Goal: Transaction & Acquisition: Book appointment/travel/reservation

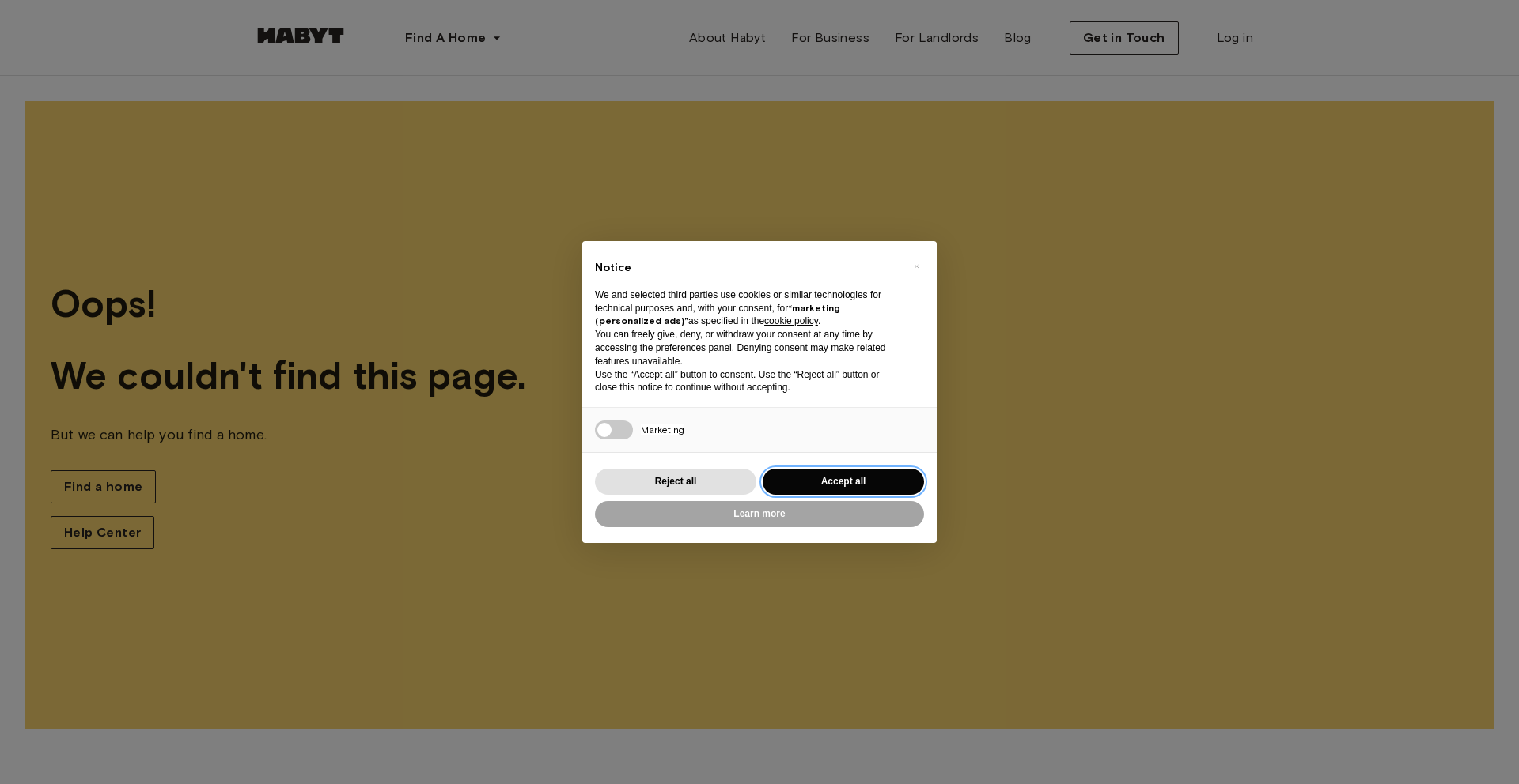
click at [845, 479] on button "Accept all" at bounding box center [843, 482] width 161 height 26
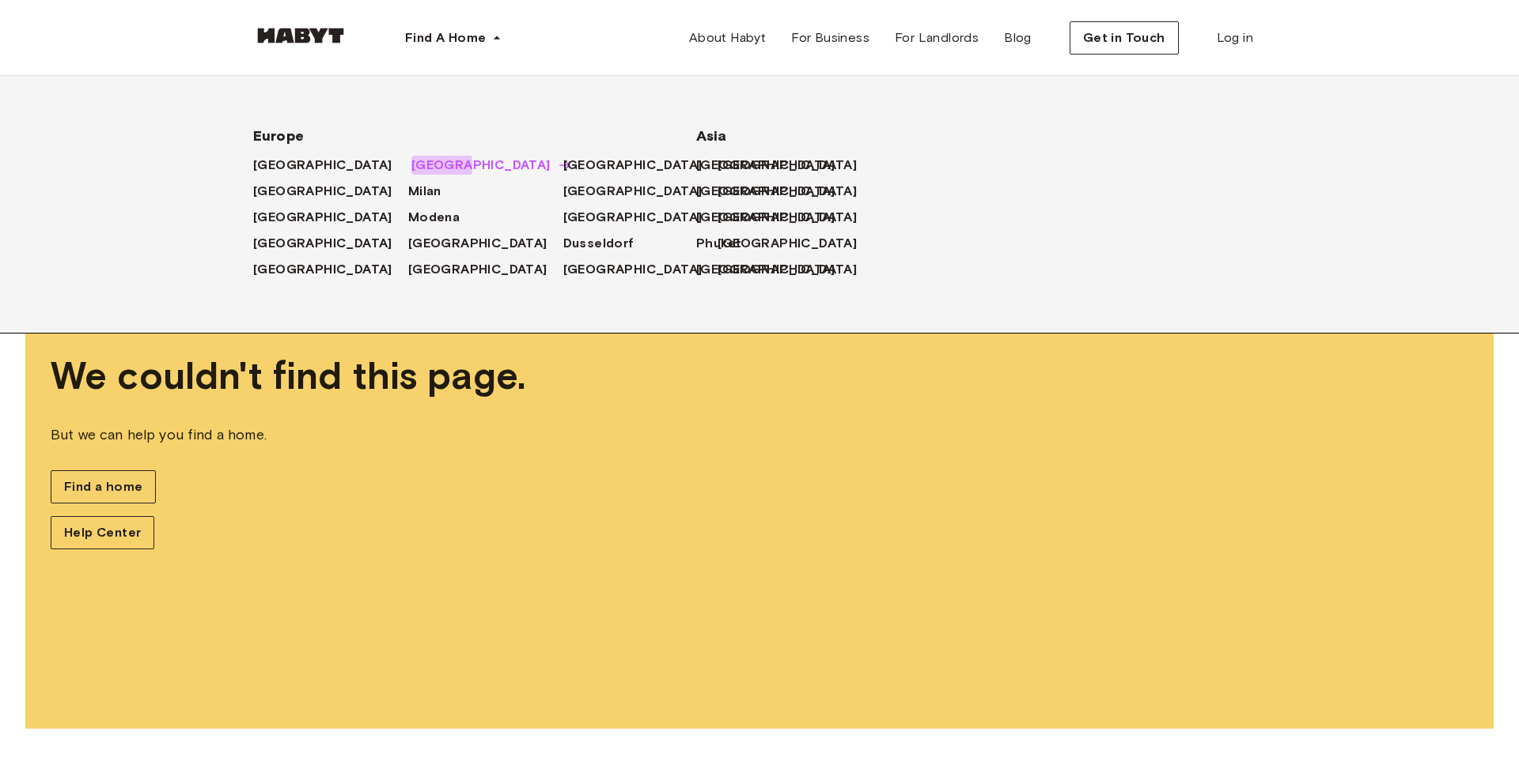
click at [411, 164] on span "[GEOGRAPHIC_DATA]" at bounding box center [480, 165] width 139 height 19
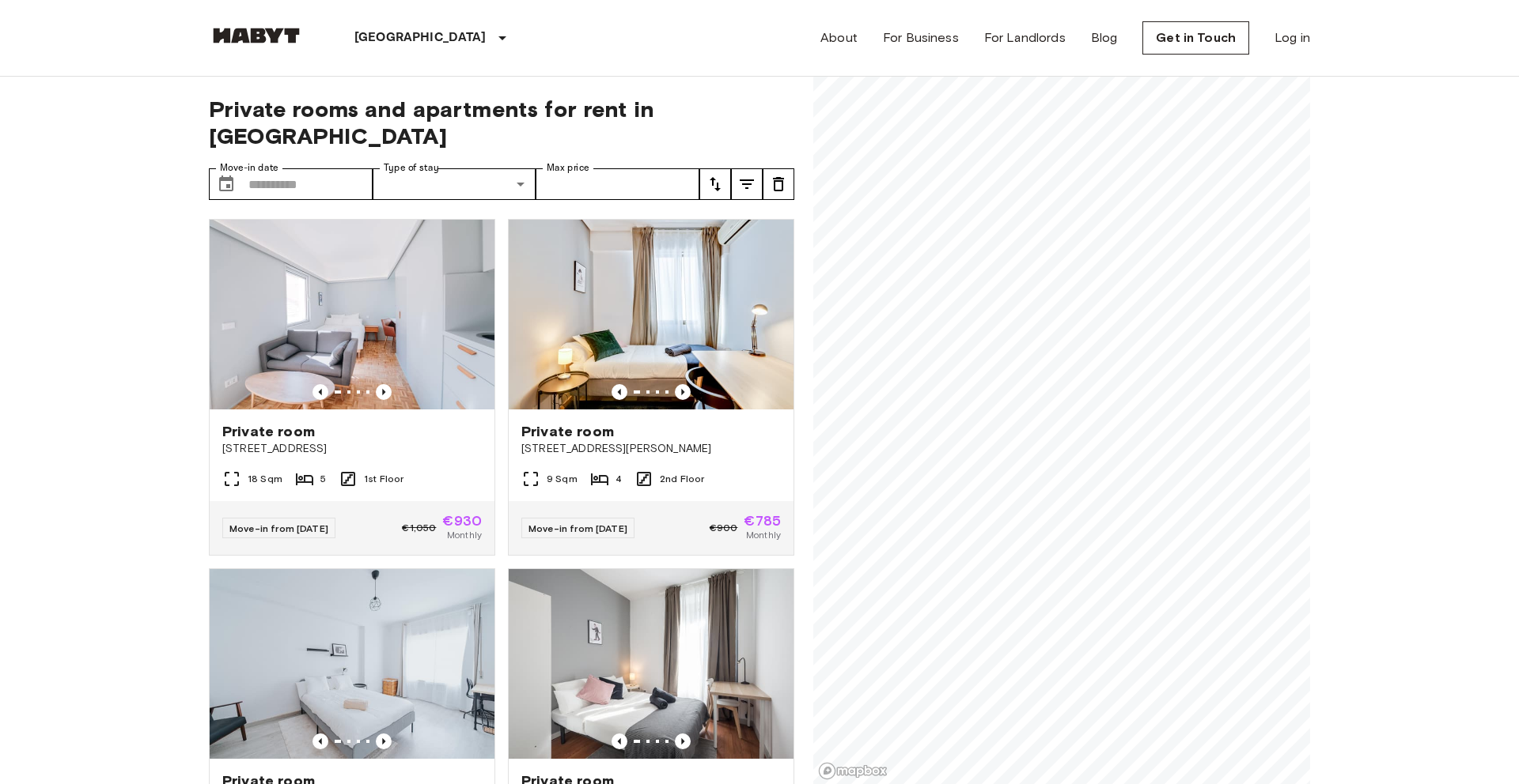
click at [702, 187] on div "Private rooms and apartments for rent in Madrid Move-in date ​ Move-in date Typ…" at bounding box center [760, 430] width 1101 height 708
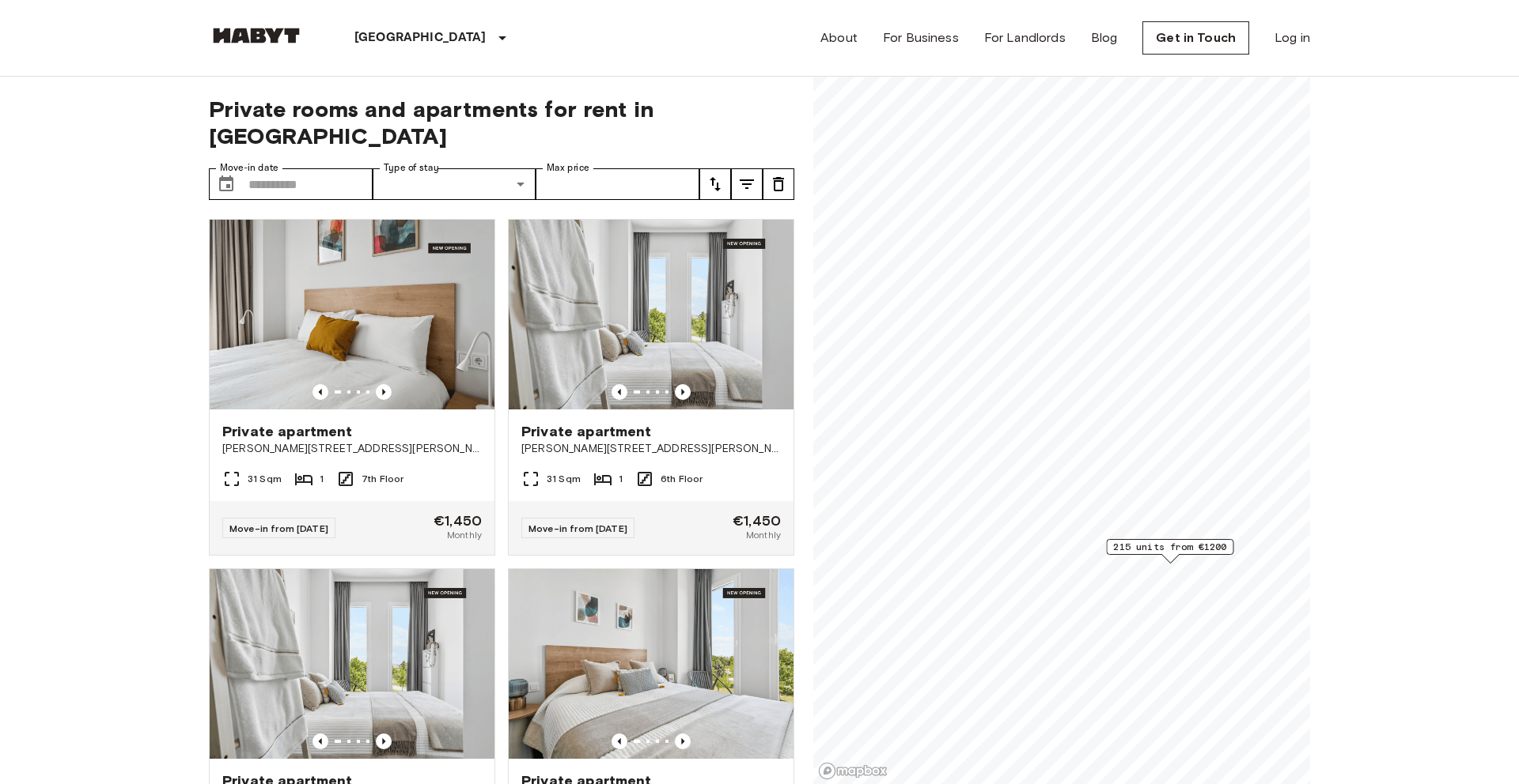
click at [1166, 550] on span "215 units from €1200" at bounding box center [1169, 547] width 114 height 14
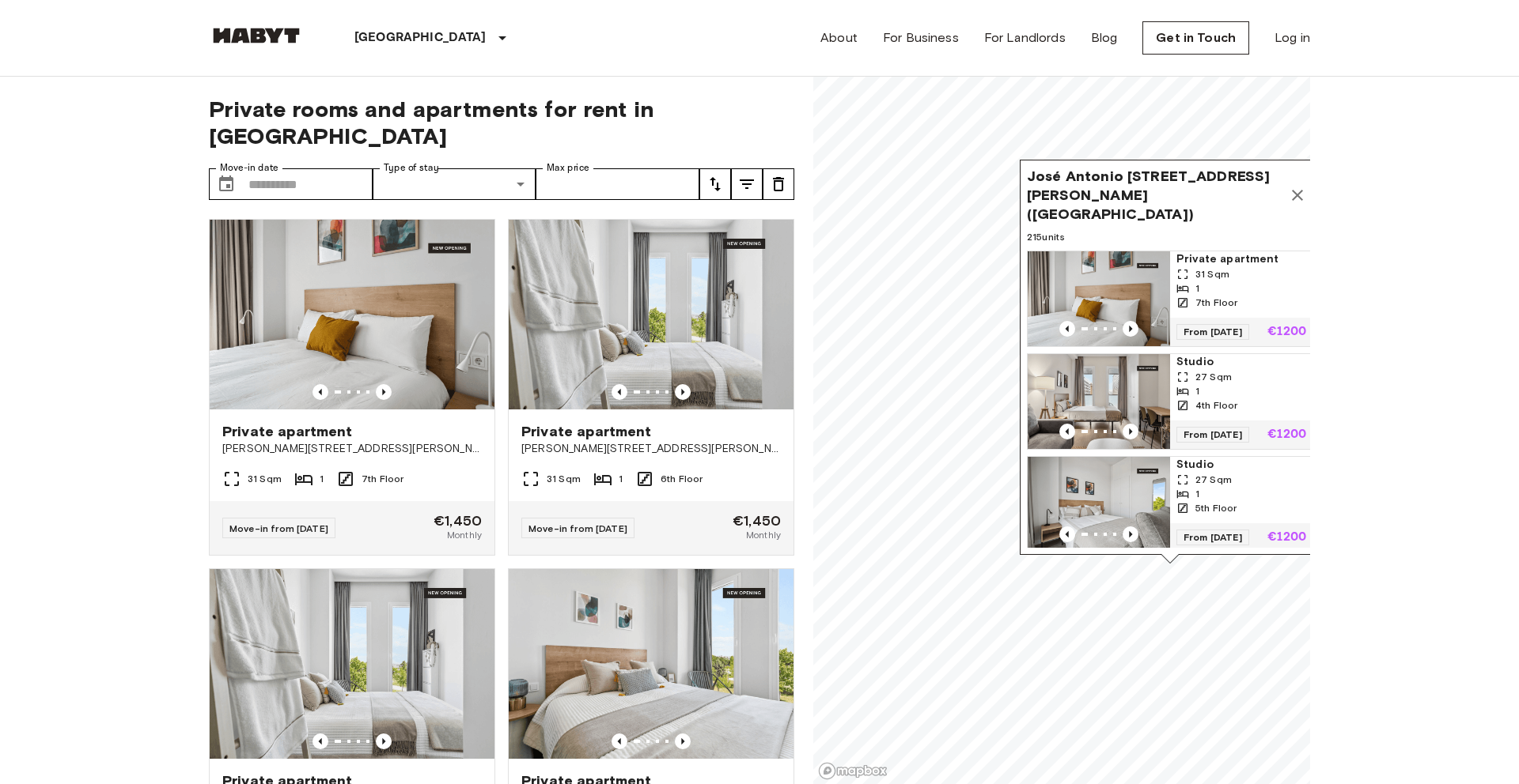
click at [386, 384] on icon "Previous image" at bounding box center [383, 392] width 16 height 16
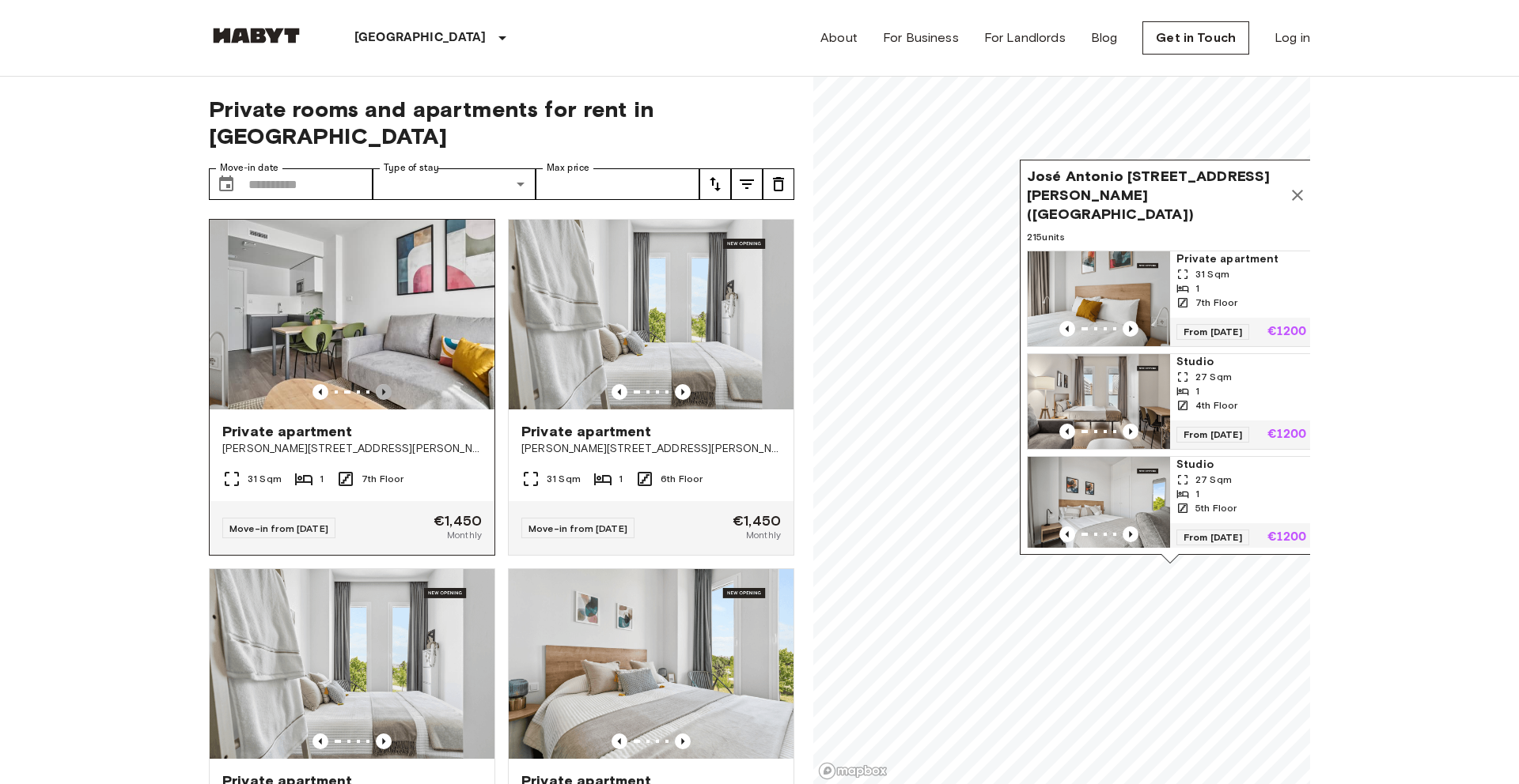
click at [386, 384] on icon "Previous image" at bounding box center [383, 392] width 16 height 16
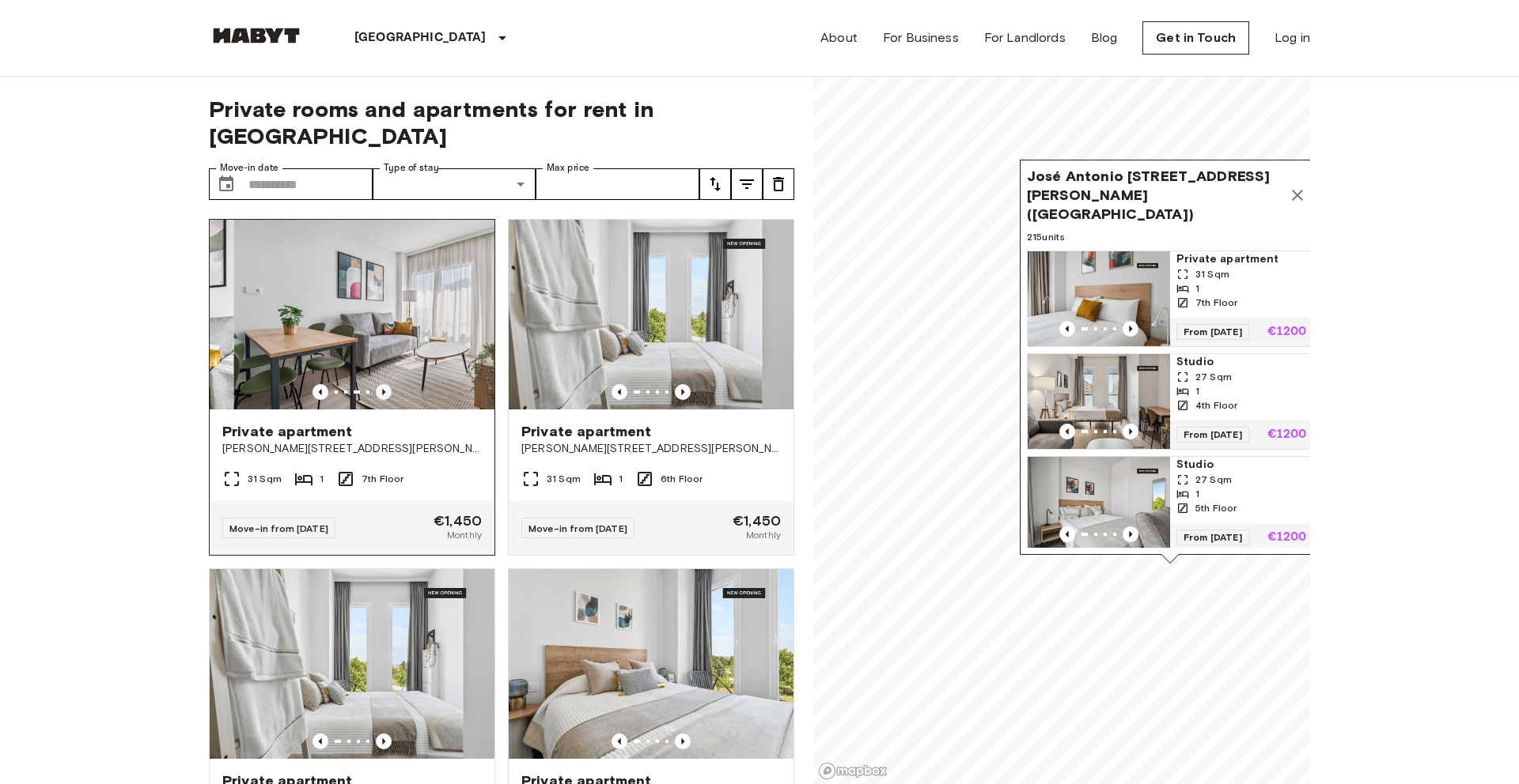
click at [386, 384] on icon "Previous image" at bounding box center [383, 392] width 16 height 16
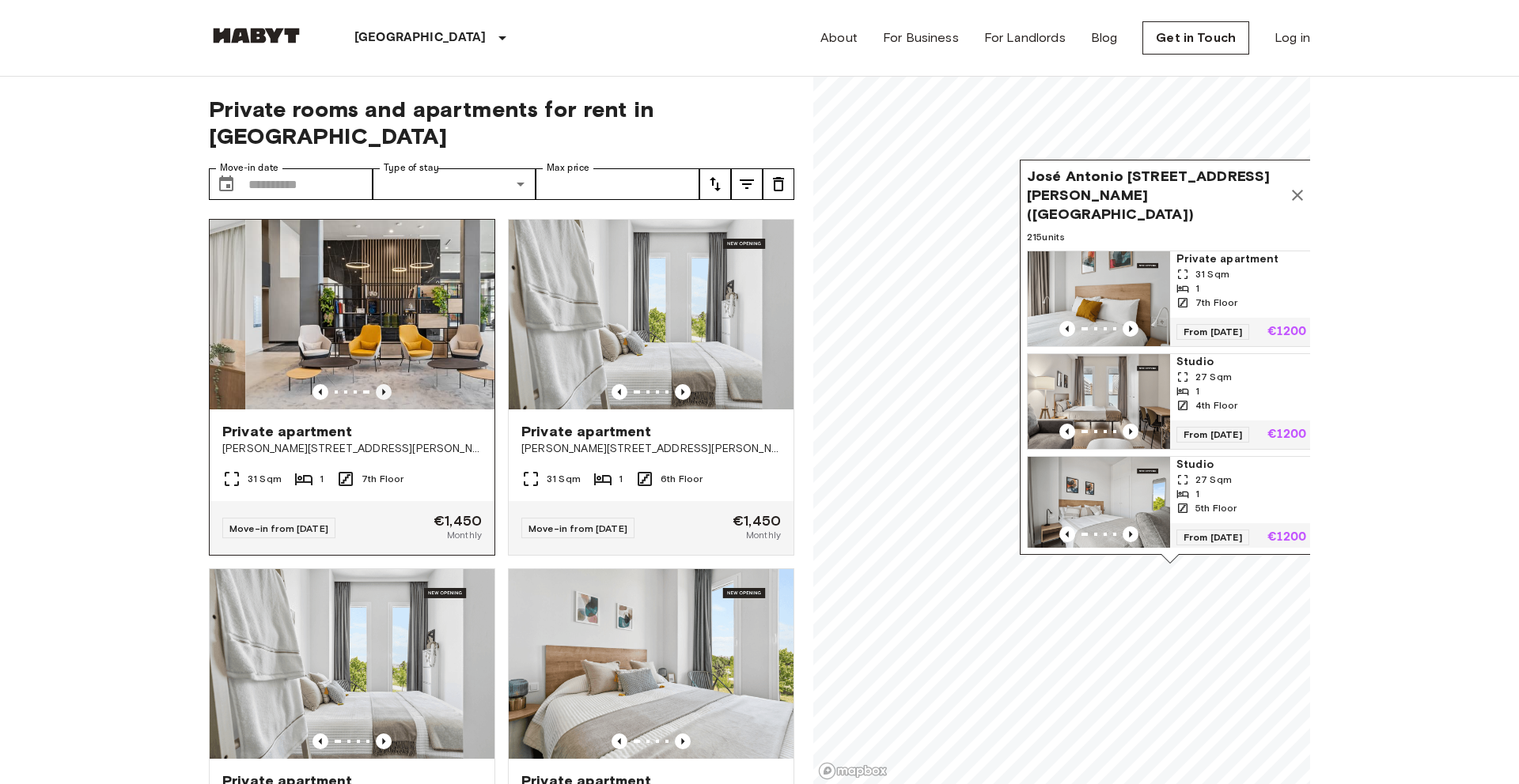
click at [386, 384] on icon "Previous image" at bounding box center [383, 392] width 16 height 16
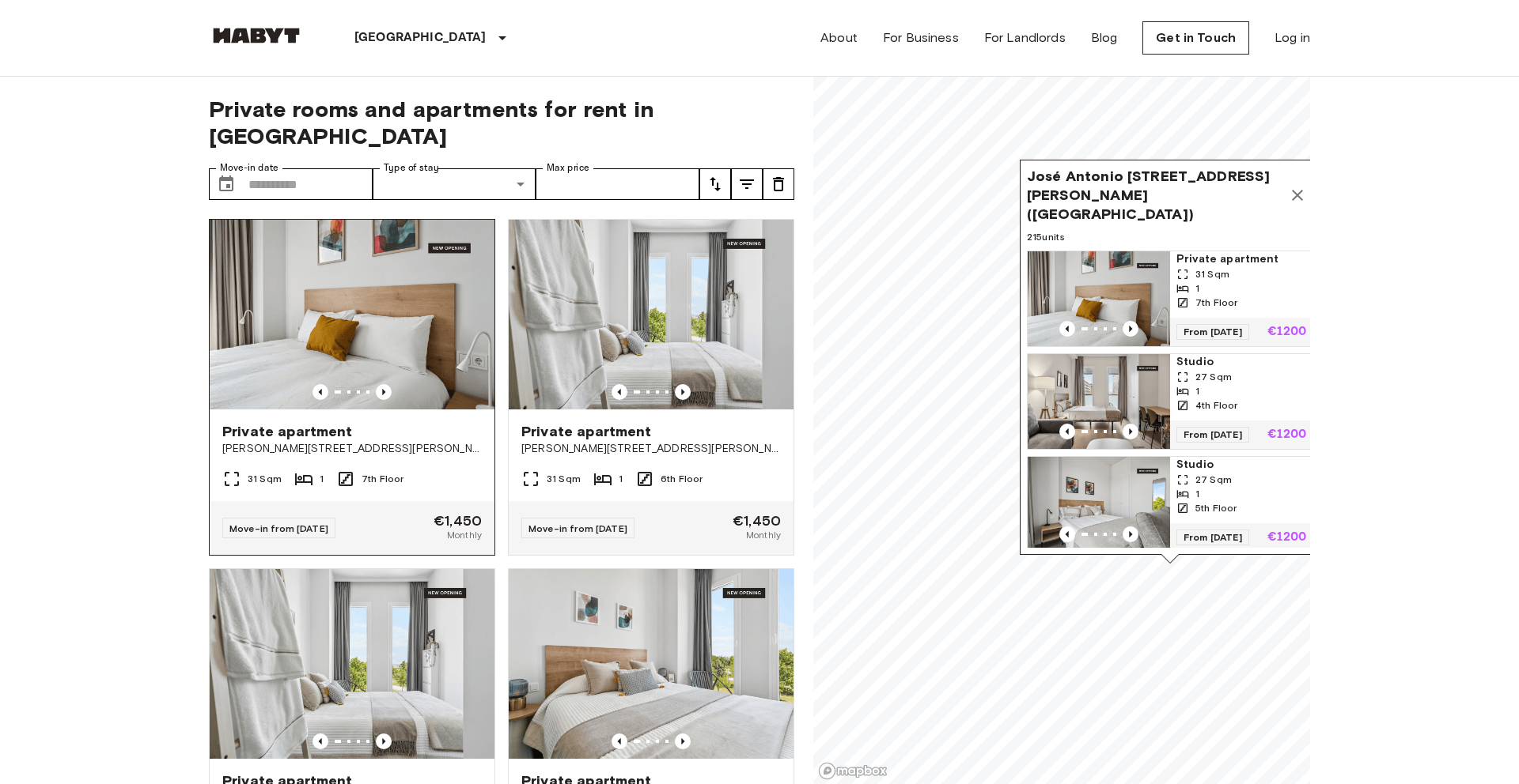
click at [407, 502] on div "Move-in from 02 Oct 25 €1,450 Monthly" at bounding box center [352, 528] width 285 height 53
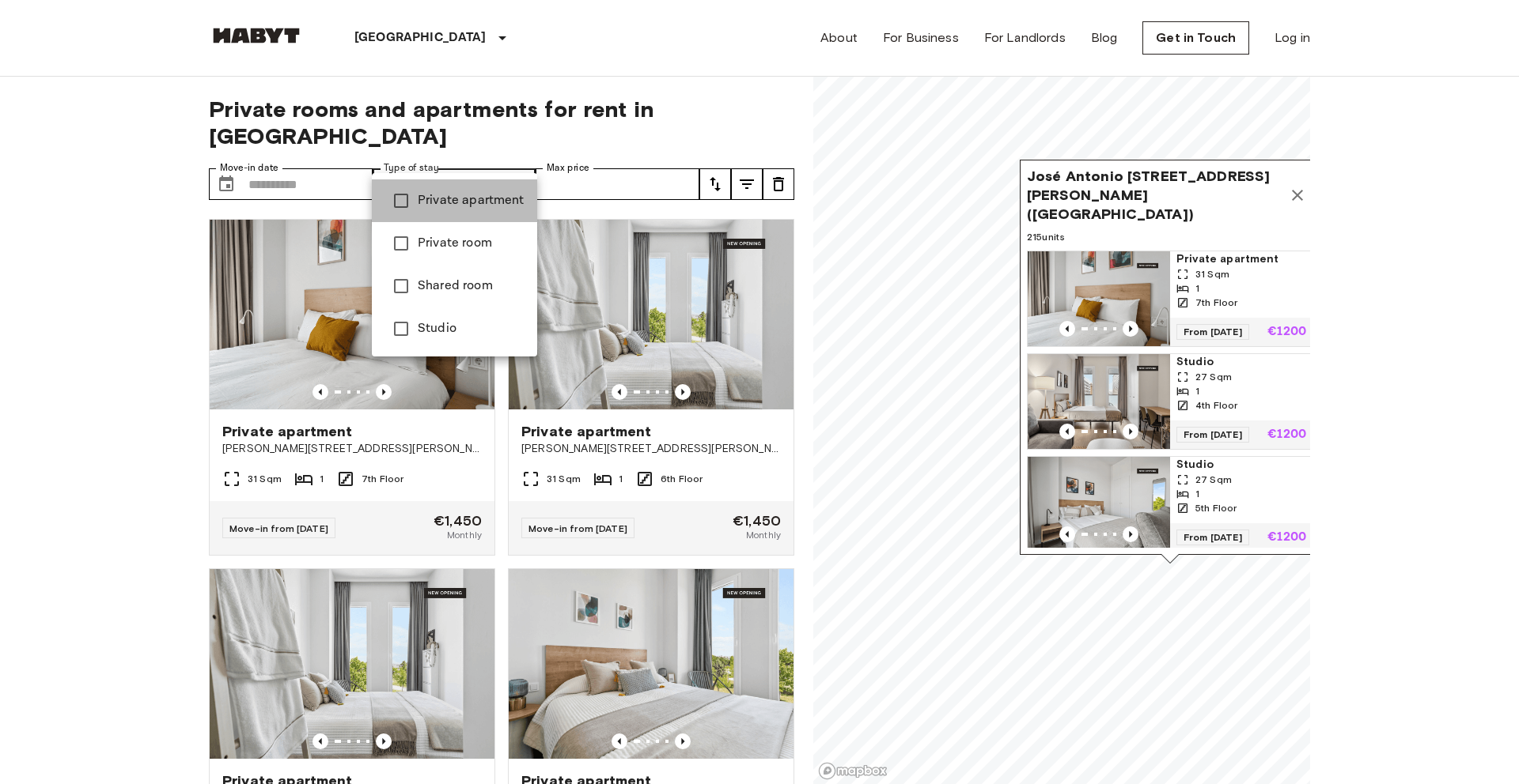
click at [480, 205] on span "Private apartment" at bounding box center [471, 201] width 107 height 19
type input "**********"
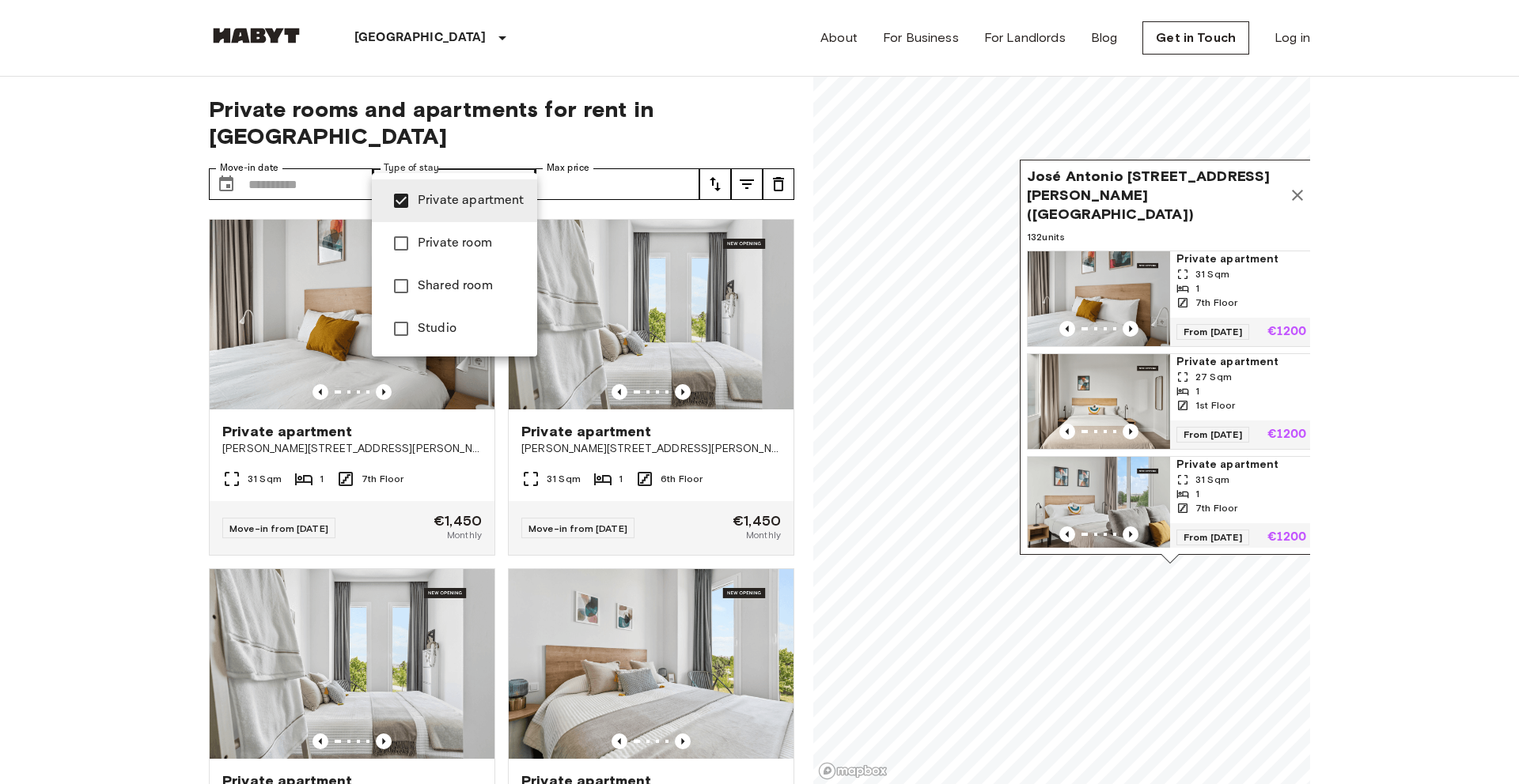
click at [715, 127] on div at bounding box center [759, 392] width 1519 height 784
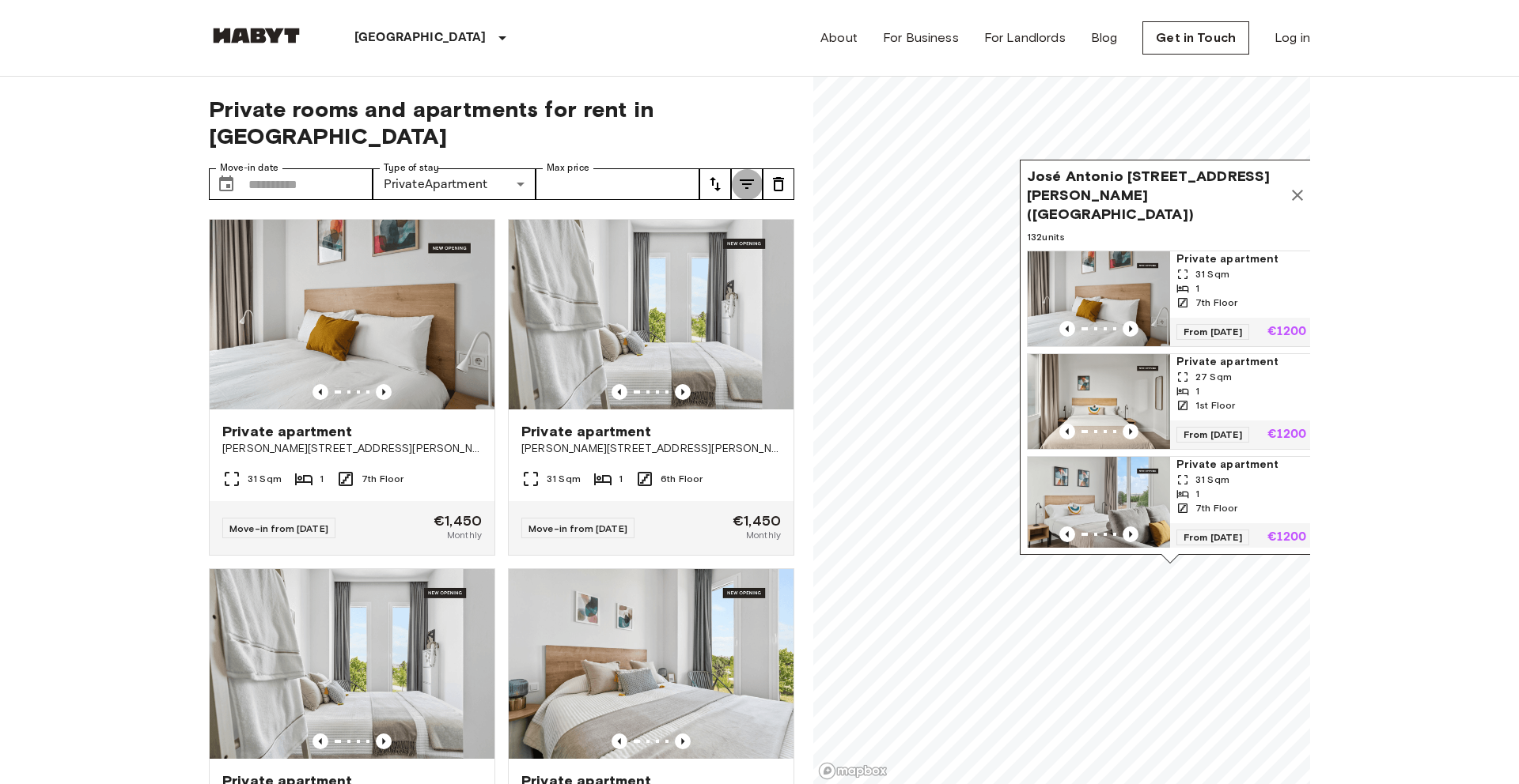
click at [756, 169] on button "tune" at bounding box center [747, 185] width 32 height 32
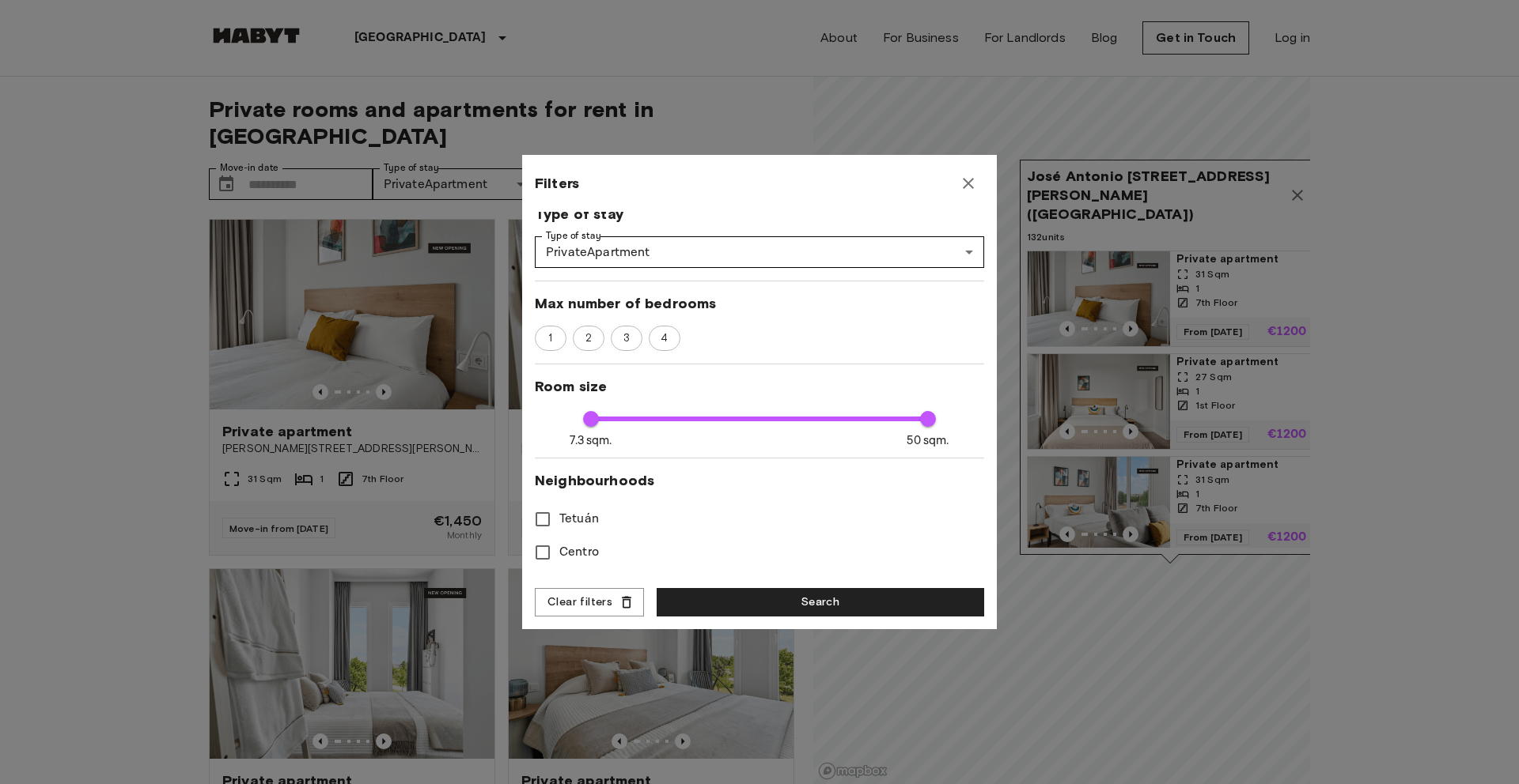
scroll to position [284, 0]
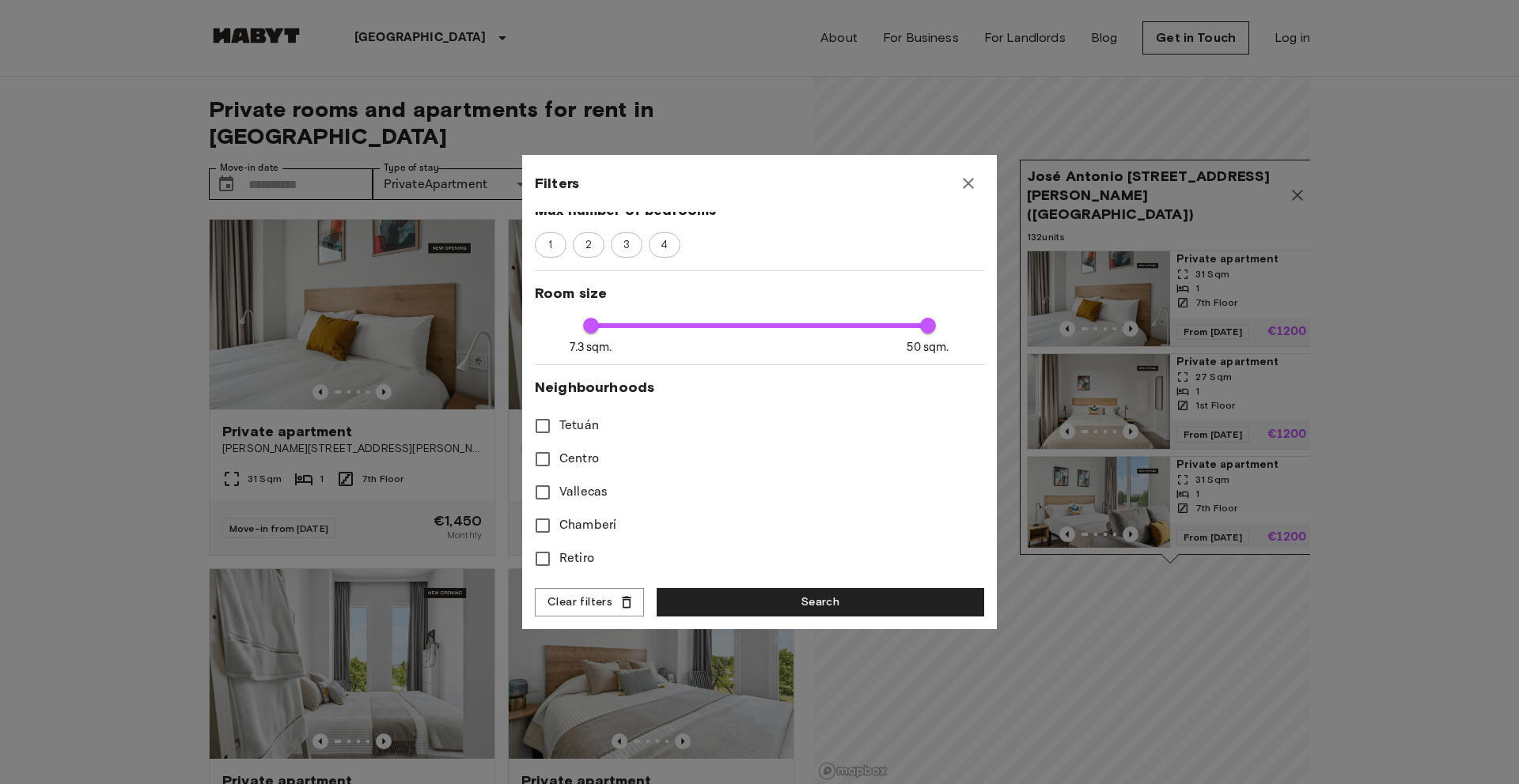
click at [970, 189] on icon "button" at bounding box center [968, 183] width 19 height 19
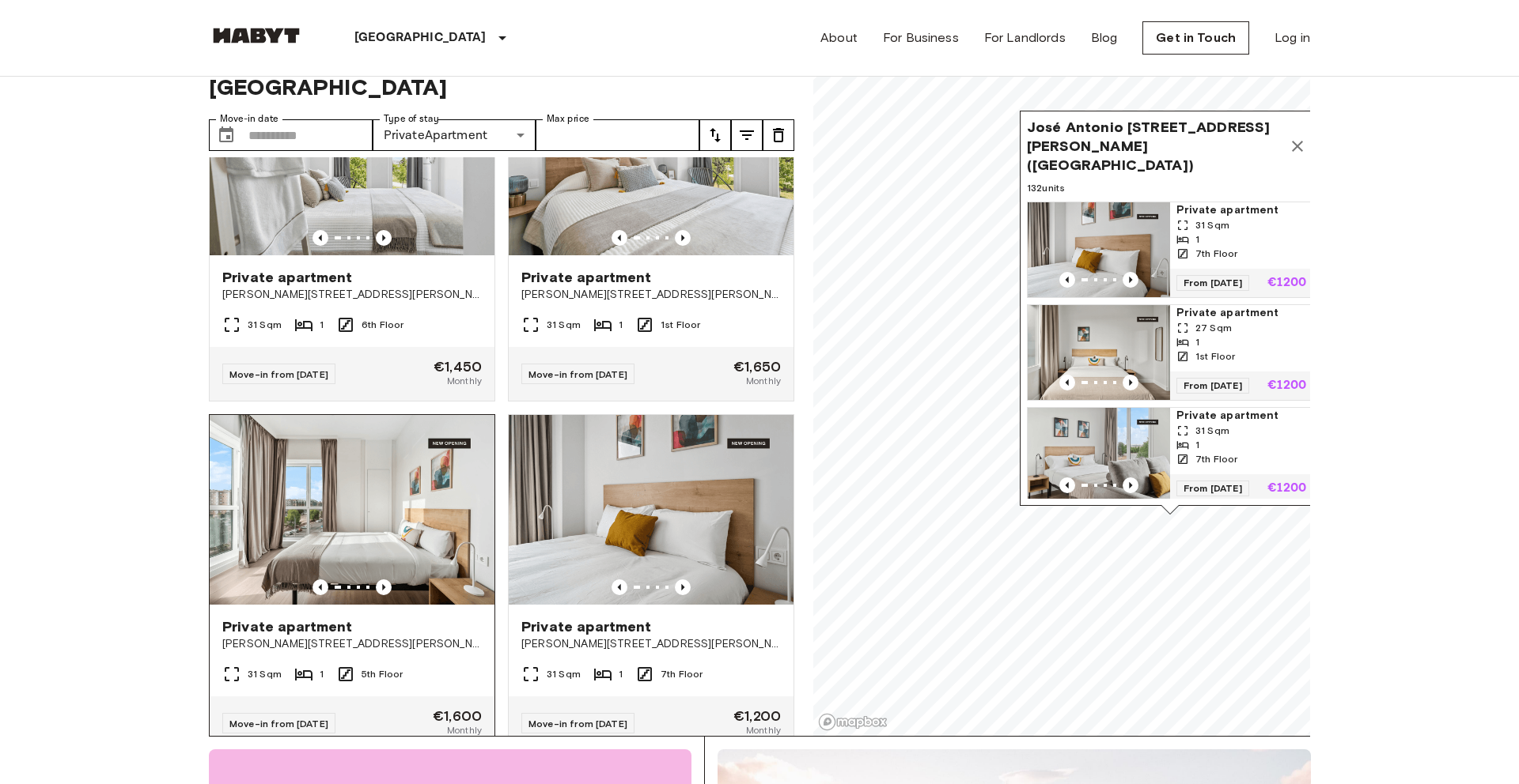
scroll to position [604, 0]
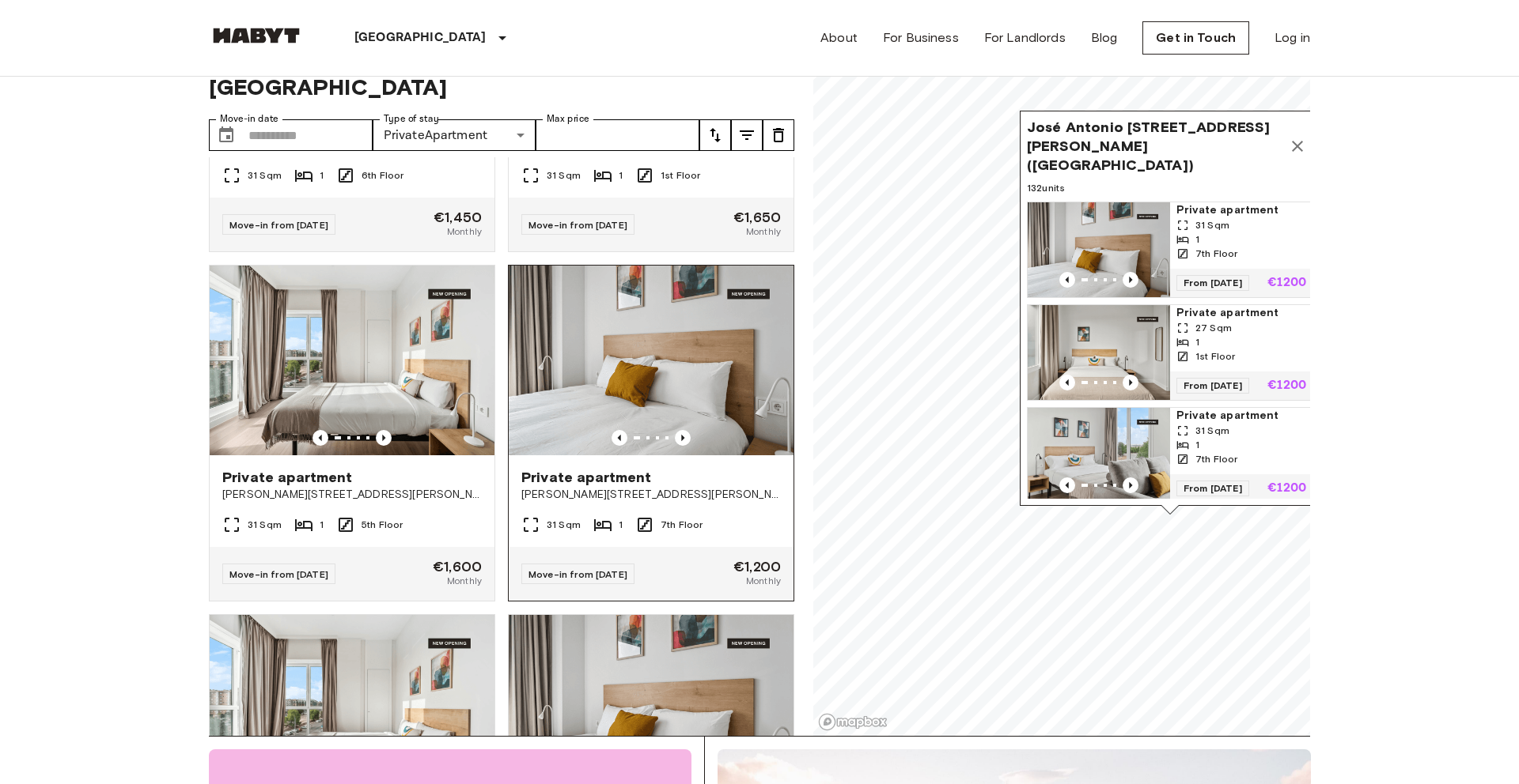
click at [706, 363] on img at bounding box center [651, 360] width 285 height 189
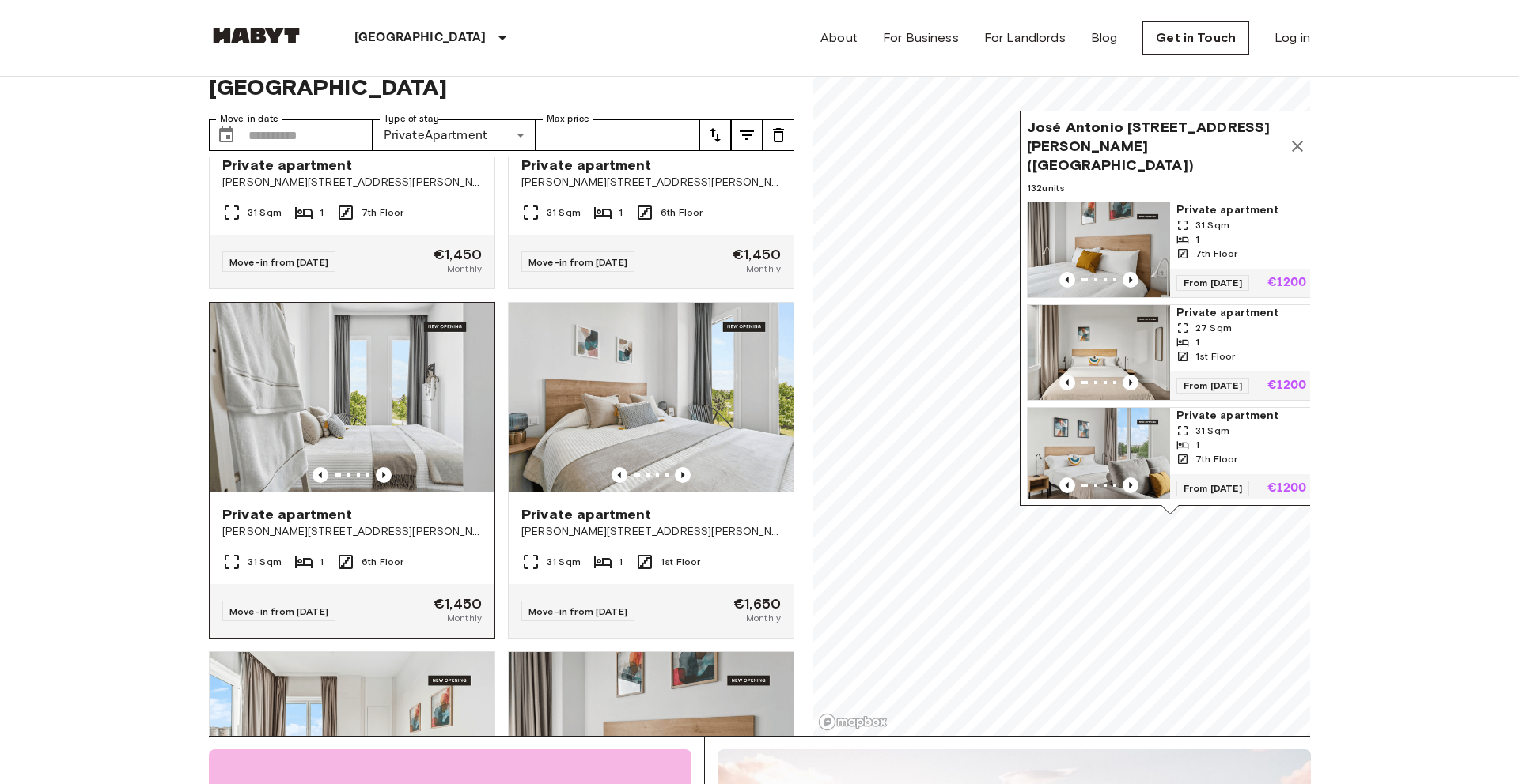
scroll to position [229, 0]
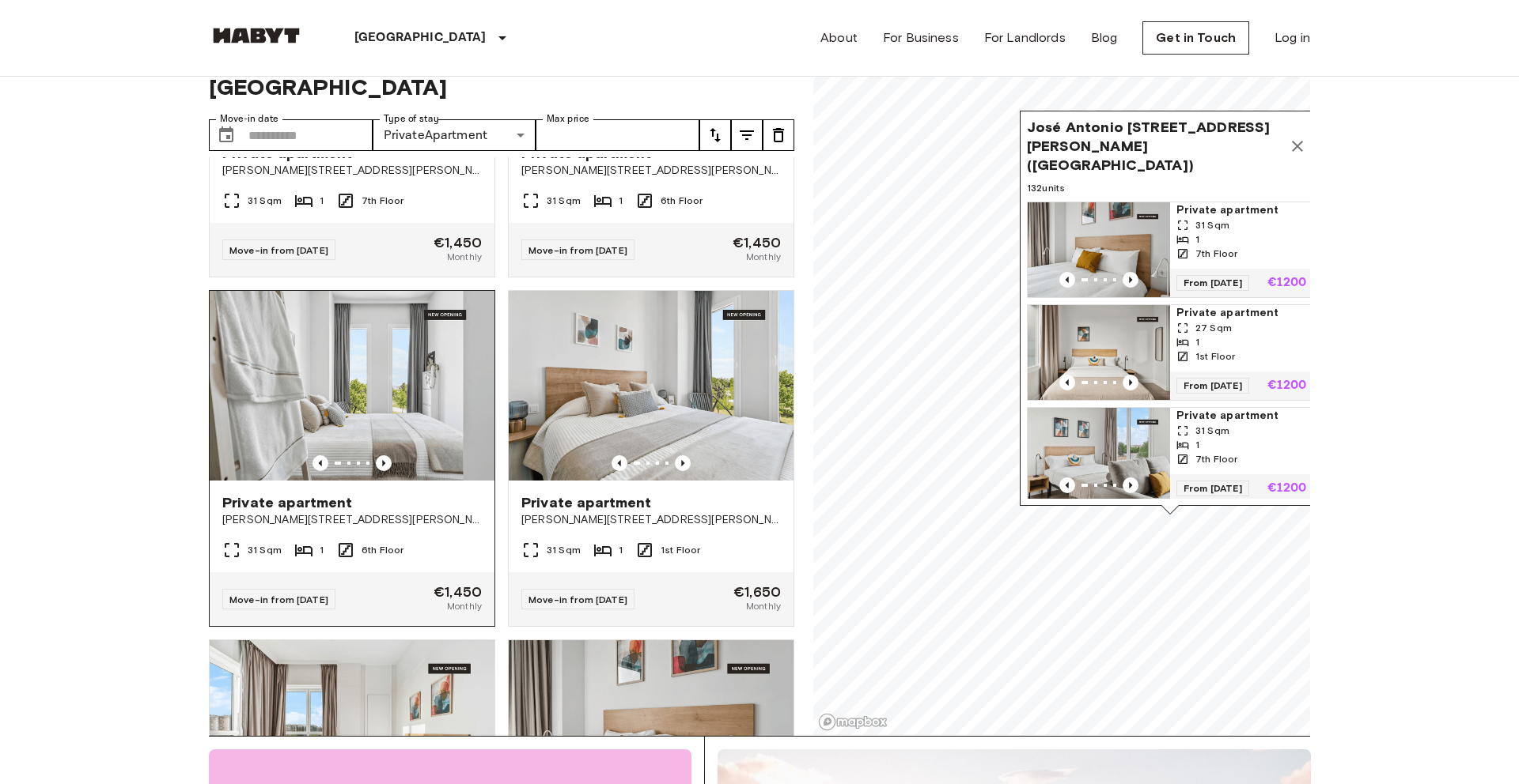
click at [364, 408] on img at bounding box center [352, 385] width 285 height 189
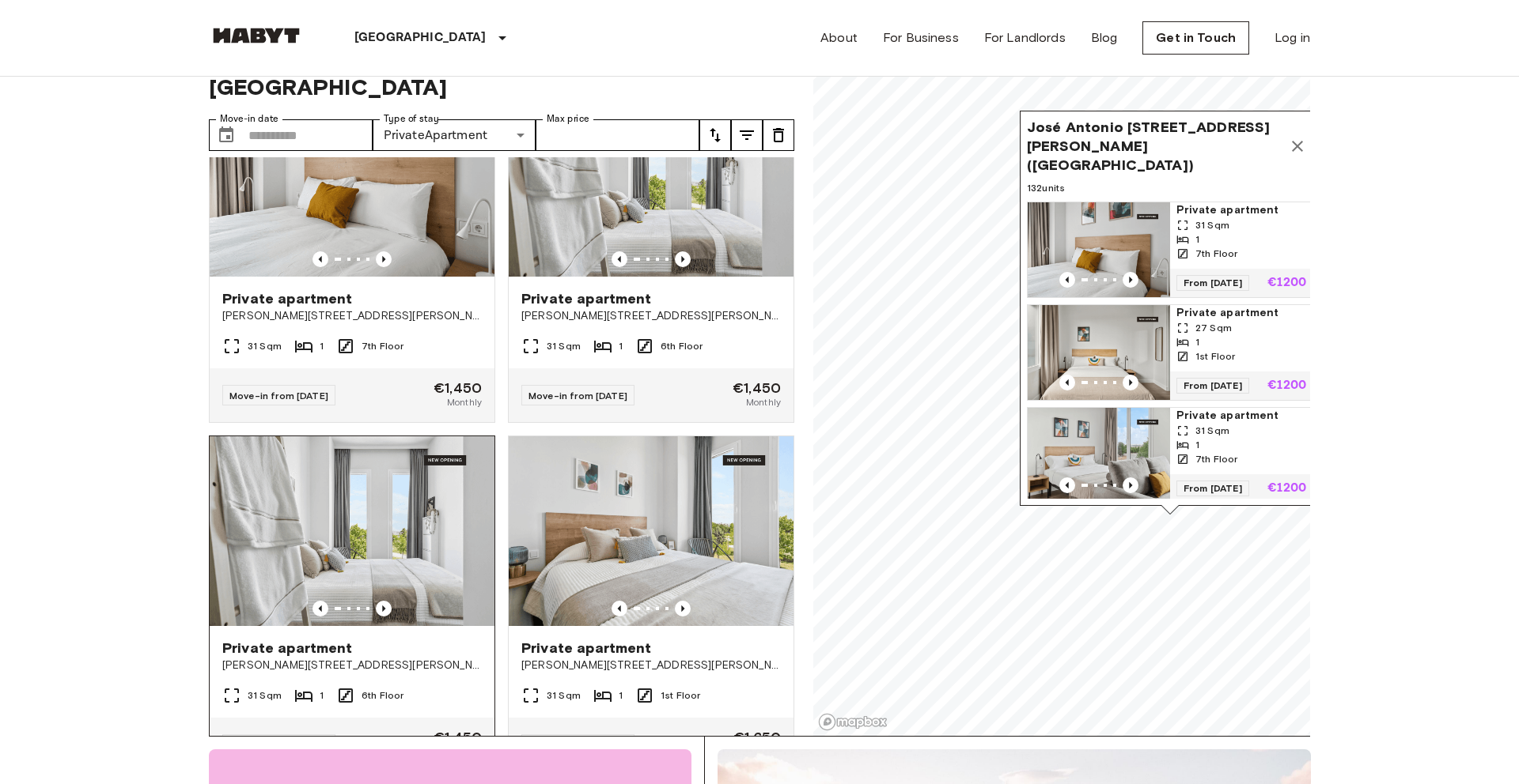
scroll to position [113, 0]
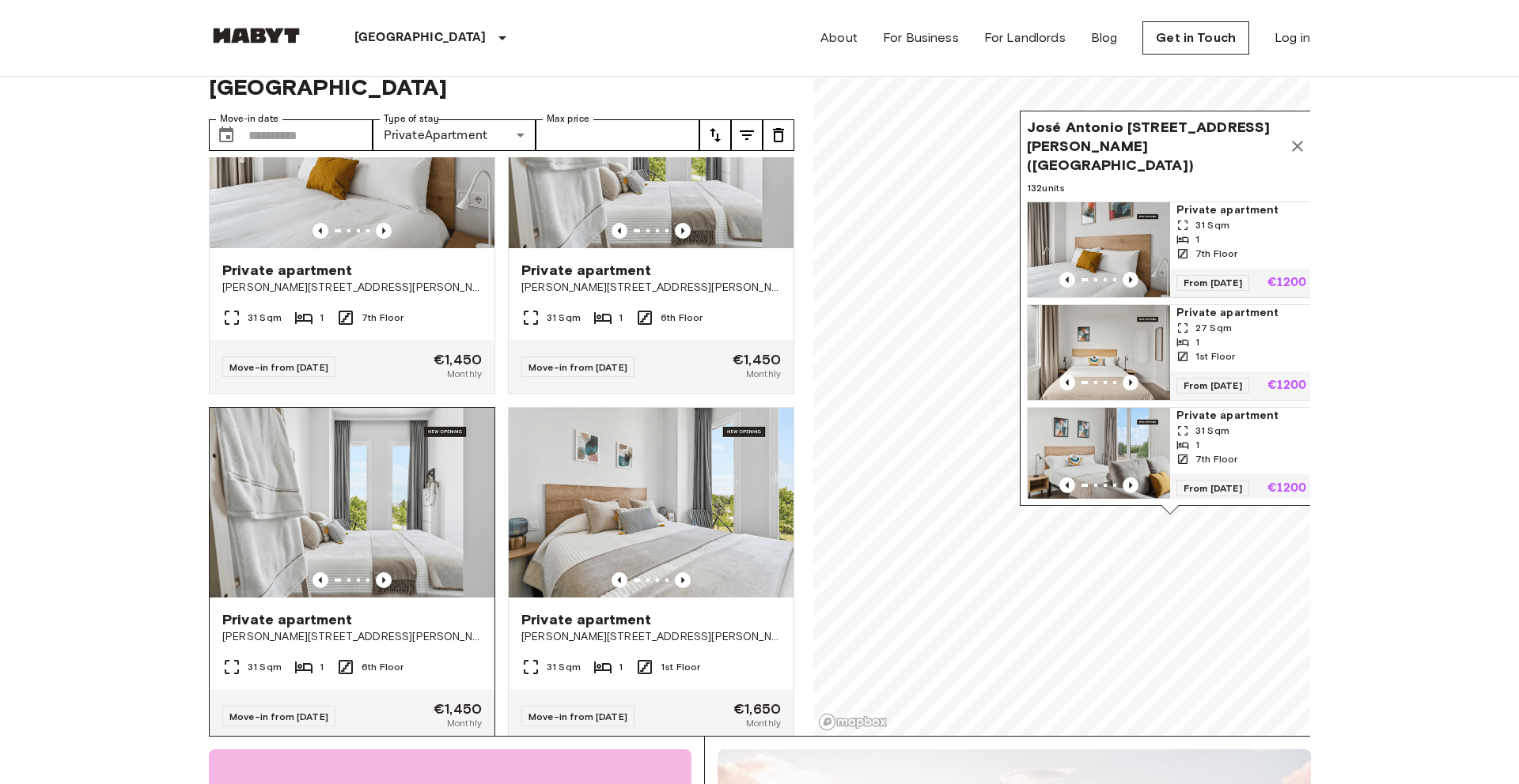
click at [386, 461] on img at bounding box center [352, 503] width 285 height 189
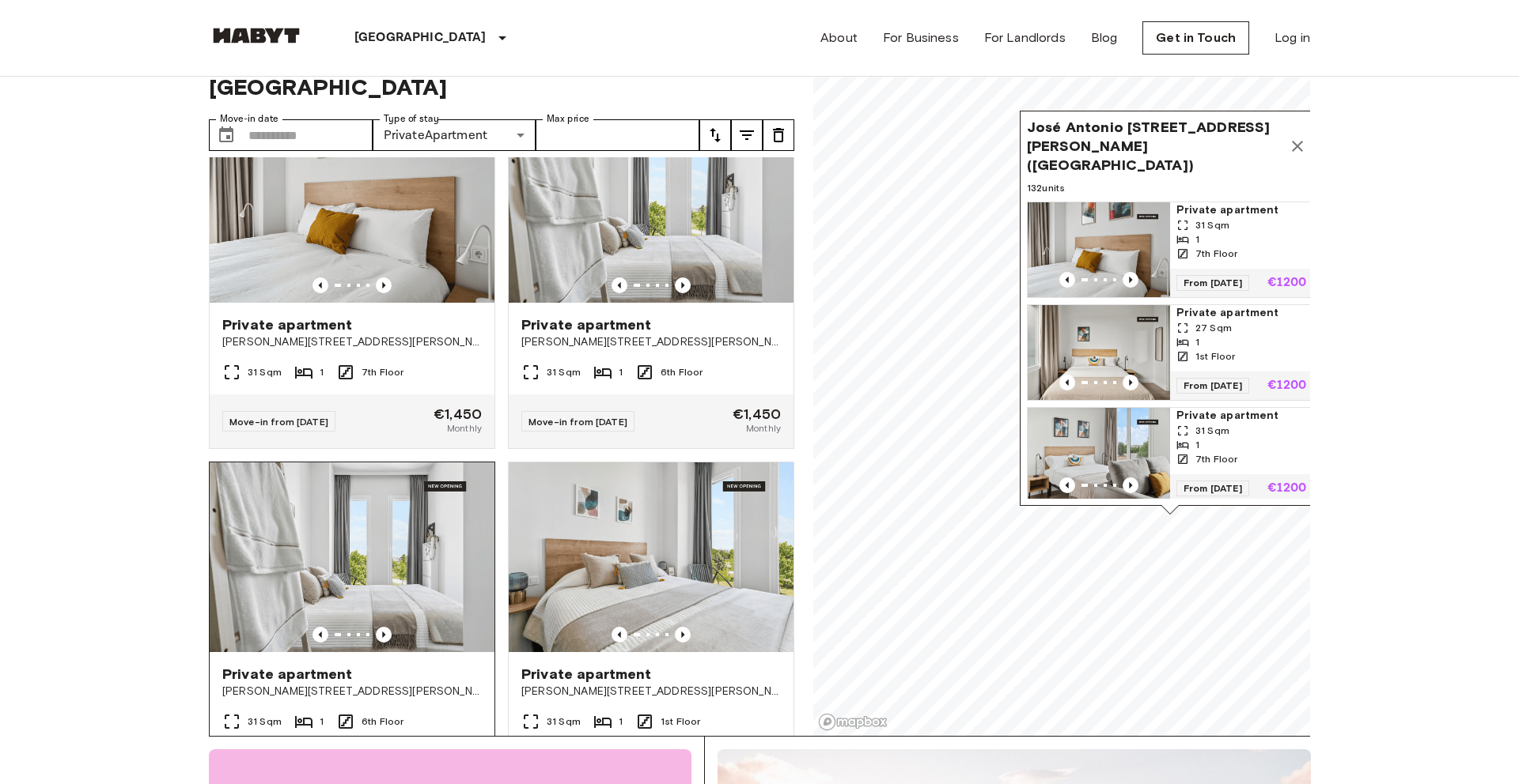
click at [381, 517] on img at bounding box center [352, 557] width 285 height 189
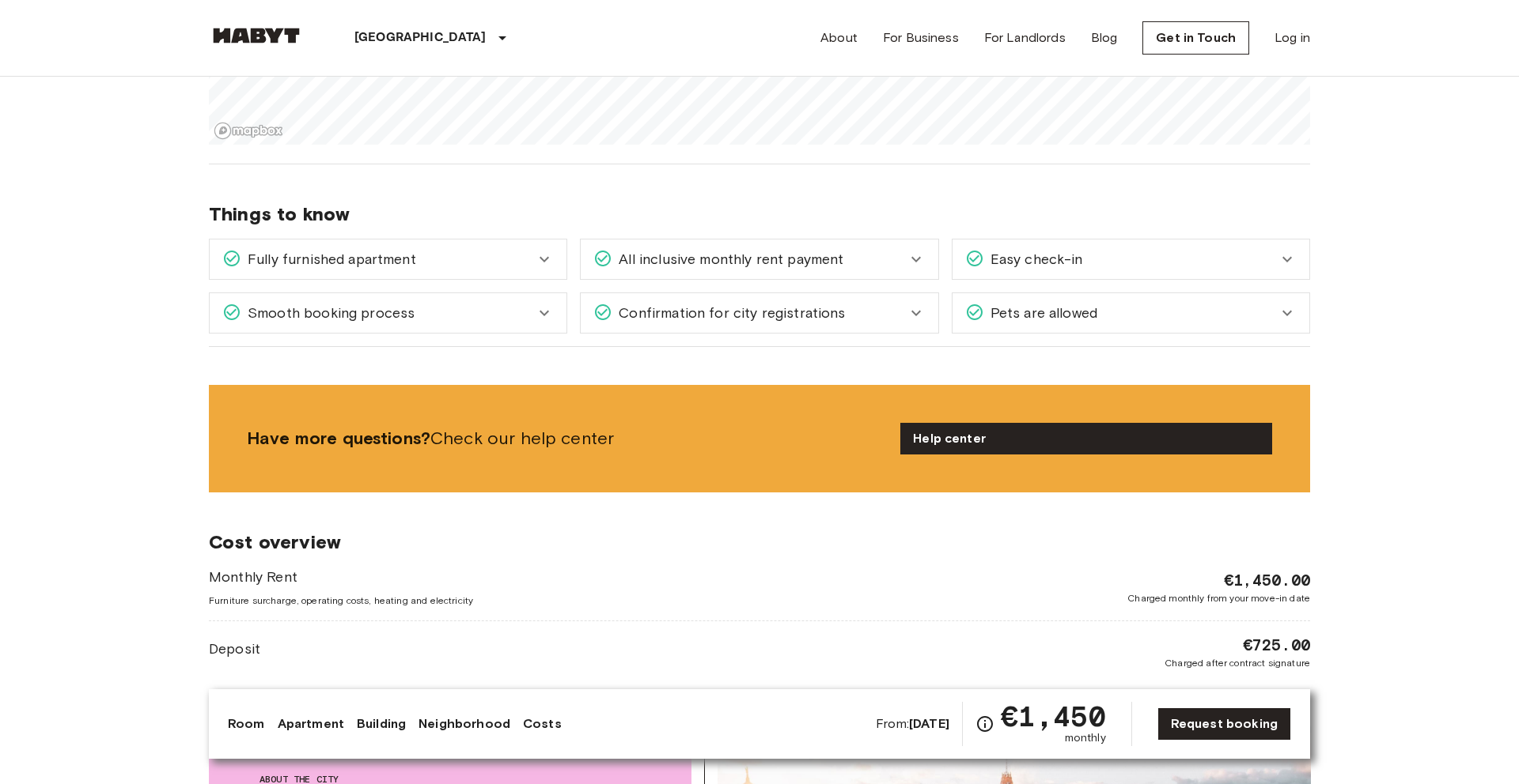
scroll to position [1605, 0]
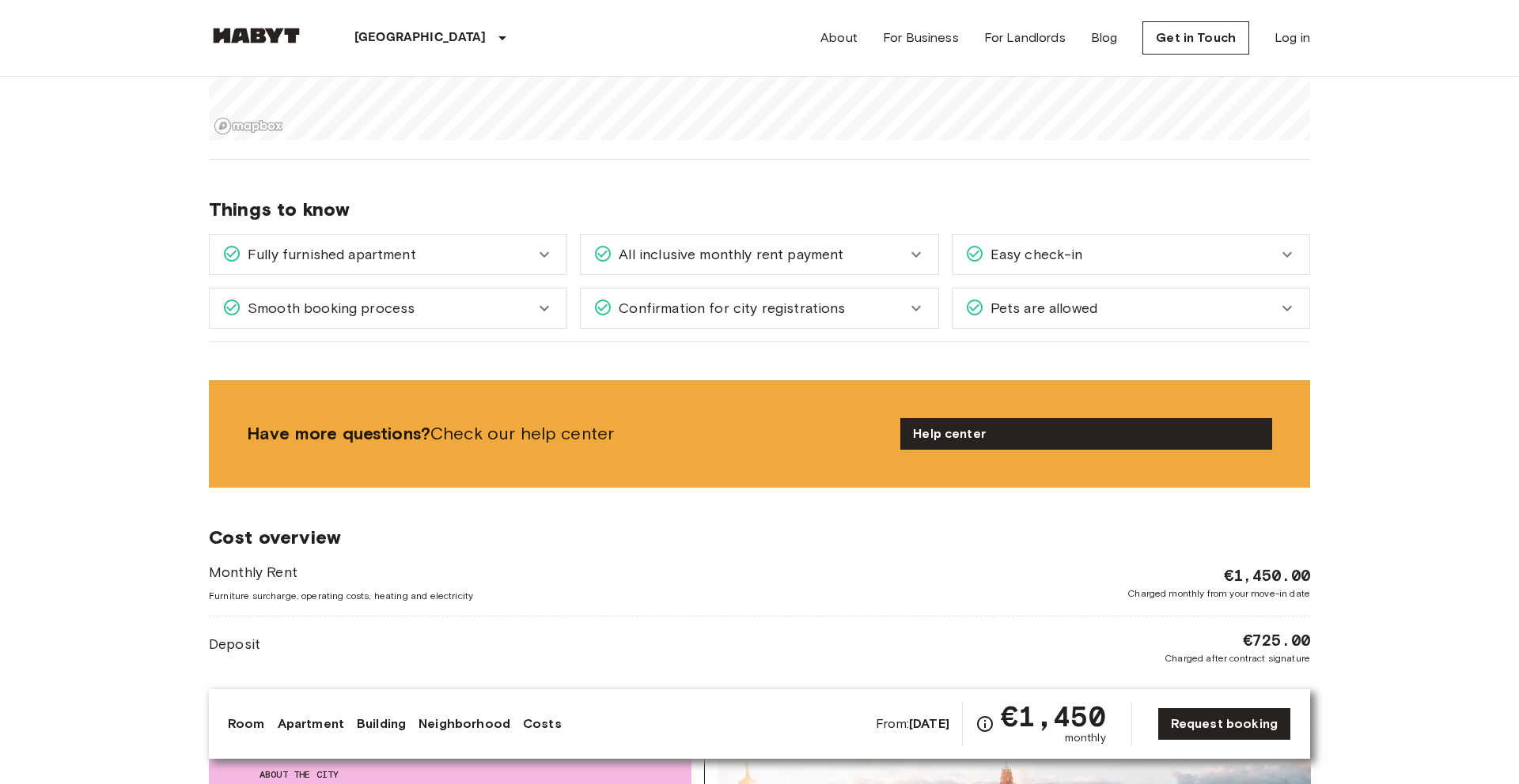
click at [878, 245] on div "All inclusive monthly rent payment" at bounding box center [749, 255] width 312 height 21
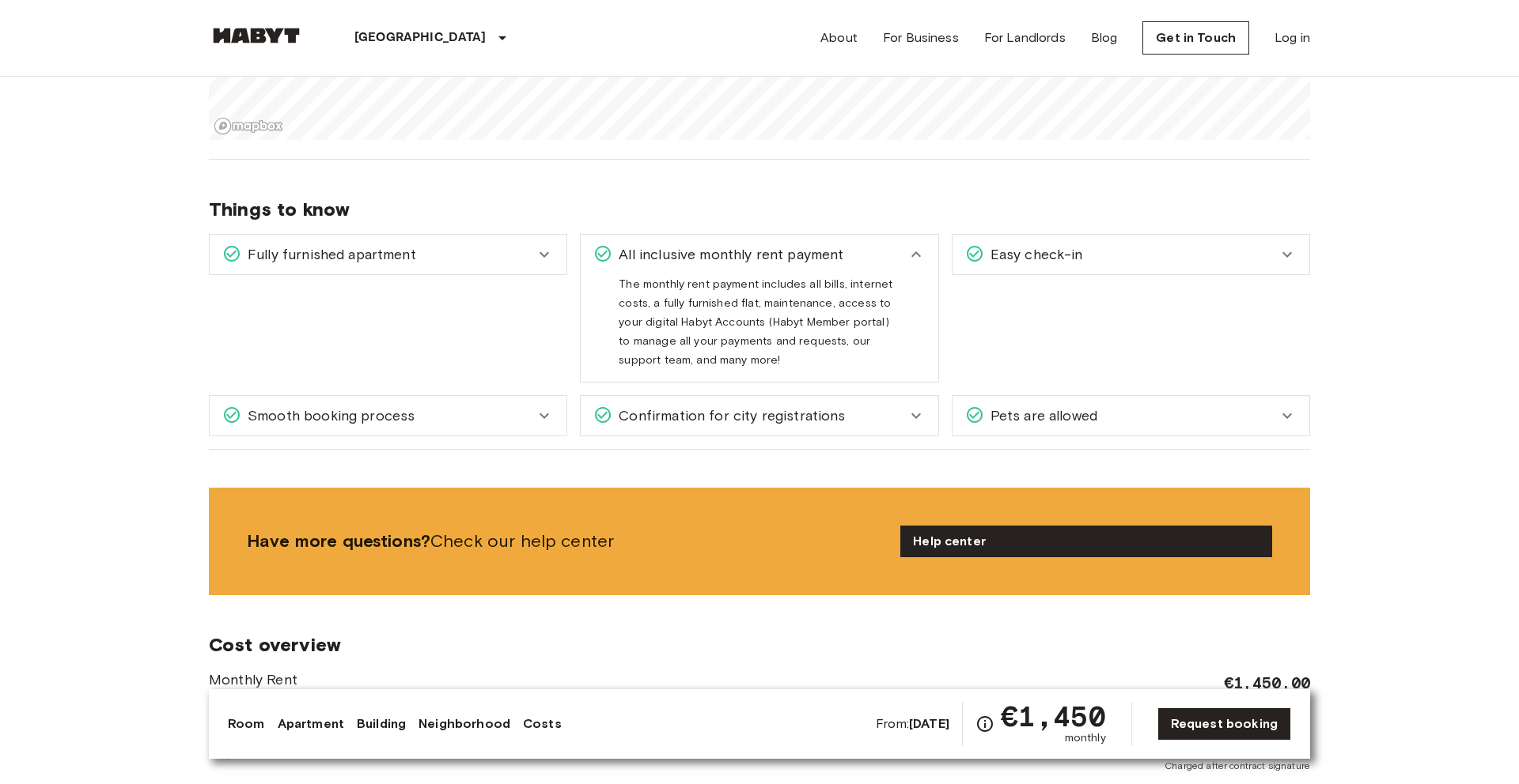
click at [878, 245] on div "All inclusive monthly rent payment" at bounding box center [749, 255] width 312 height 21
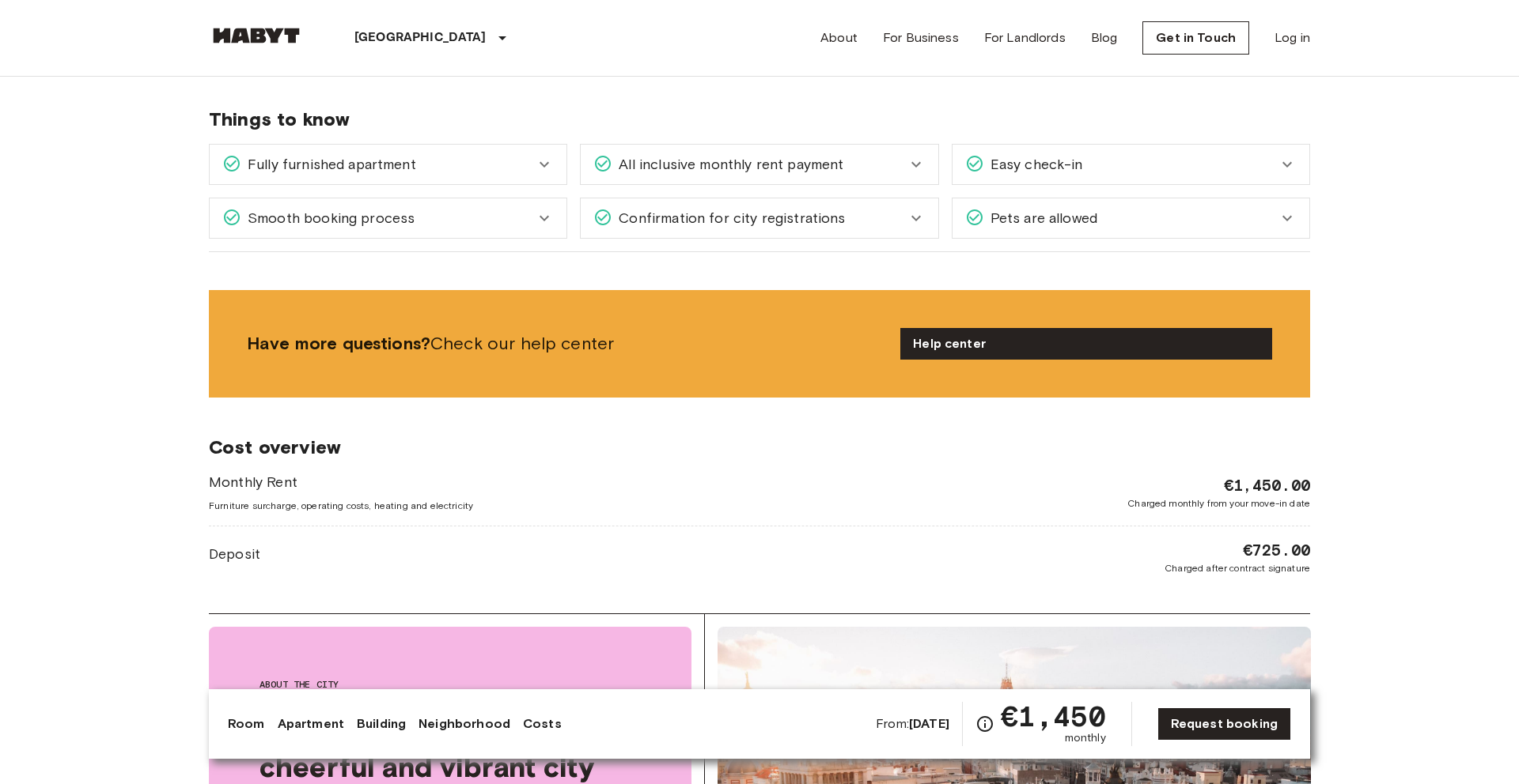
scroll to position [1700, 0]
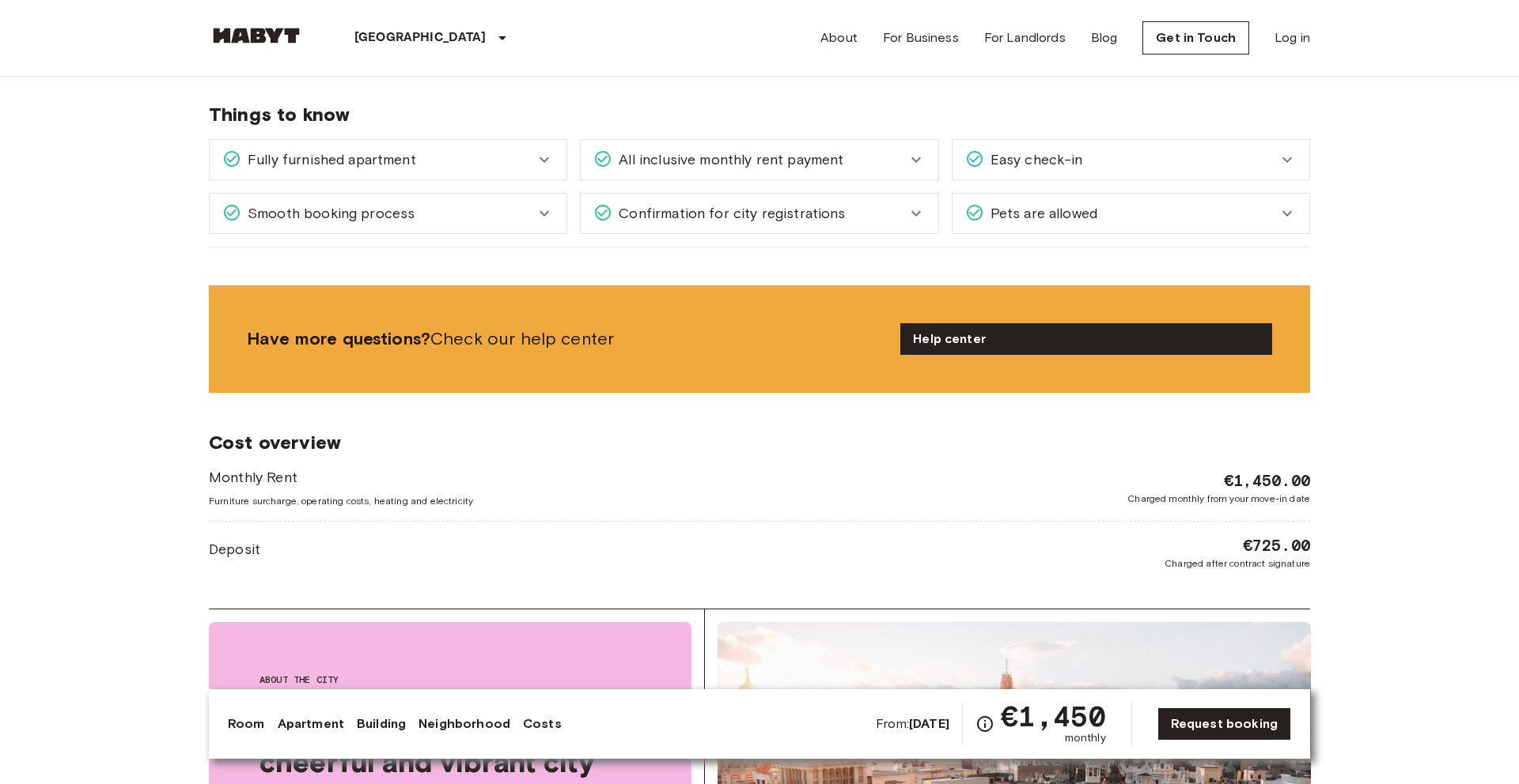
click at [1111, 158] on div "Easy check-in" at bounding box center [1121, 159] width 312 height 21
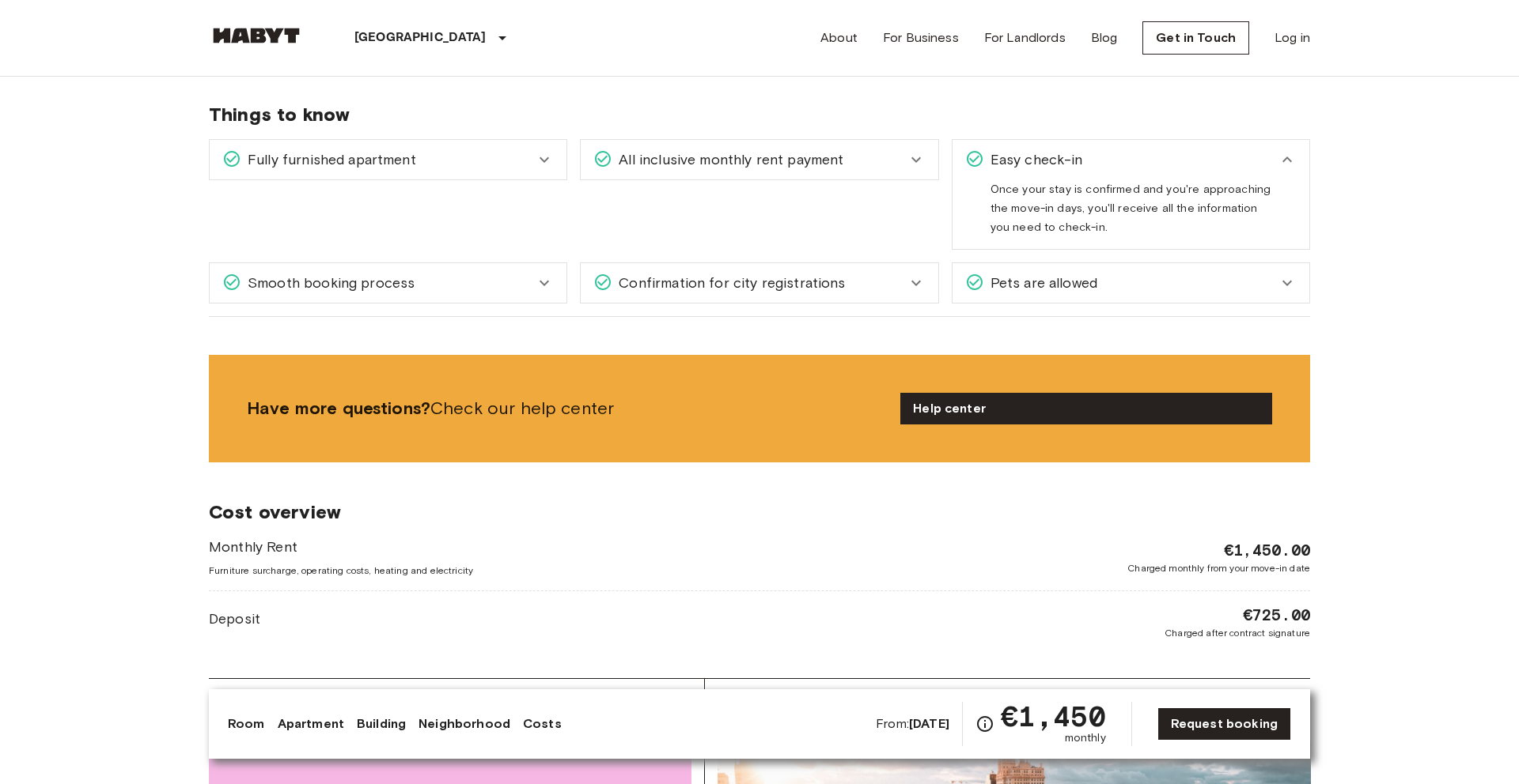
click at [1111, 158] on div "Easy check-in" at bounding box center [1121, 159] width 312 height 21
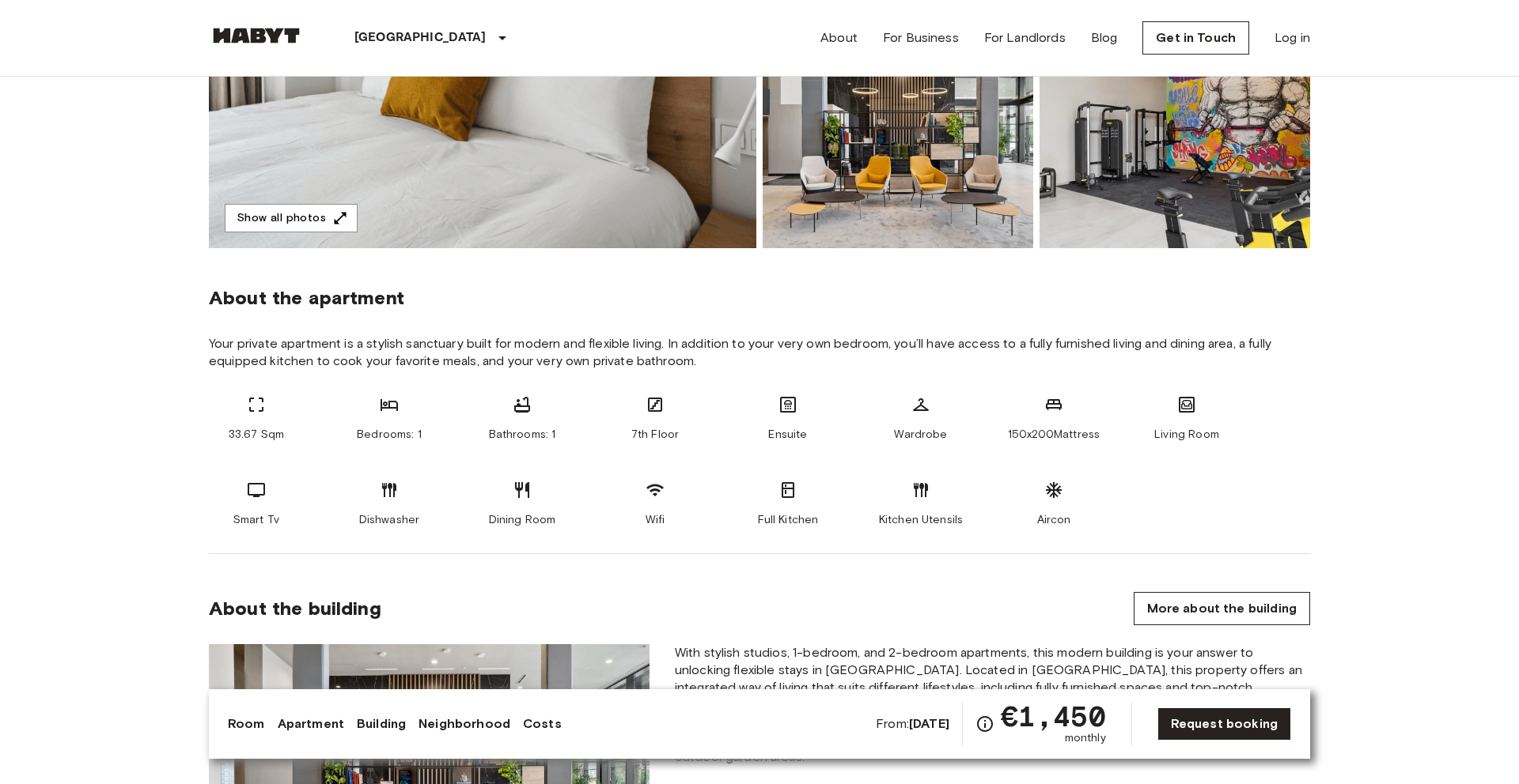
scroll to position [0, 0]
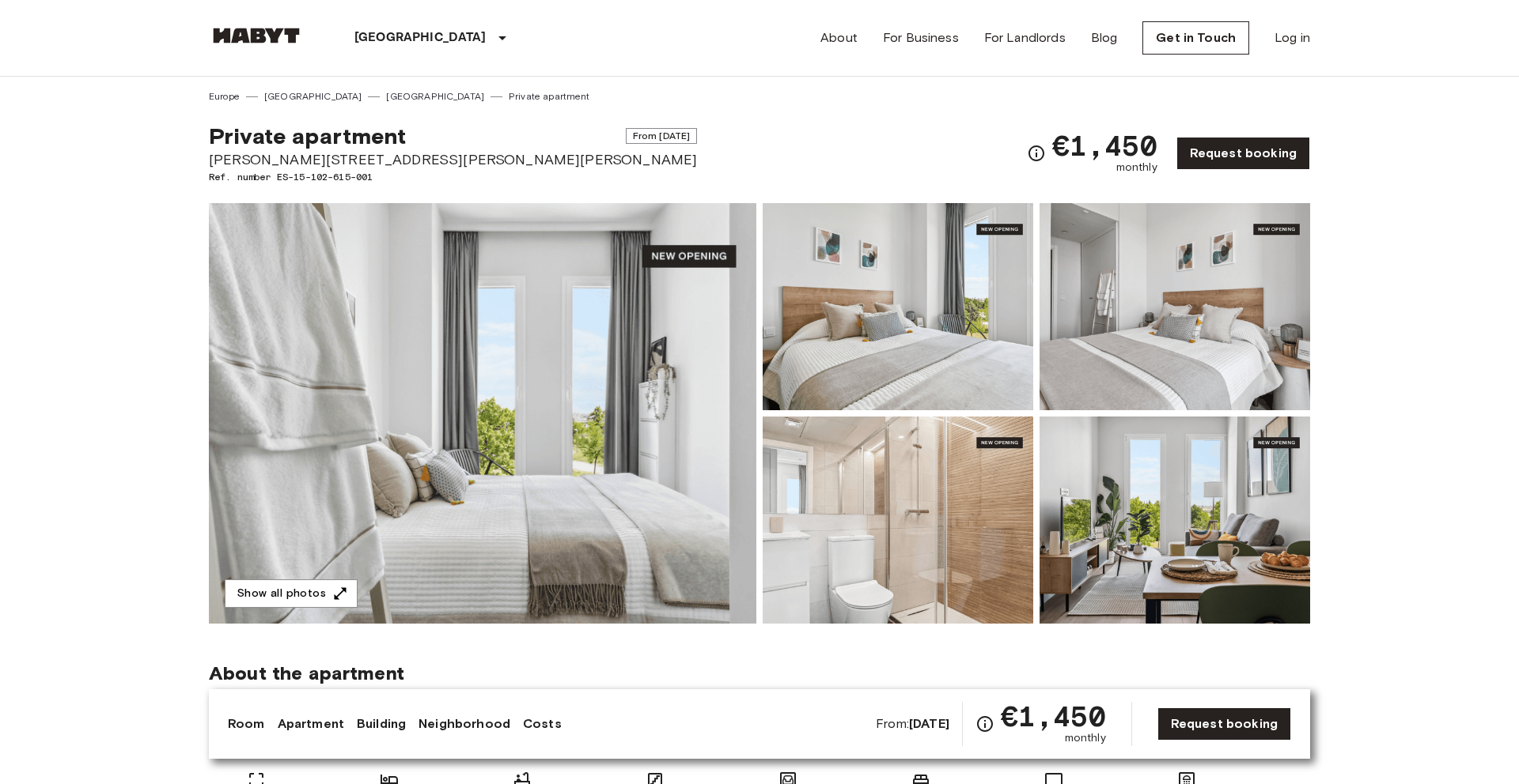
click at [597, 416] on img at bounding box center [482, 414] width 547 height 421
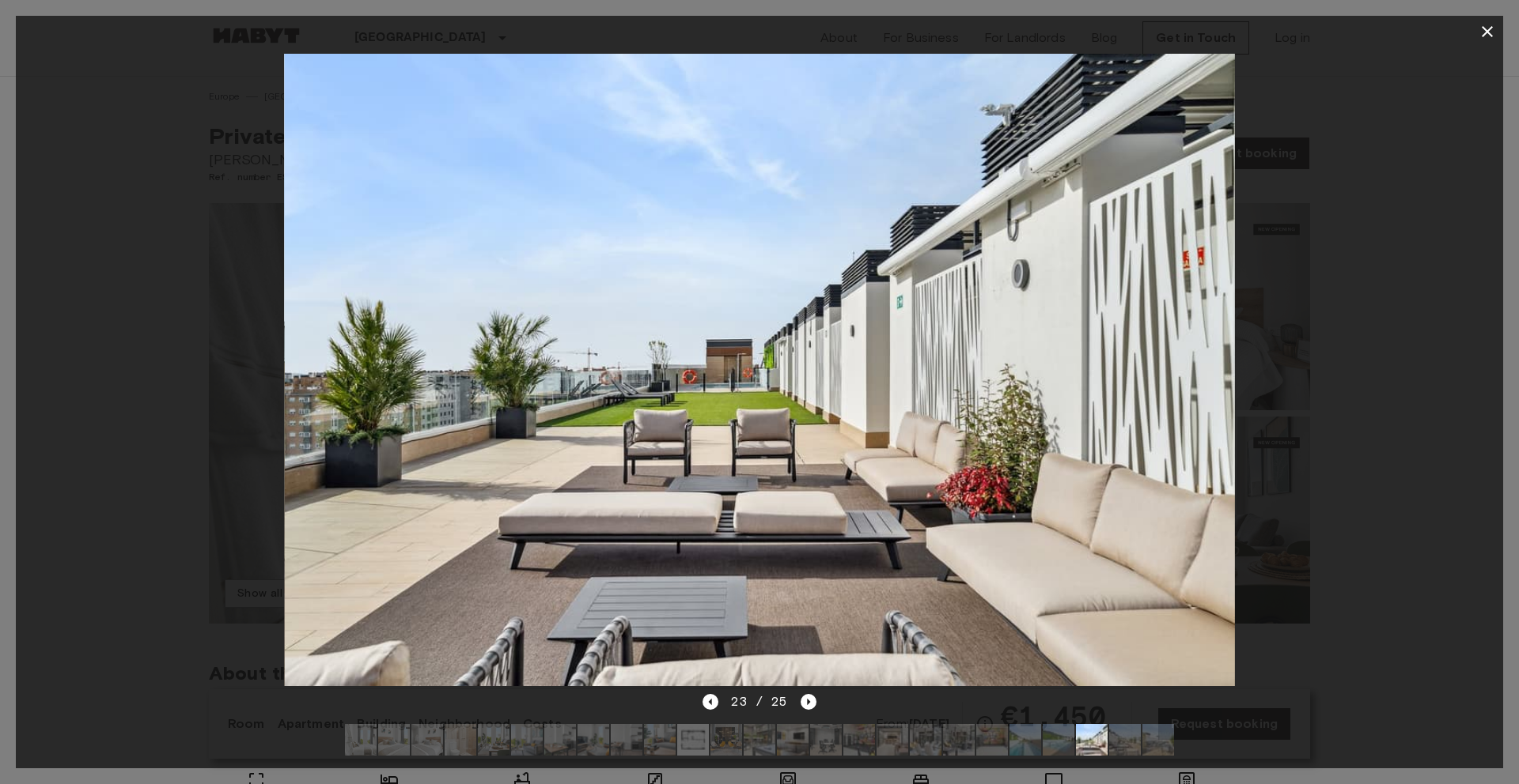
click at [1486, 37] on icon "button" at bounding box center [1487, 32] width 19 height 19
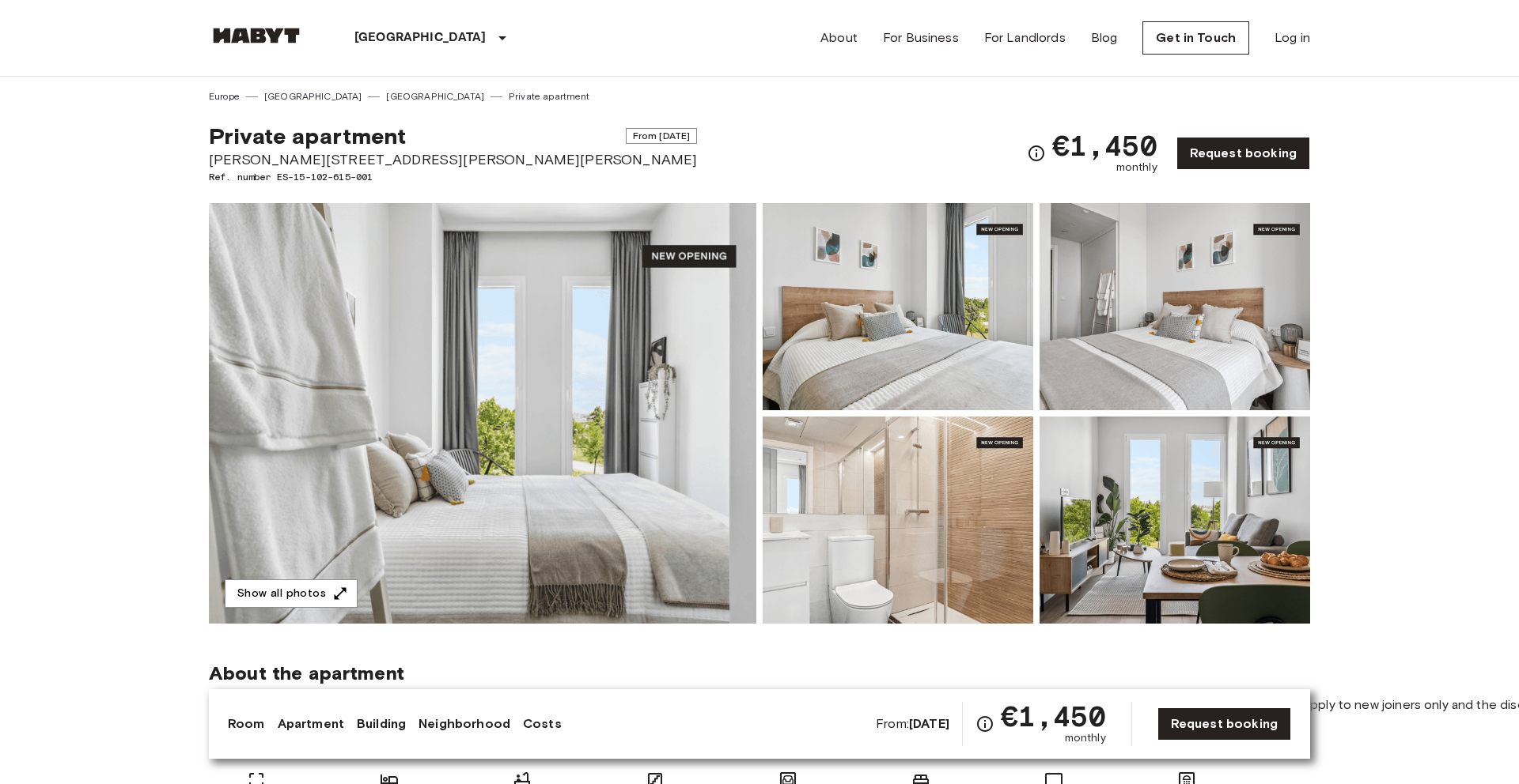
click at [988, 723] on icon "Check cost overview for full price breakdown. Please note that discounts apply …" at bounding box center [984, 724] width 19 height 19
click at [541, 719] on link "Costs" at bounding box center [541, 724] width 38 height 19
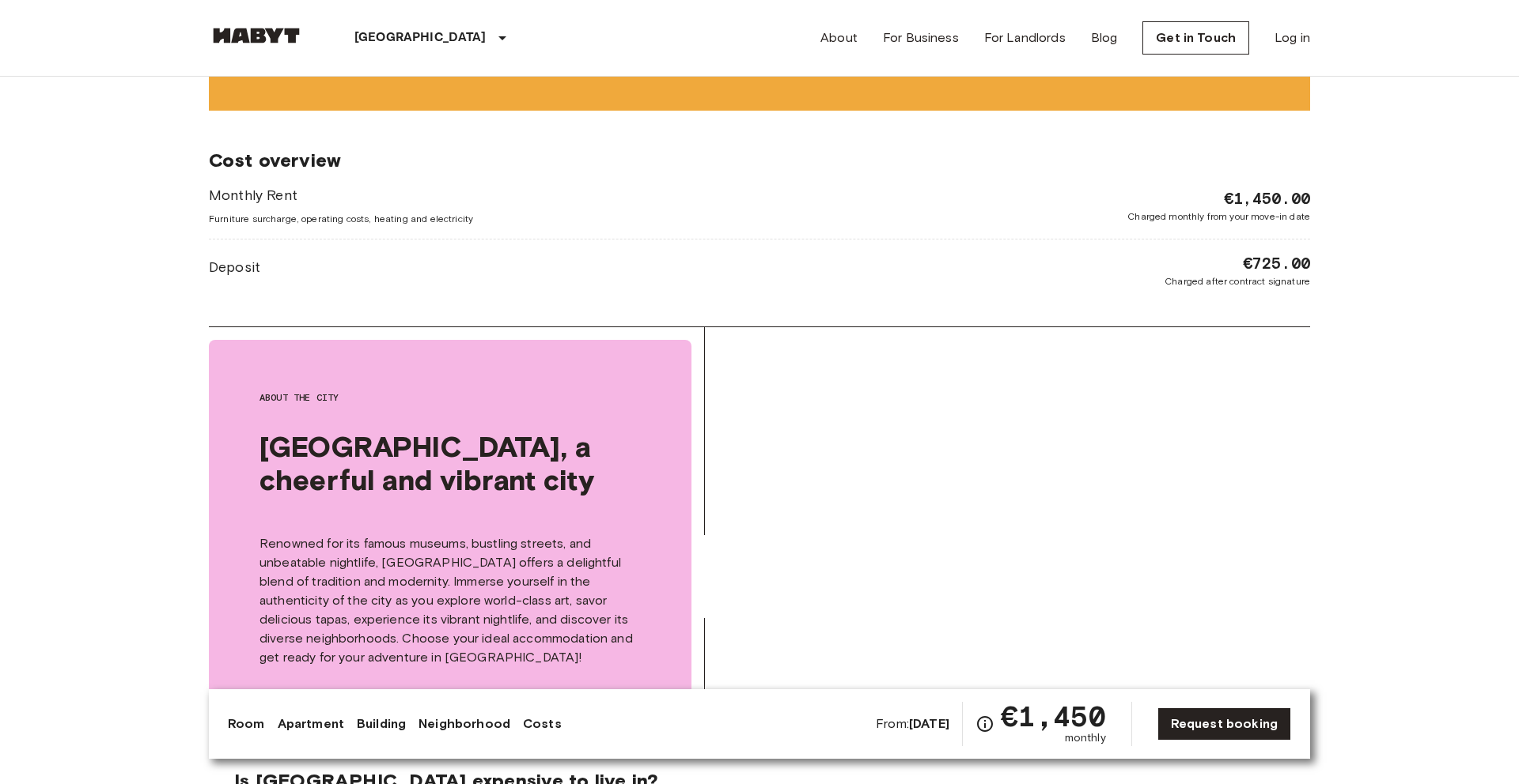
scroll to position [1985, 0]
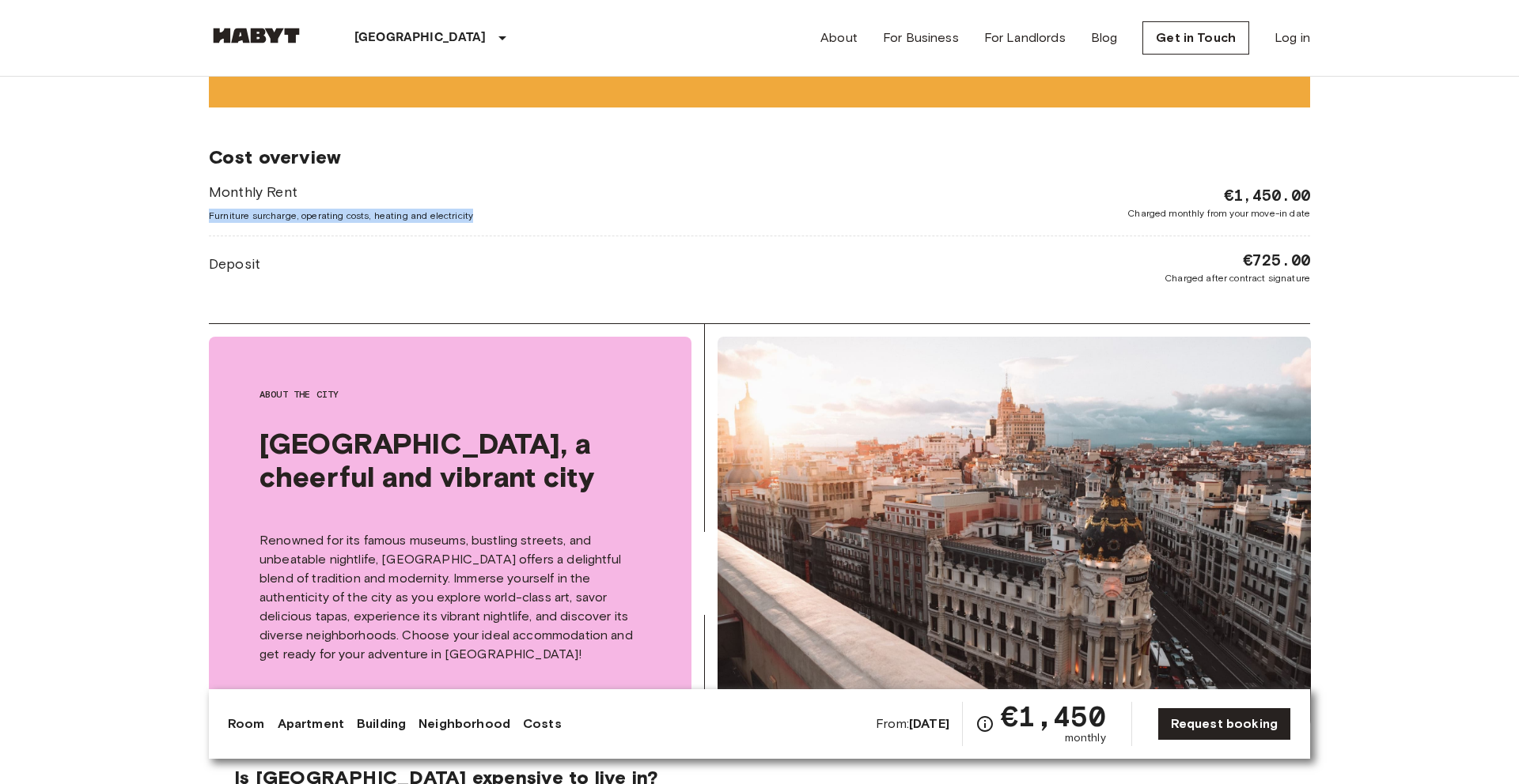
drag, startPoint x: 486, startPoint y: 207, endPoint x: 216, endPoint y: 214, distance: 270.1
click at [216, 214] on span "Furniture surcharge, operating costs, heating and electricity" at bounding box center [342, 216] width 265 height 14
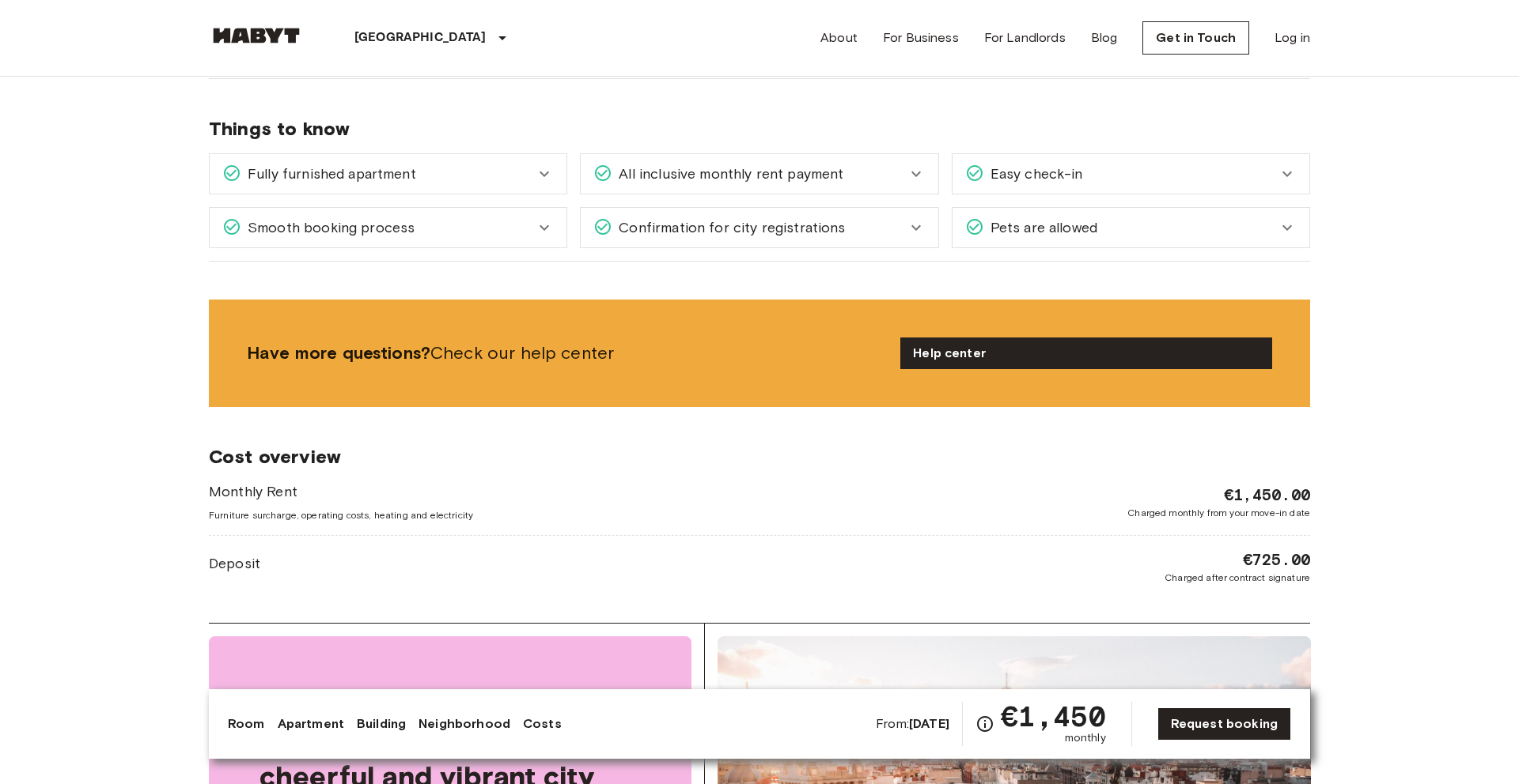
scroll to position [1729, 0]
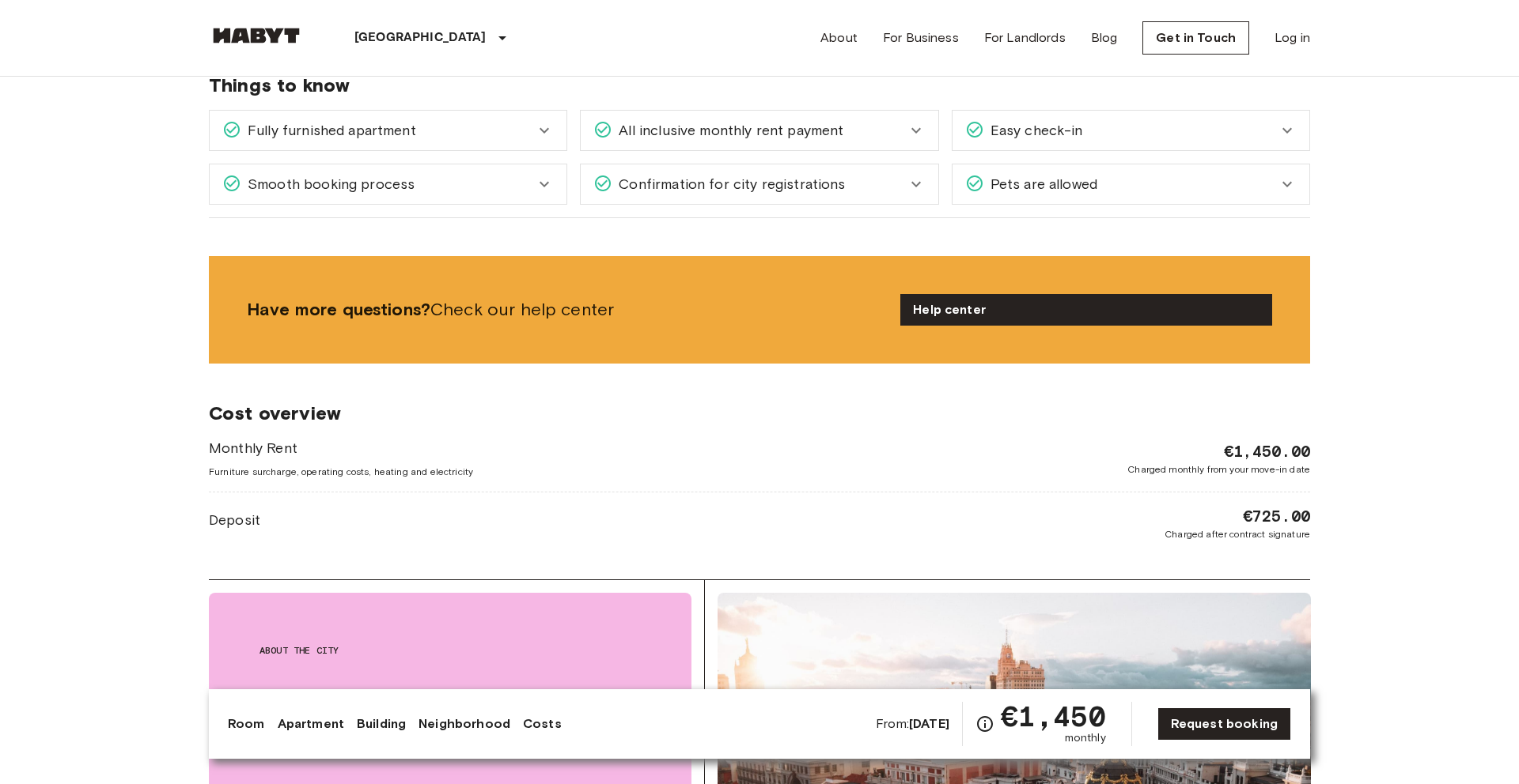
click at [880, 164] on div "Confirmation for city registrations" at bounding box center [759, 184] width 357 height 39
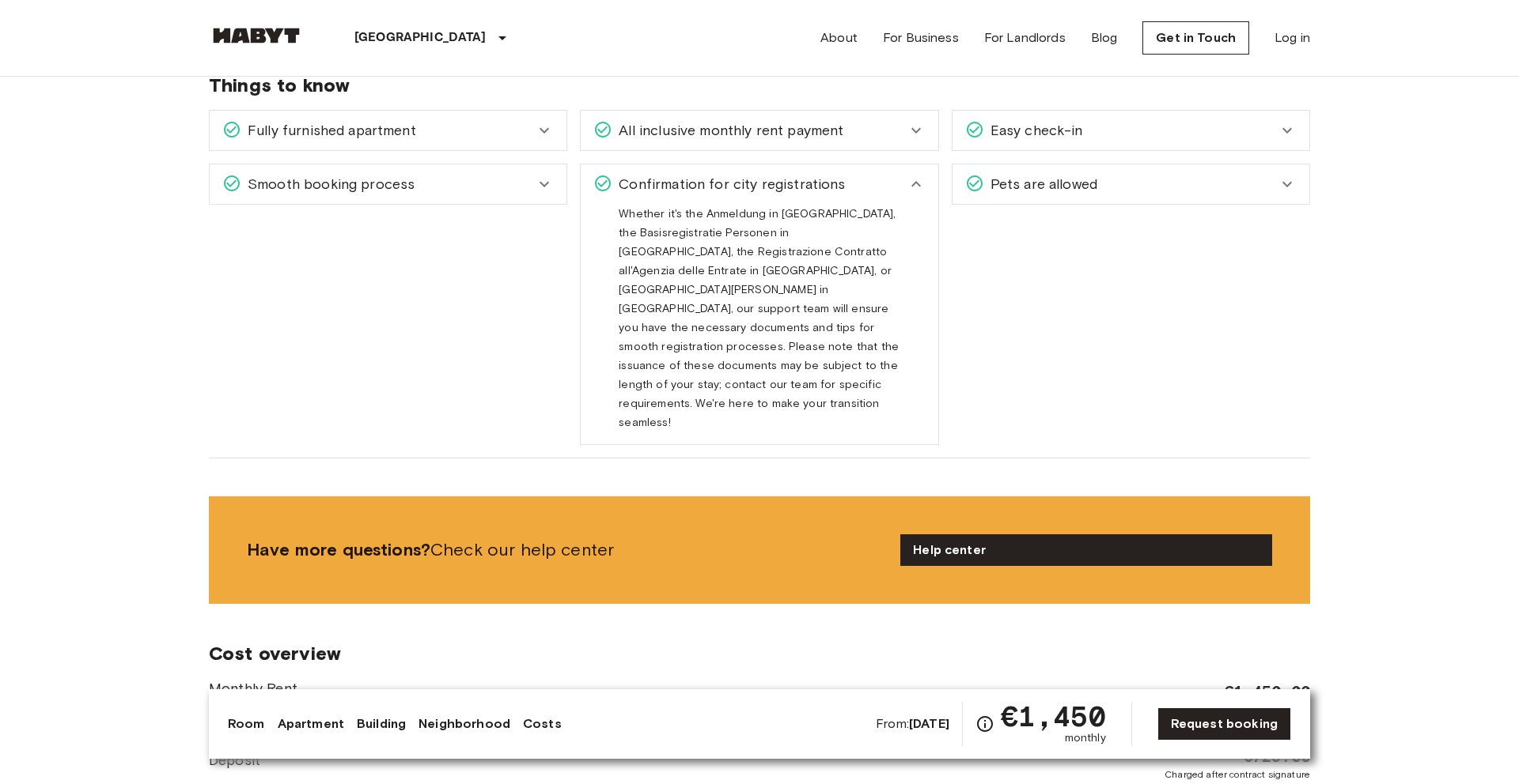
click at [879, 169] on div "Confirmation for city registrations" at bounding box center [759, 184] width 357 height 39
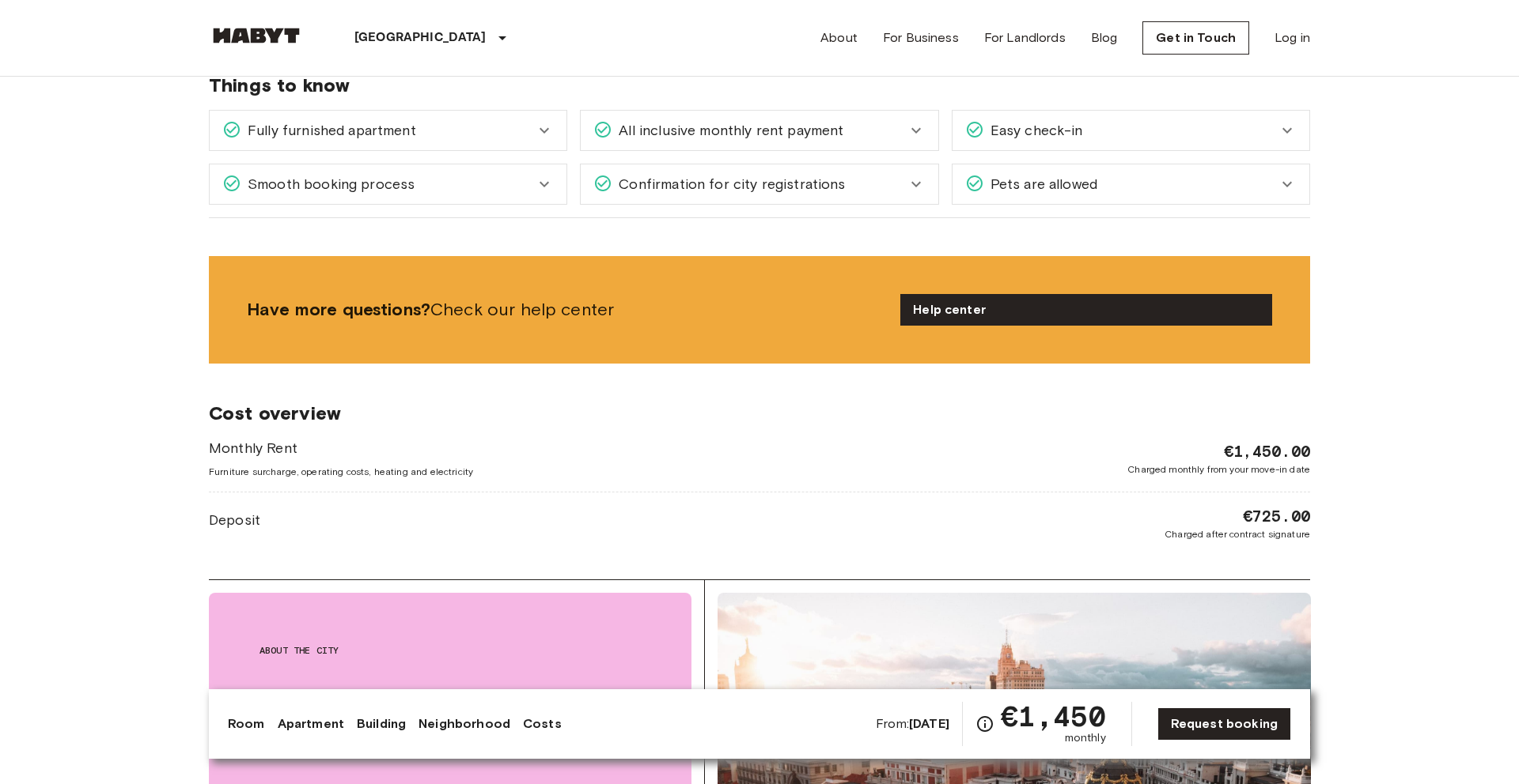
click at [492, 164] on div "Smooth booking process" at bounding box center [387, 184] width 357 height 39
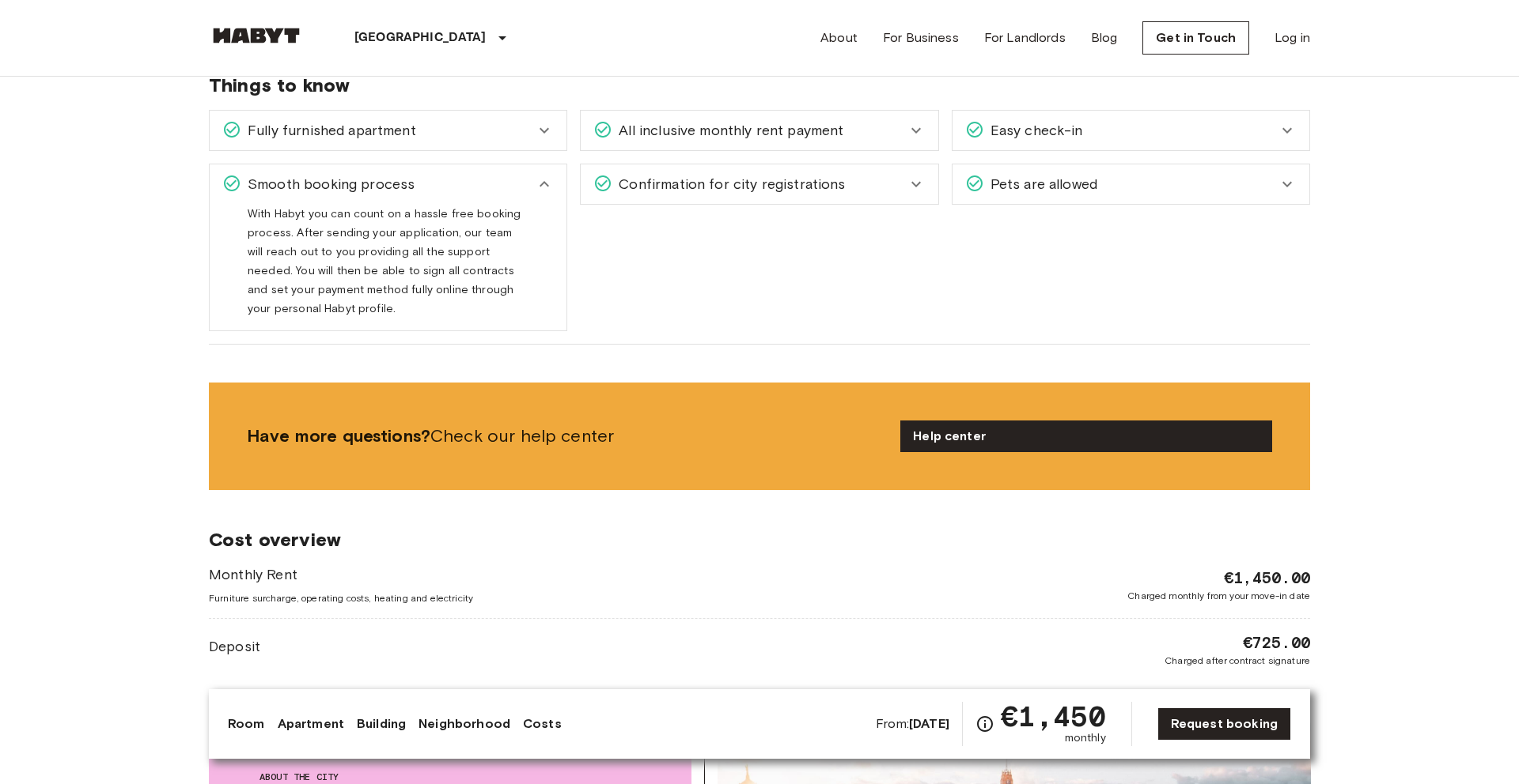
click at [492, 164] on div "Smooth booking process" at bounding box center [387, 184] width 357 height 39
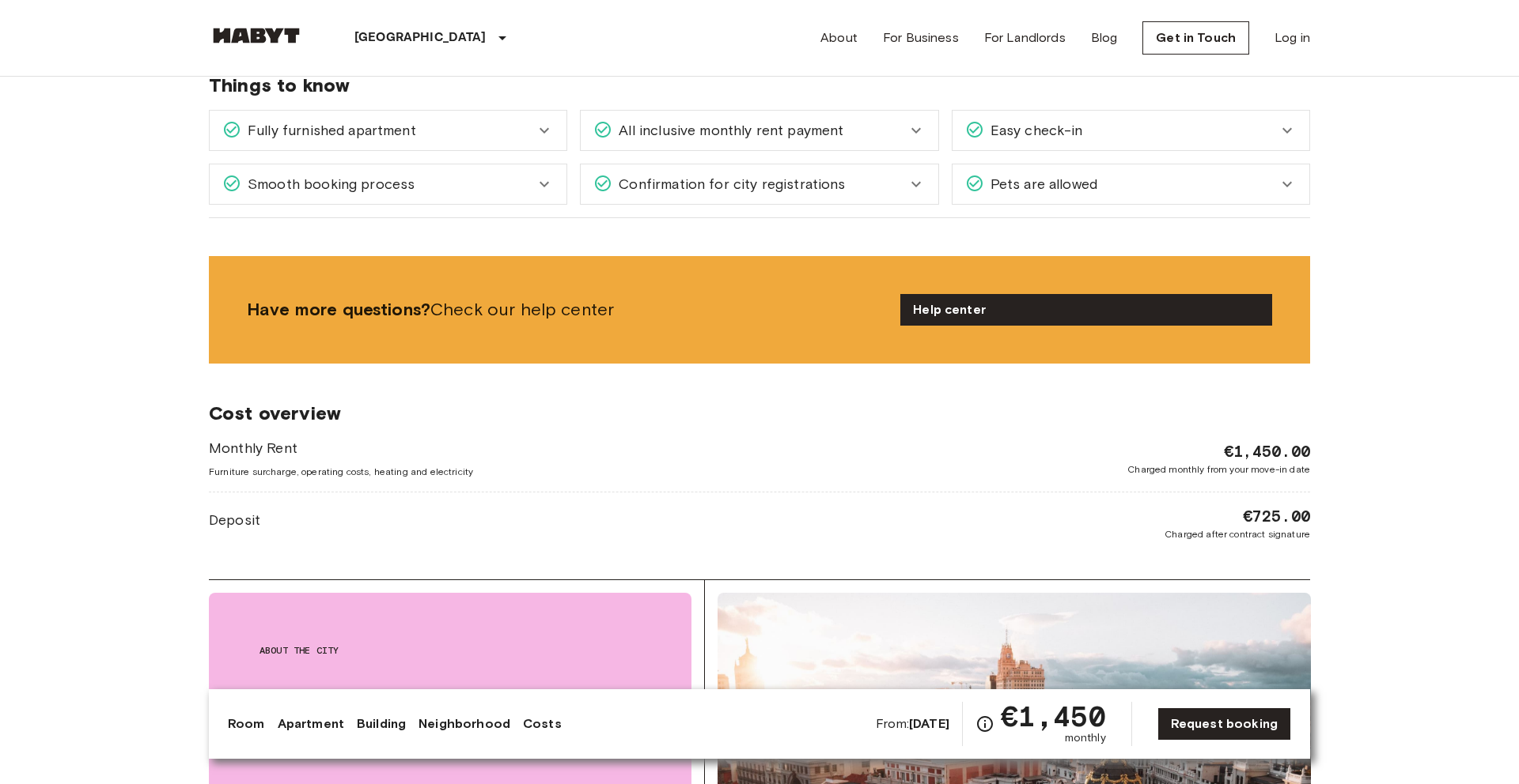
click at [547, 128] on icon at bounding box center [544, 131] width 9 height 6
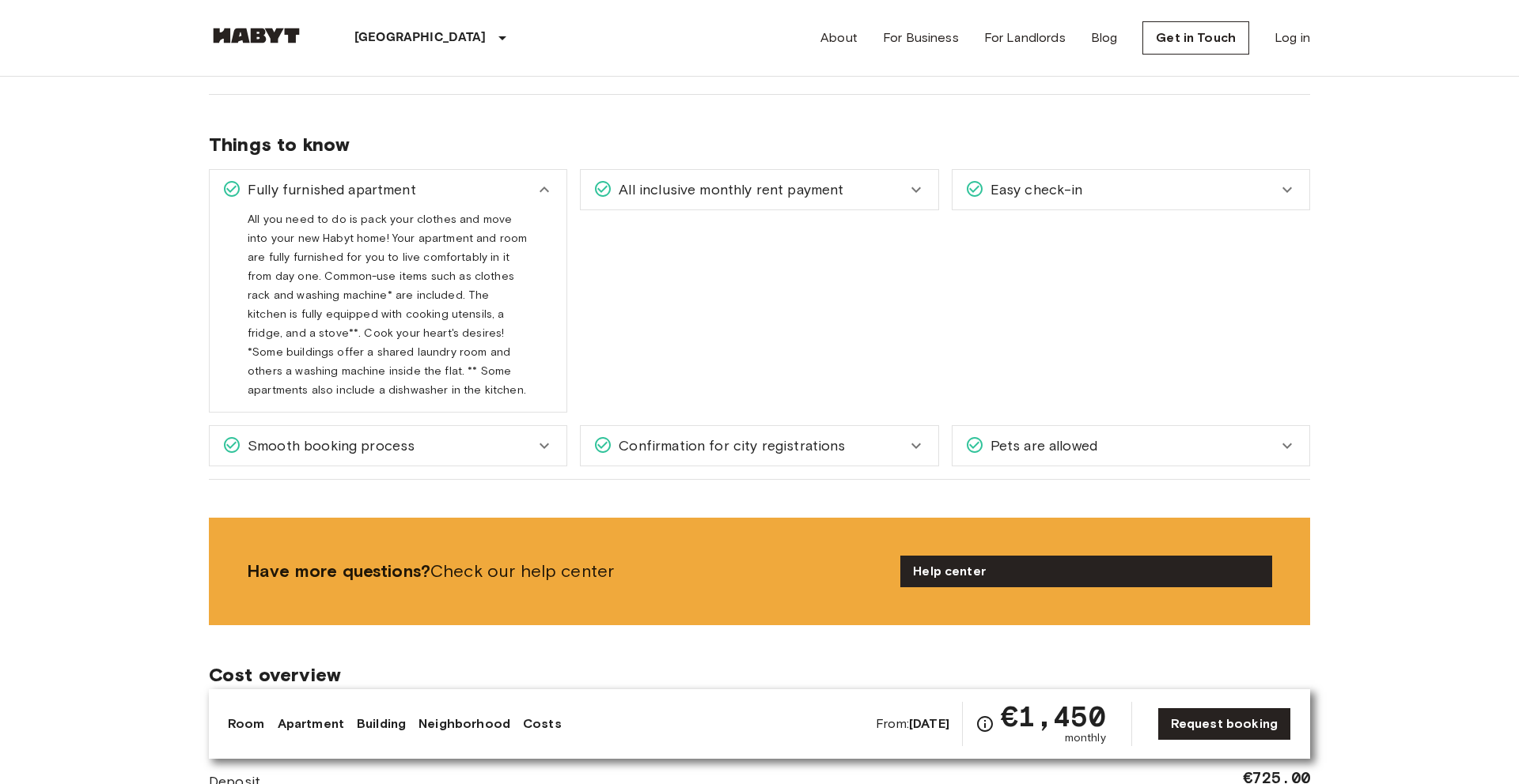
scroll to position [1668, 0]
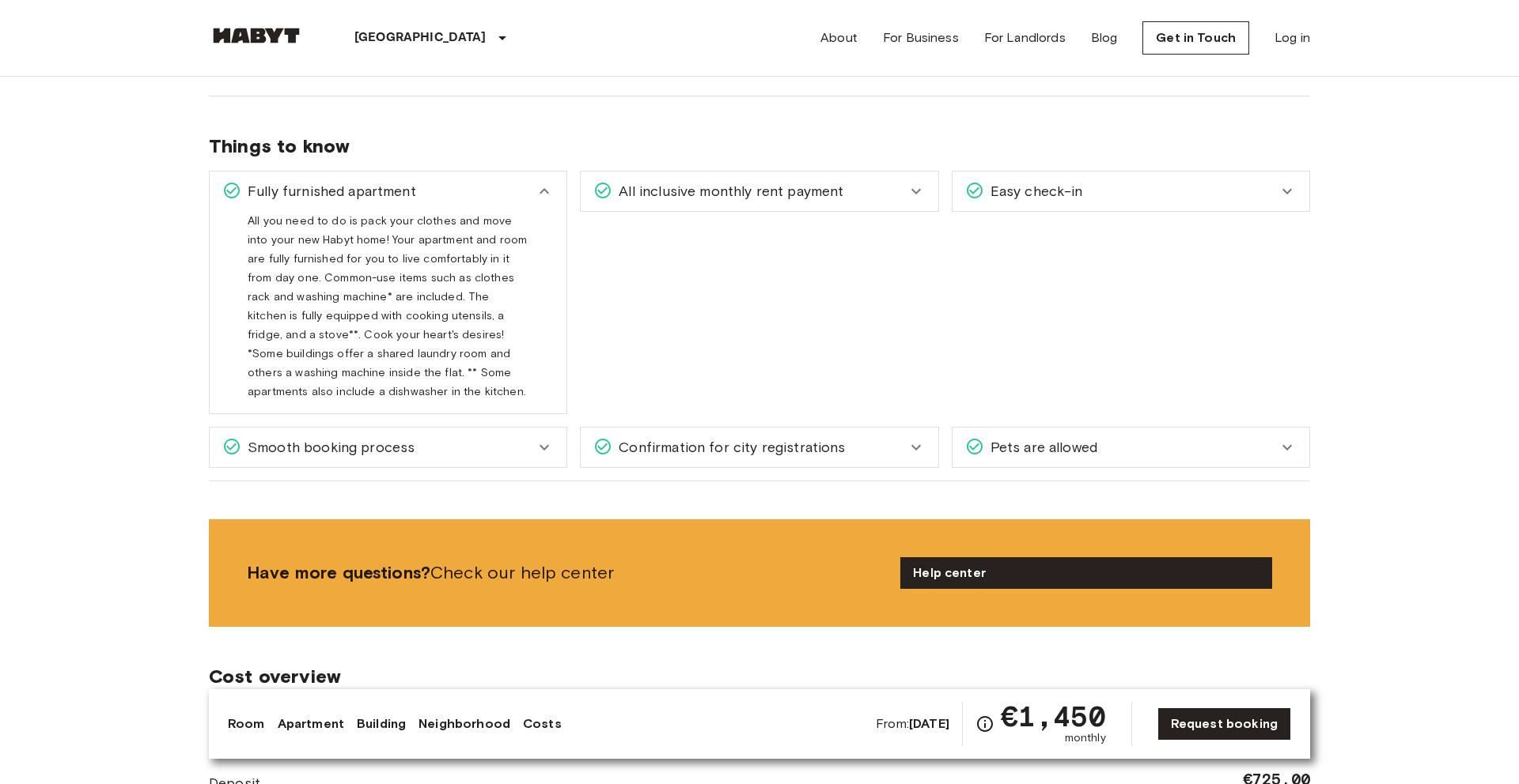
click at [504, 196] on div "Fully furnished apartment" at bounding box center [378, 191] width 312 height 21
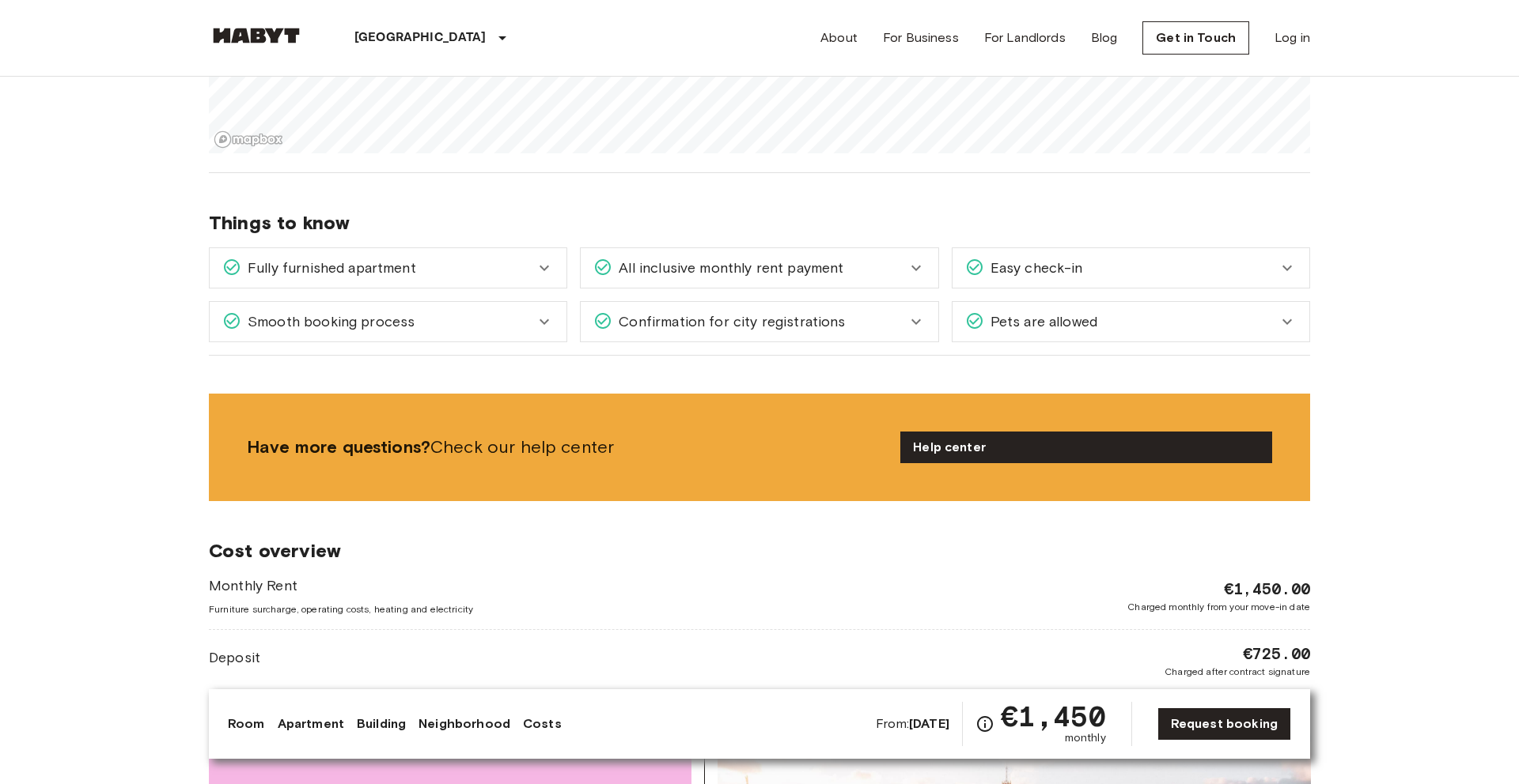
scroll to position [1591, 0]
click at [1056, 281] on div "Easy check-in" at bounding box center [1131, 269] width 357 height 39
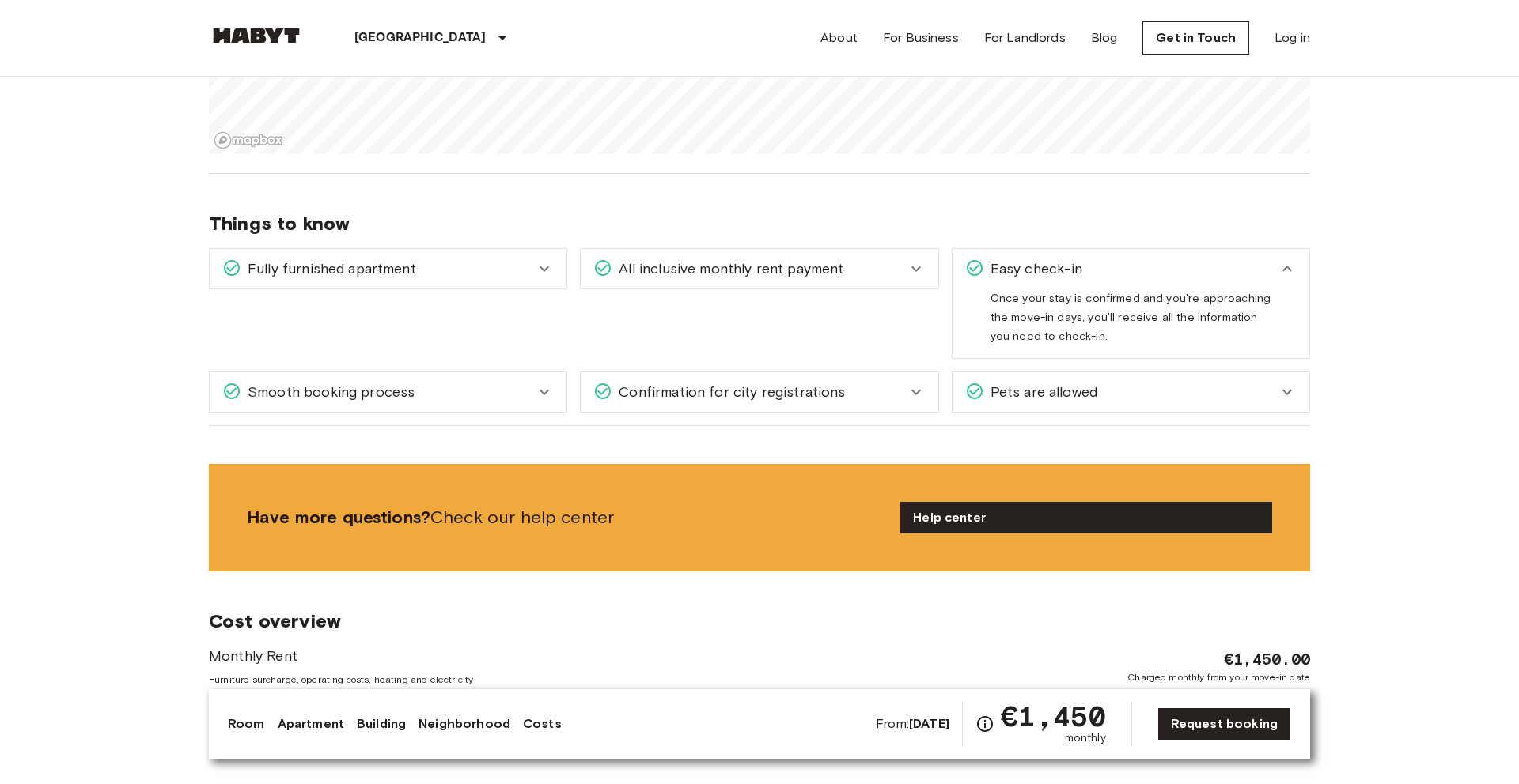
click at [1056, 281] on div "Easy check-in" at bounding box center [1131, 269] width 357 height 39
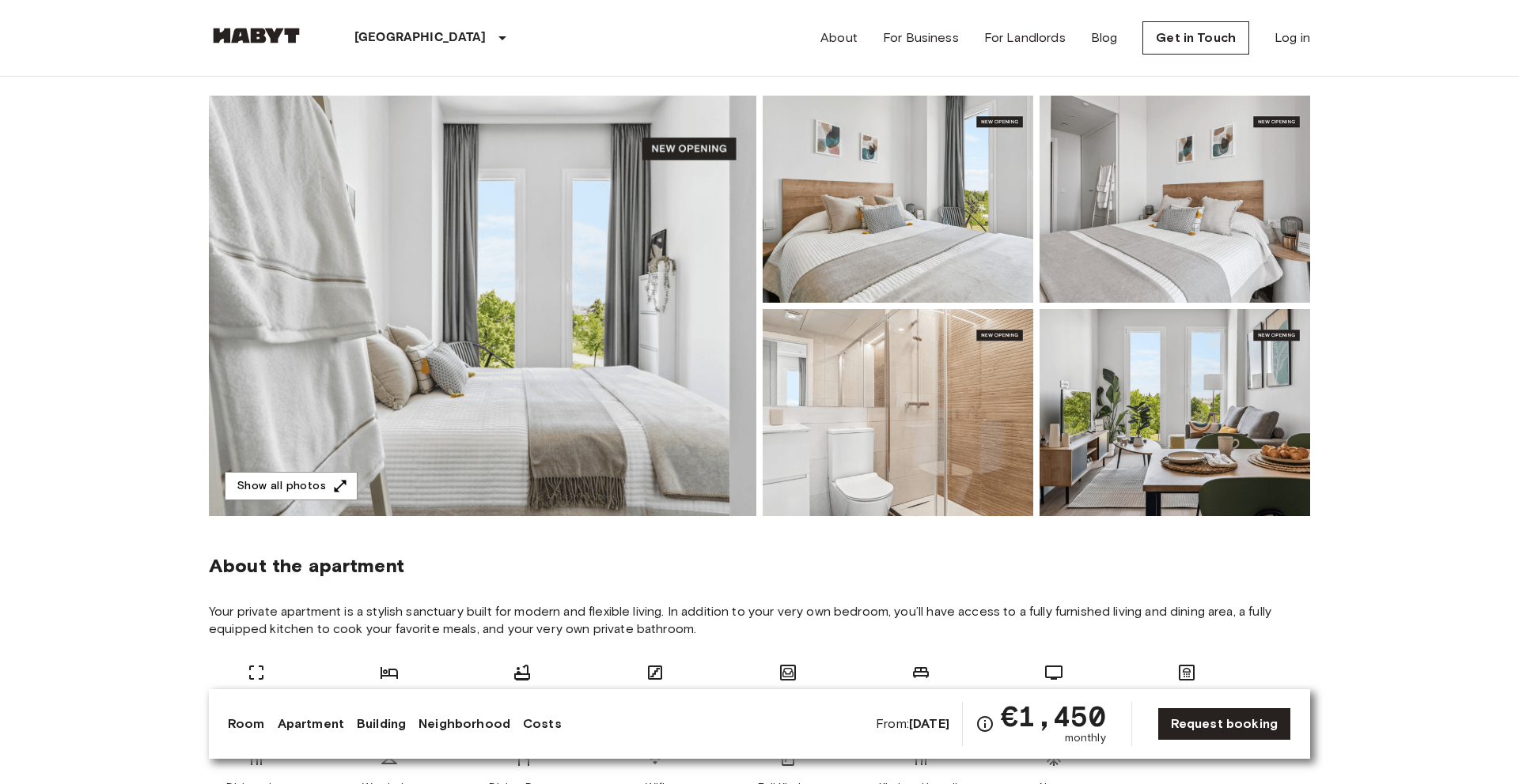
scroll to position [0, 0]
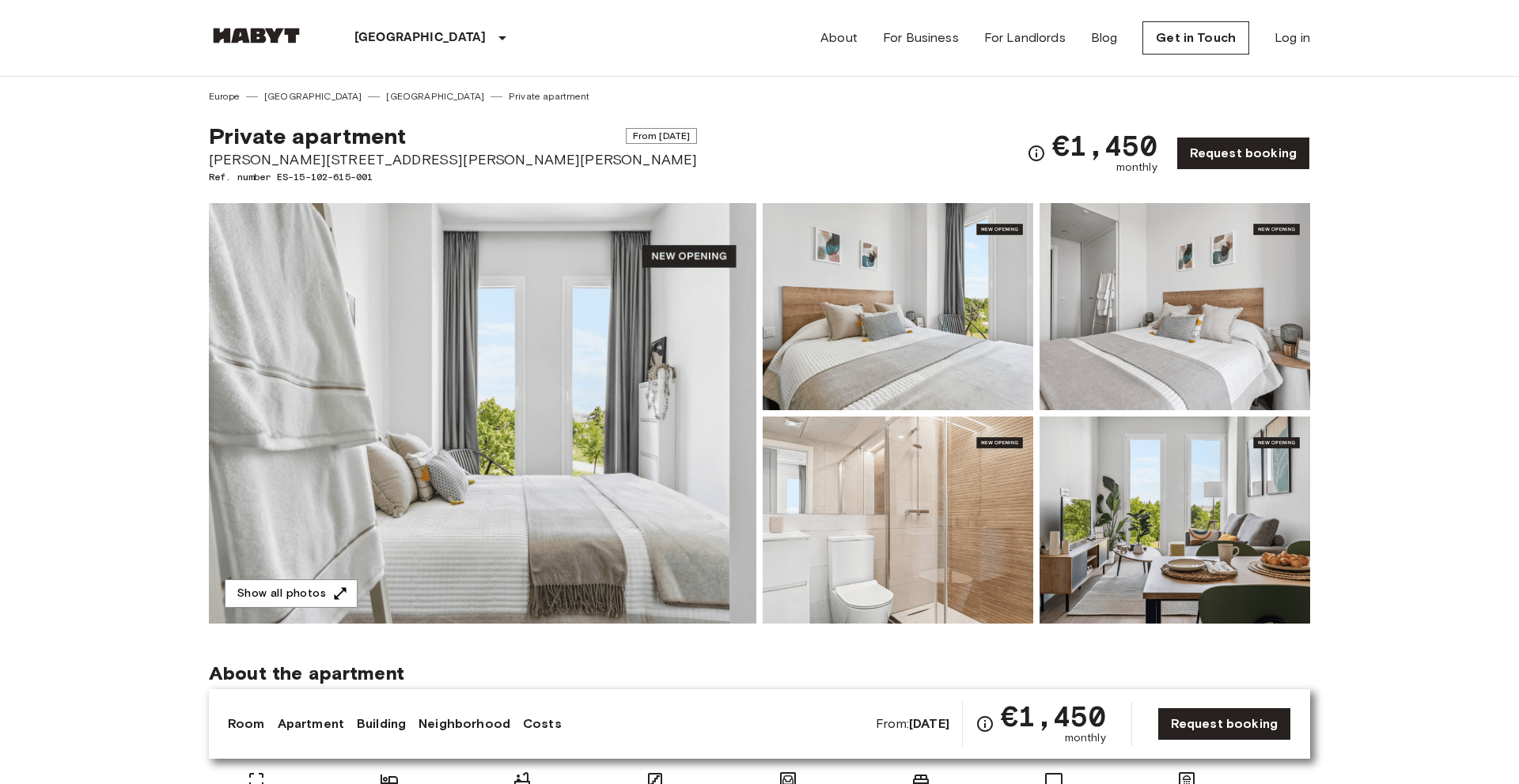
scroll to position [175, 0]
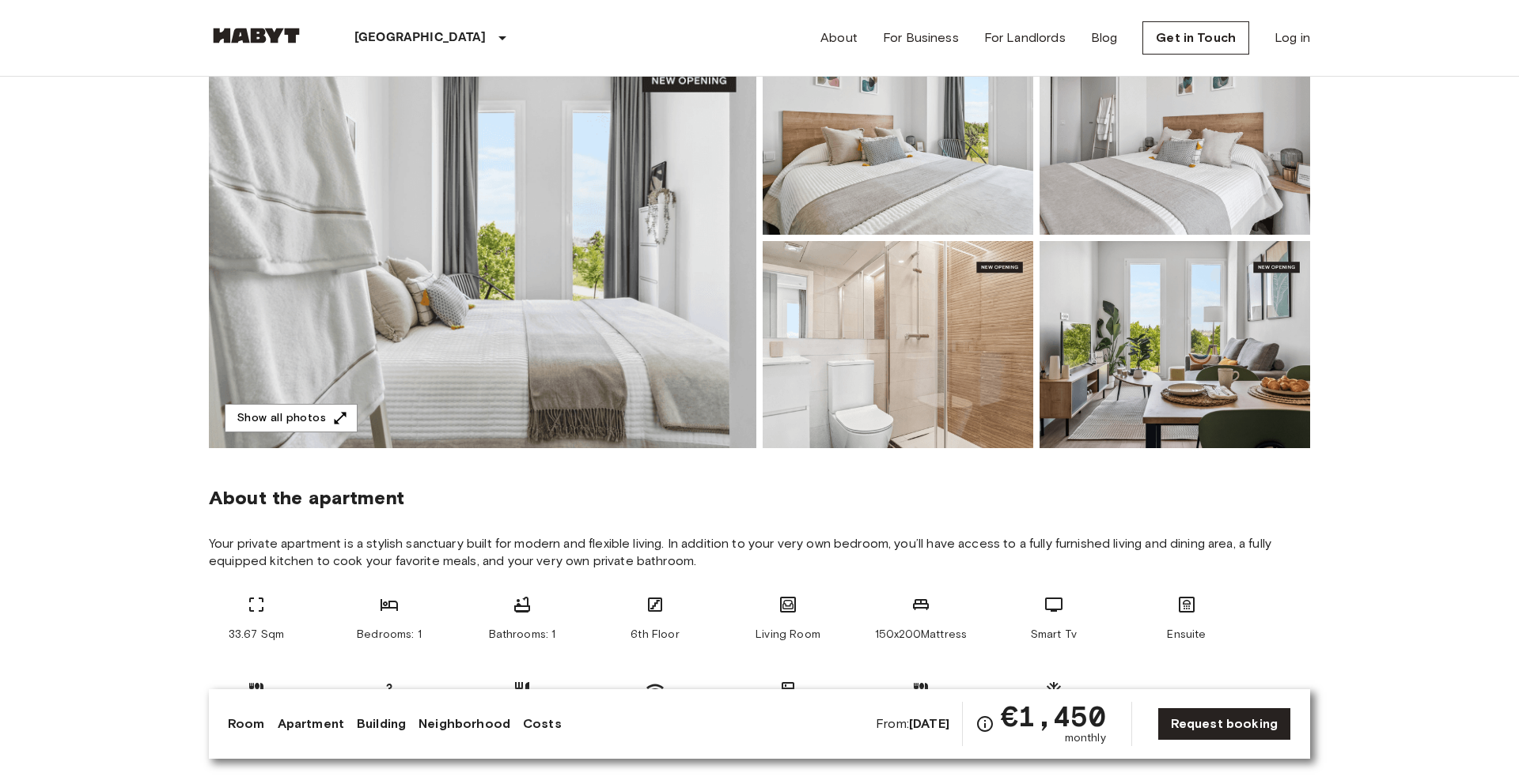
click at [308, 722] on link "Apartment" at bounding box center [311, 724] width 67 height 19
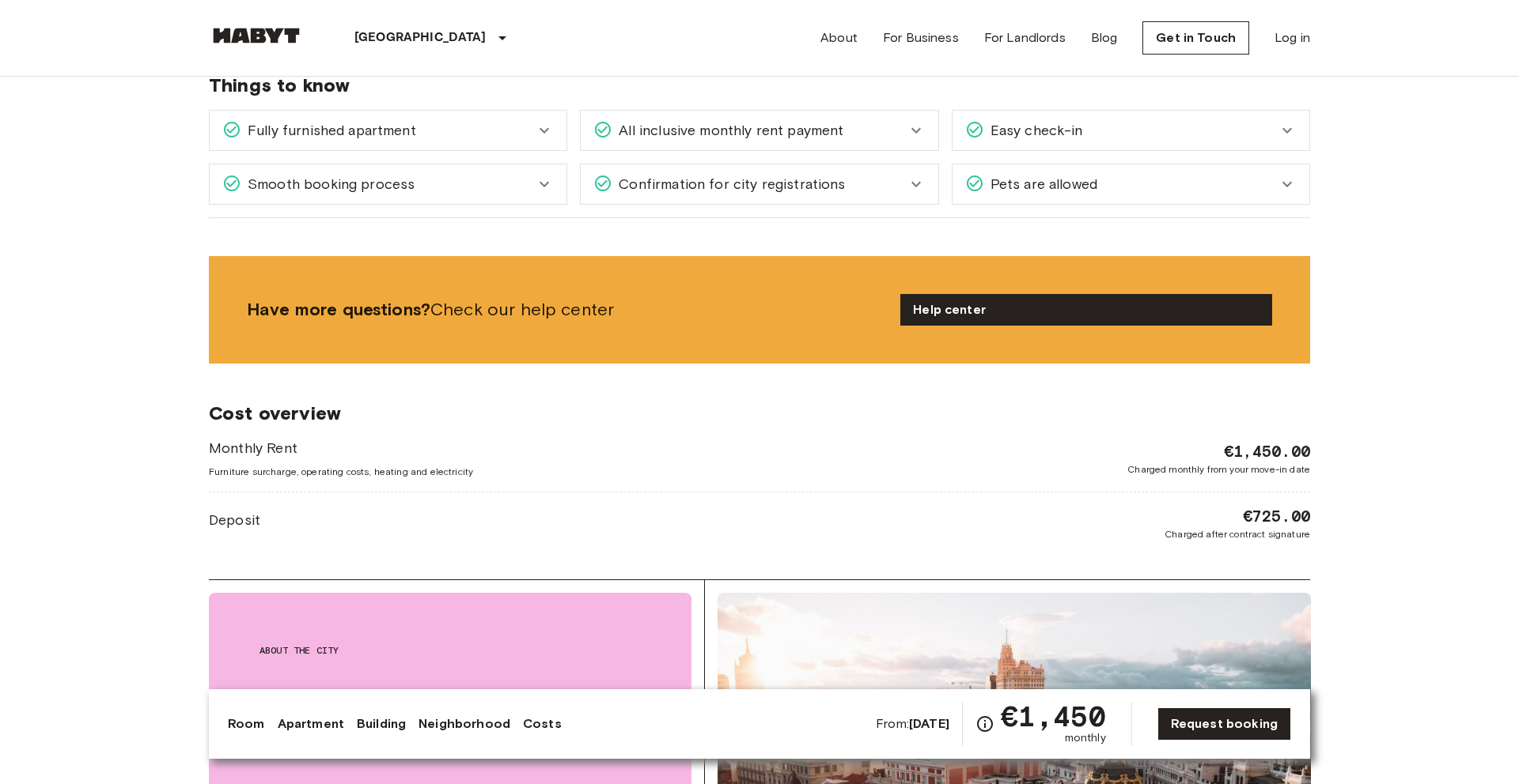
scroll to position [1741, 0]
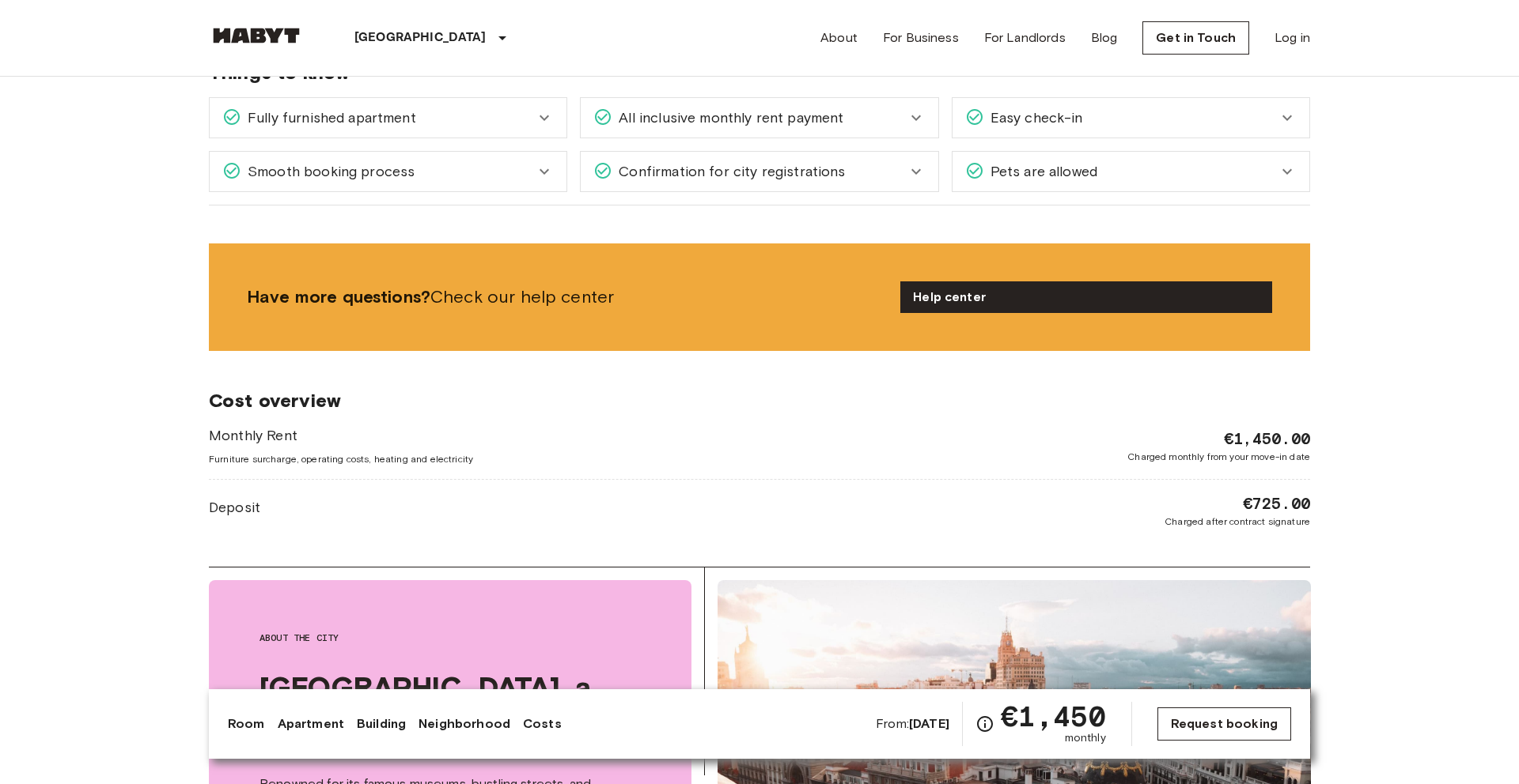
click at [1231, 724] on link "Request booking" at bounding box center [1223, 724] width 133 height 33
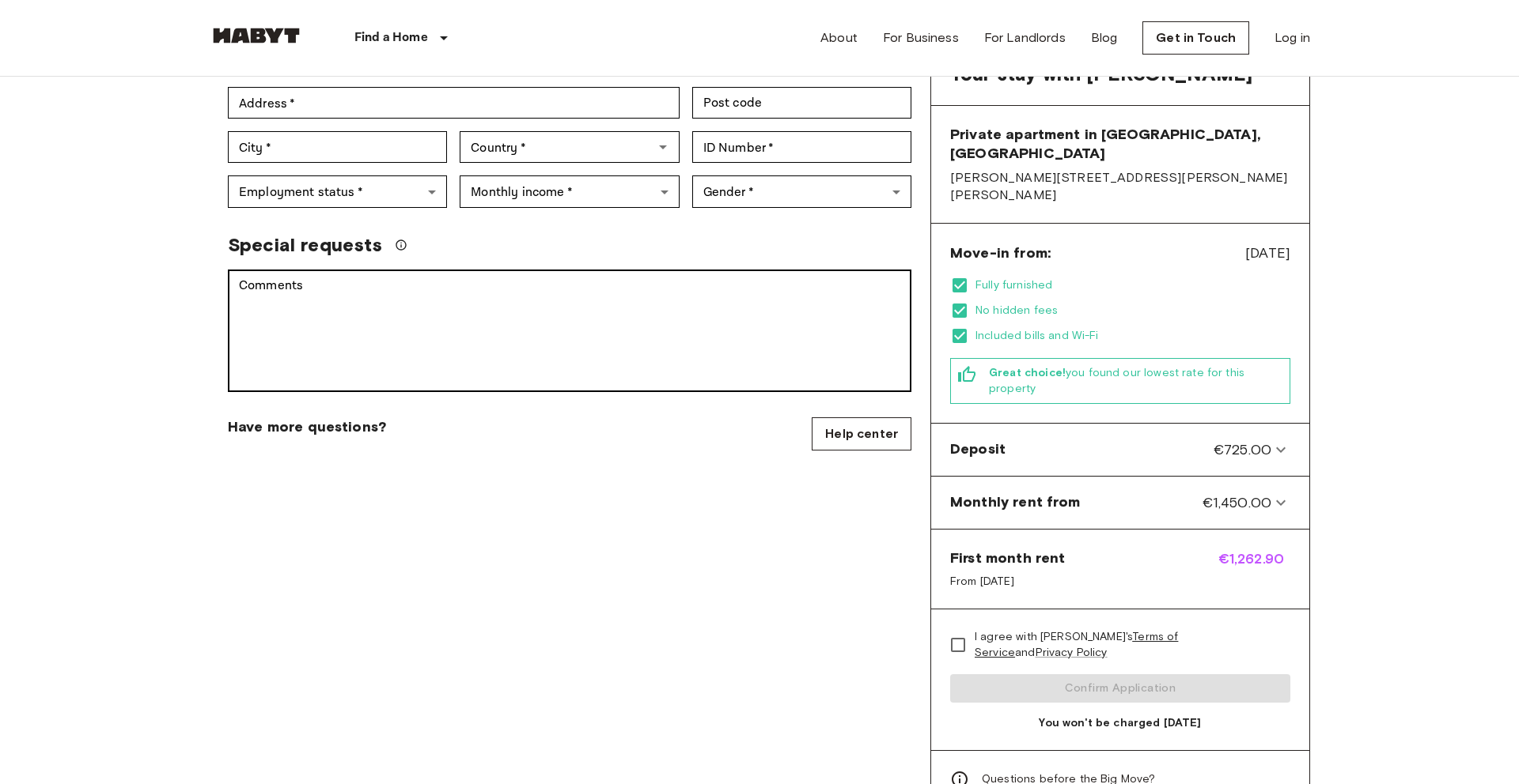
scroll to position [352, 0]
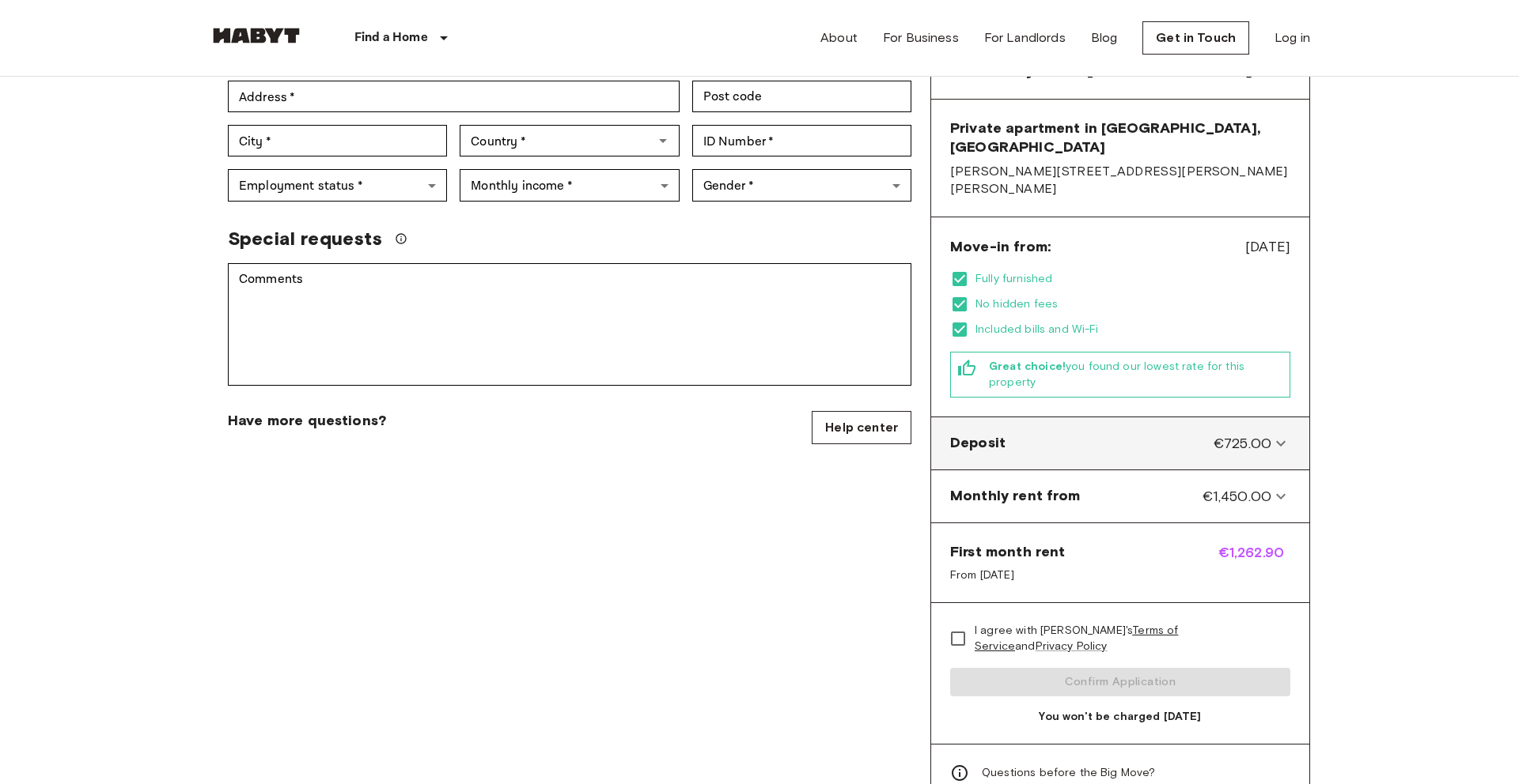
click at [1258, 433] on span "€725.00" at bounding box center [1242, 444] width 58 height 21
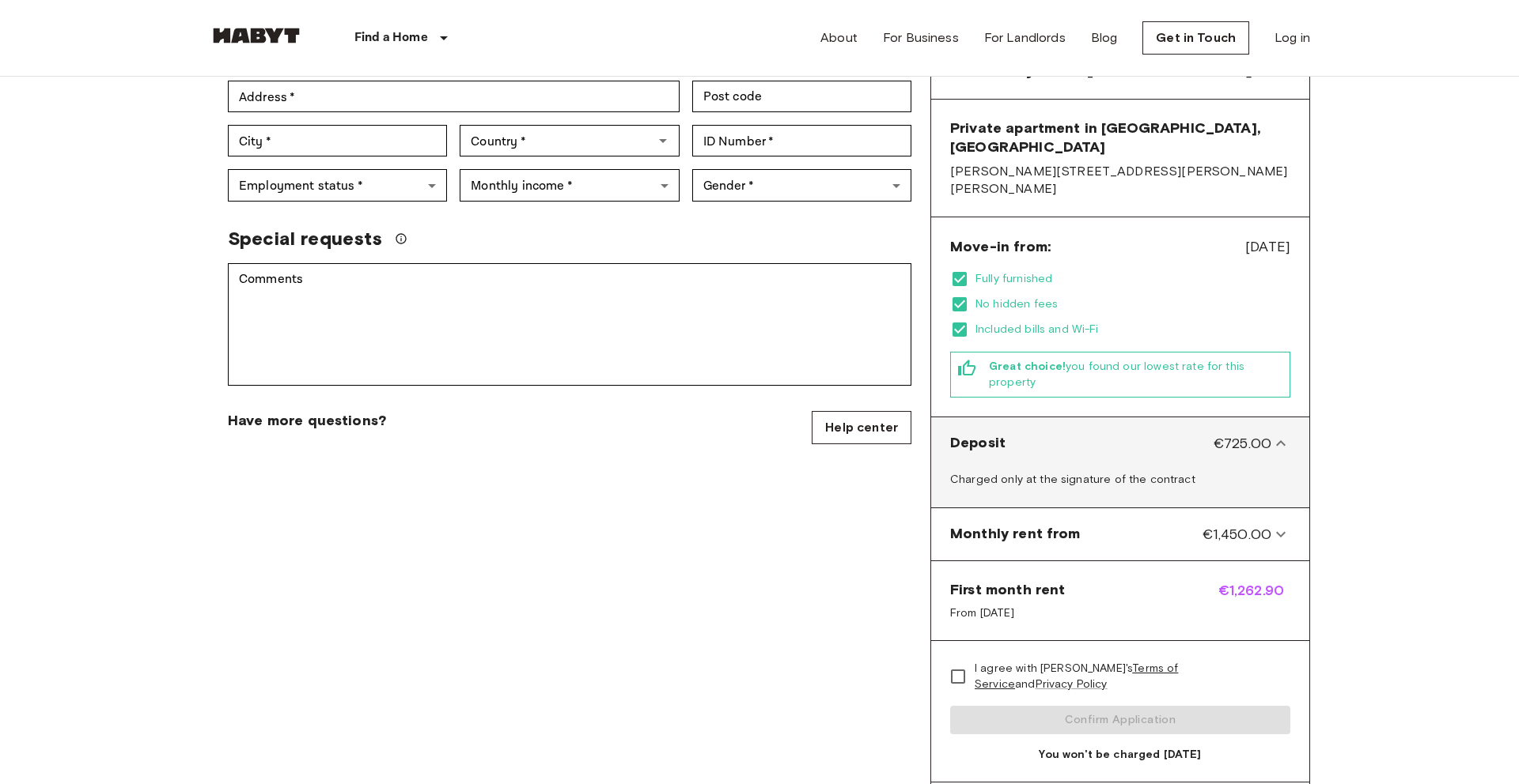
click at [1258, 433] on span "€725.00" at bounding box center [1242, 444] width 58 height 21
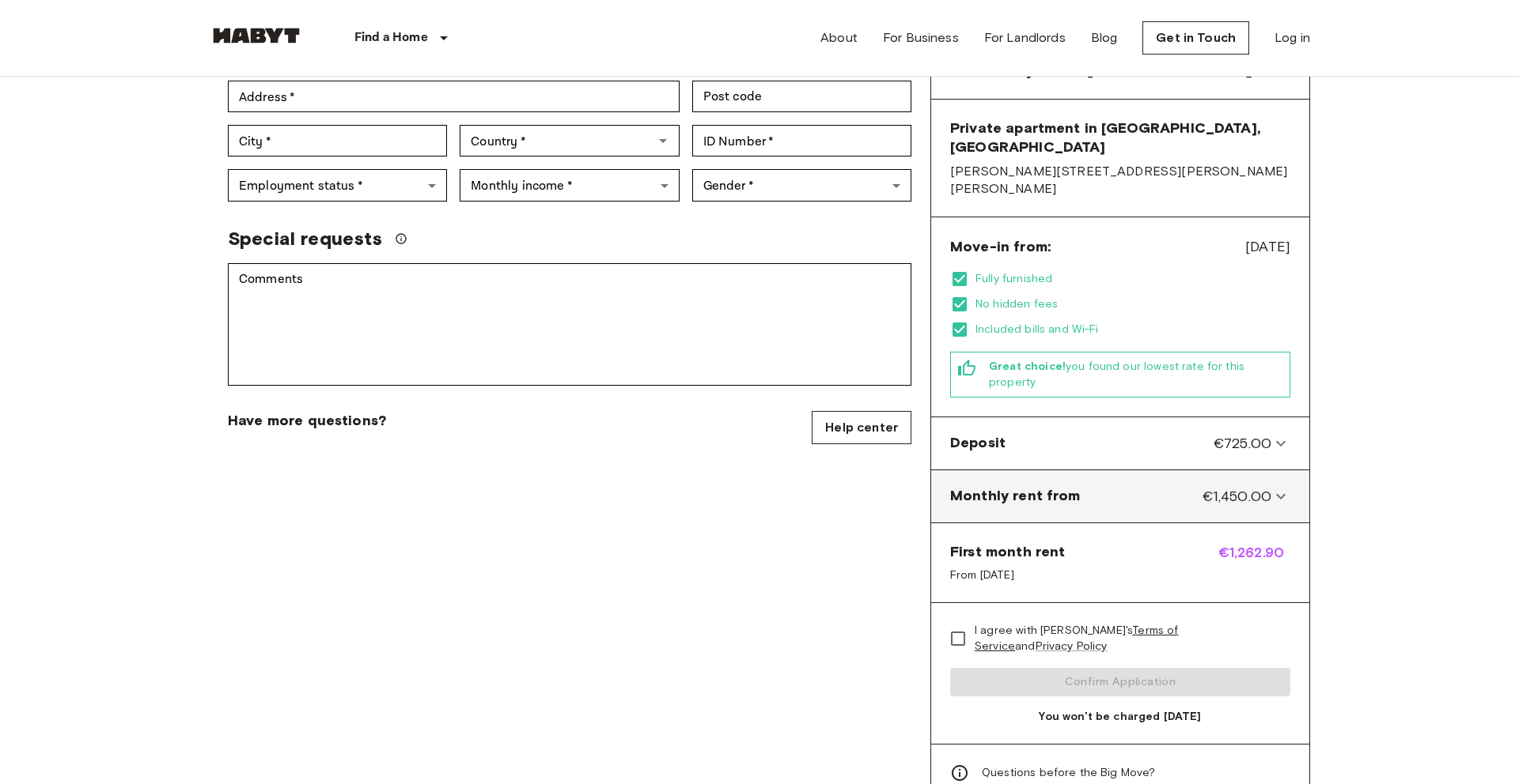
click at [1252, 486] on span "€1,450.00" at bounding box center [1236, 496] width 68 height 21
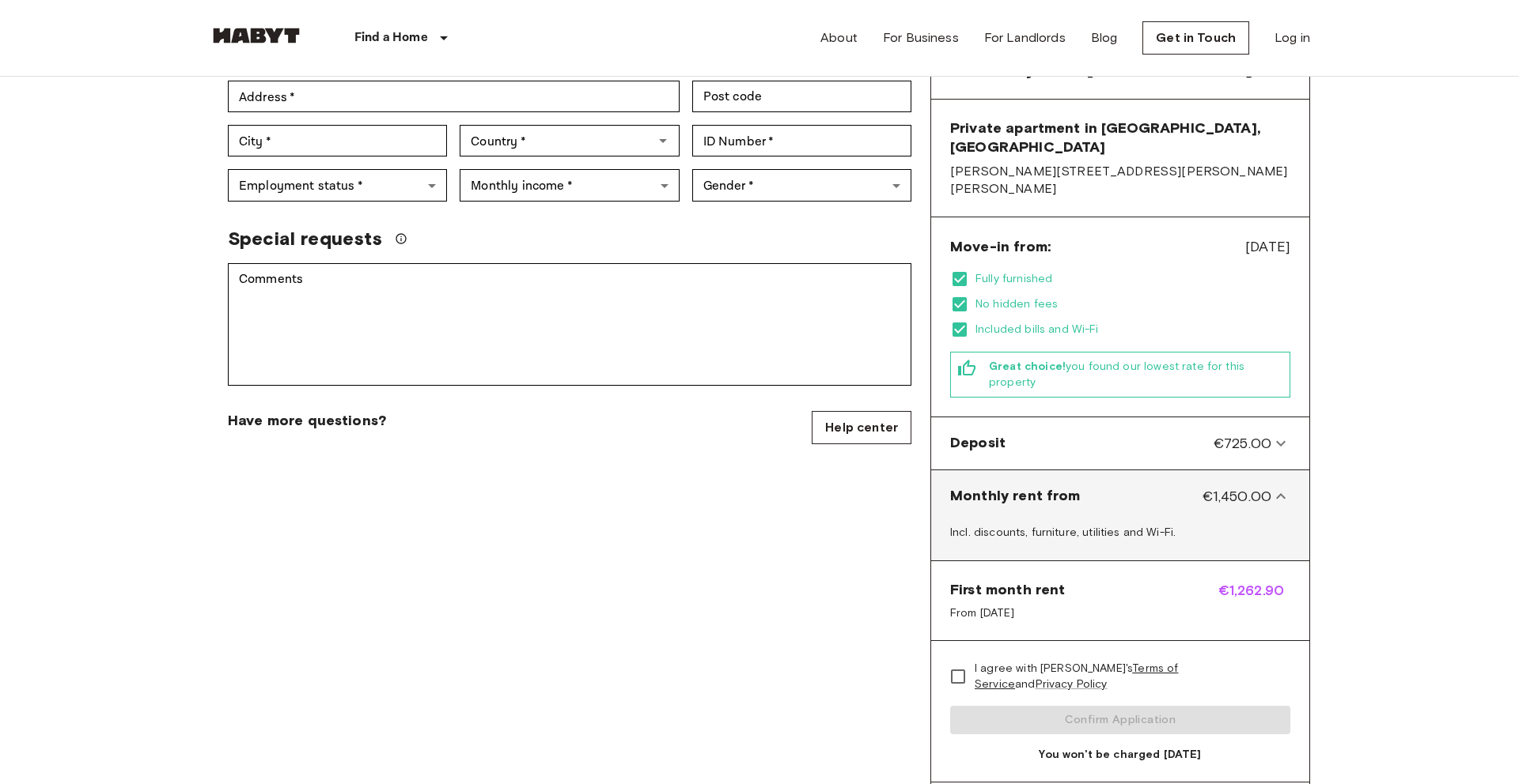
click at [1252, 486] on span "€1,450.00" at bounding box center [1236, 496] width 68 height 21
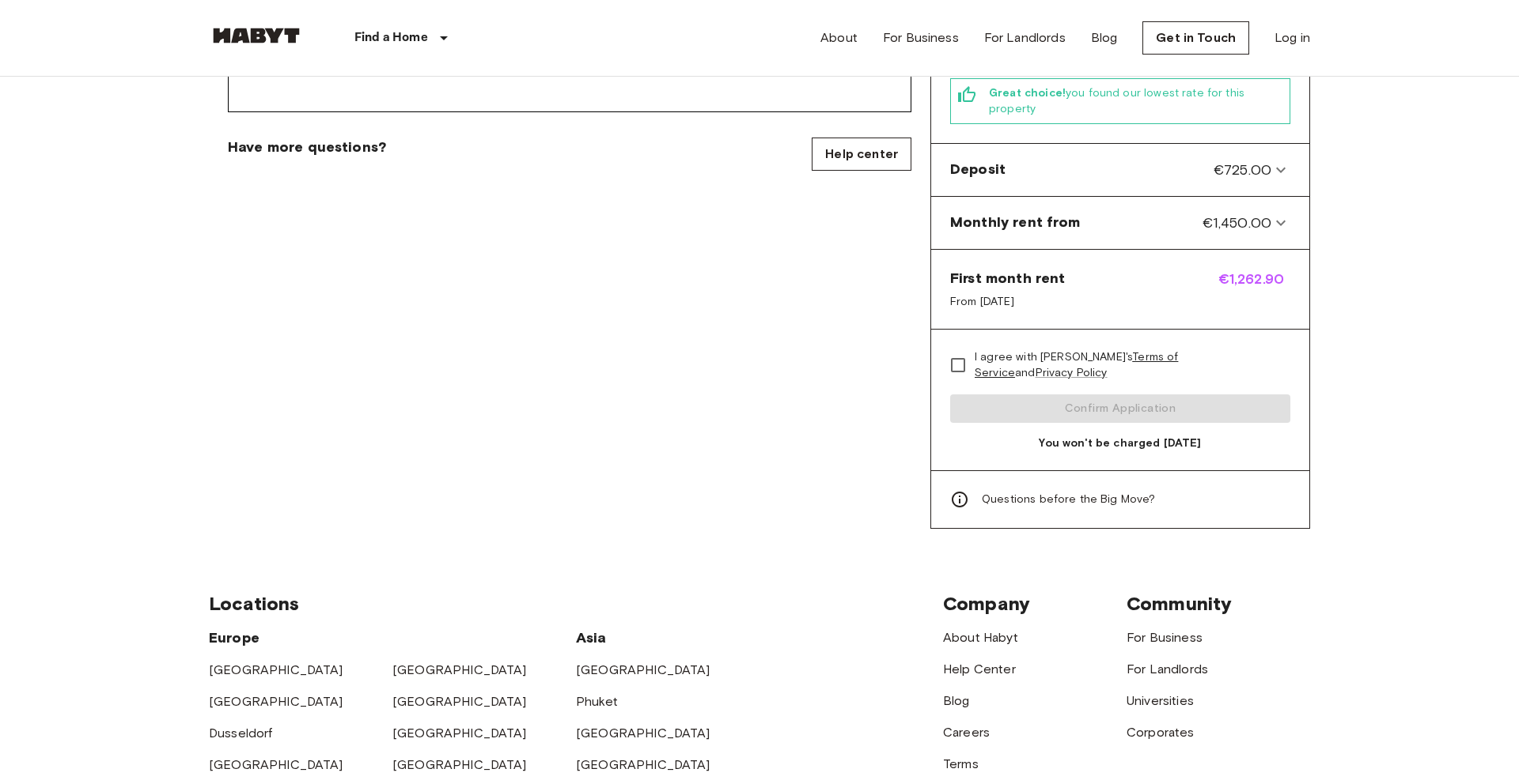
scroll to position [625, 0]
click at [1062, 492] on span "Questions before the Big Move?" at bounding box center [1068, 500] width 174 height 16
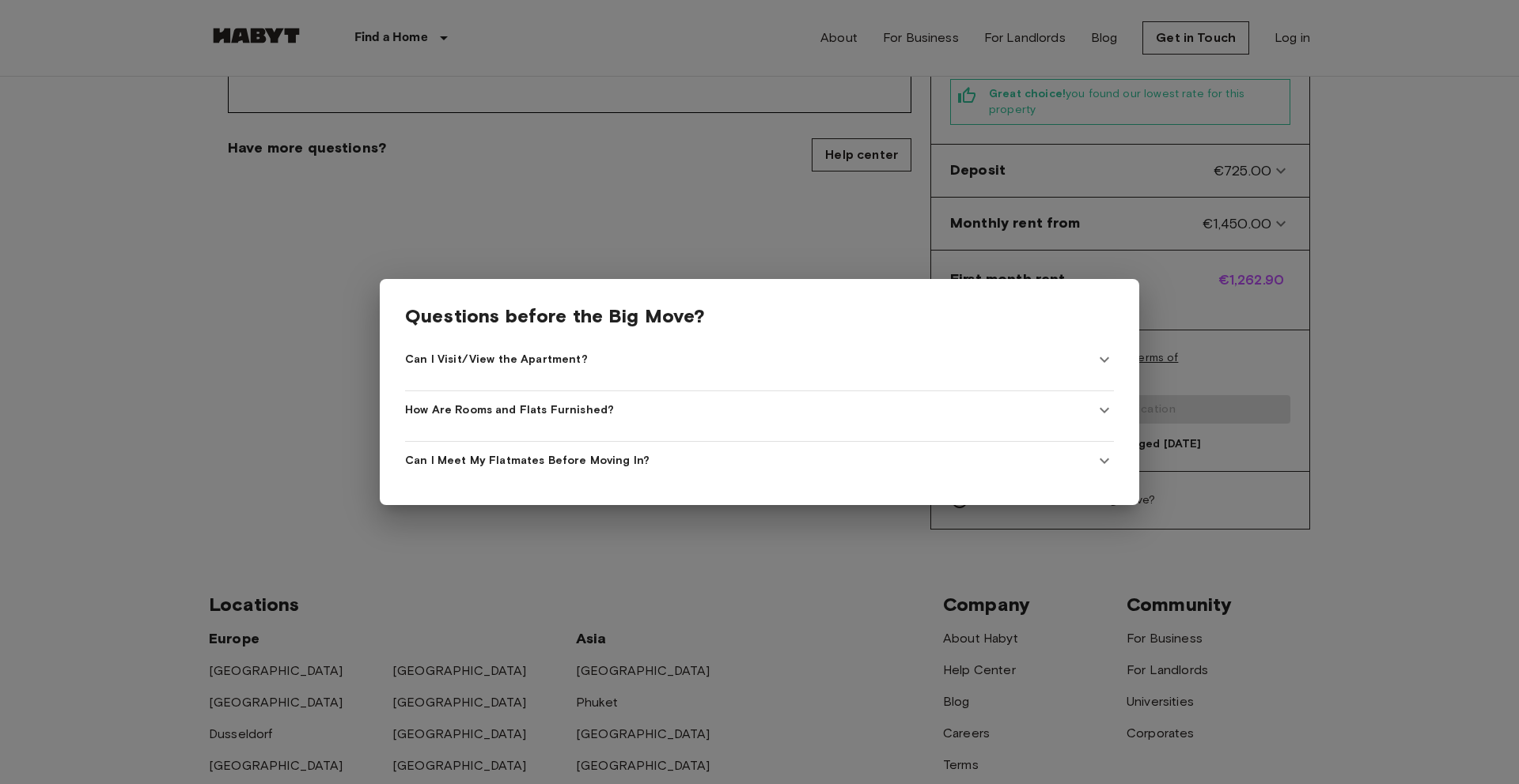
click at [721, 370] on Apartment\? "Can I Visit/View the Apartment?" at bounding box center [759, 359] width 708 height 38
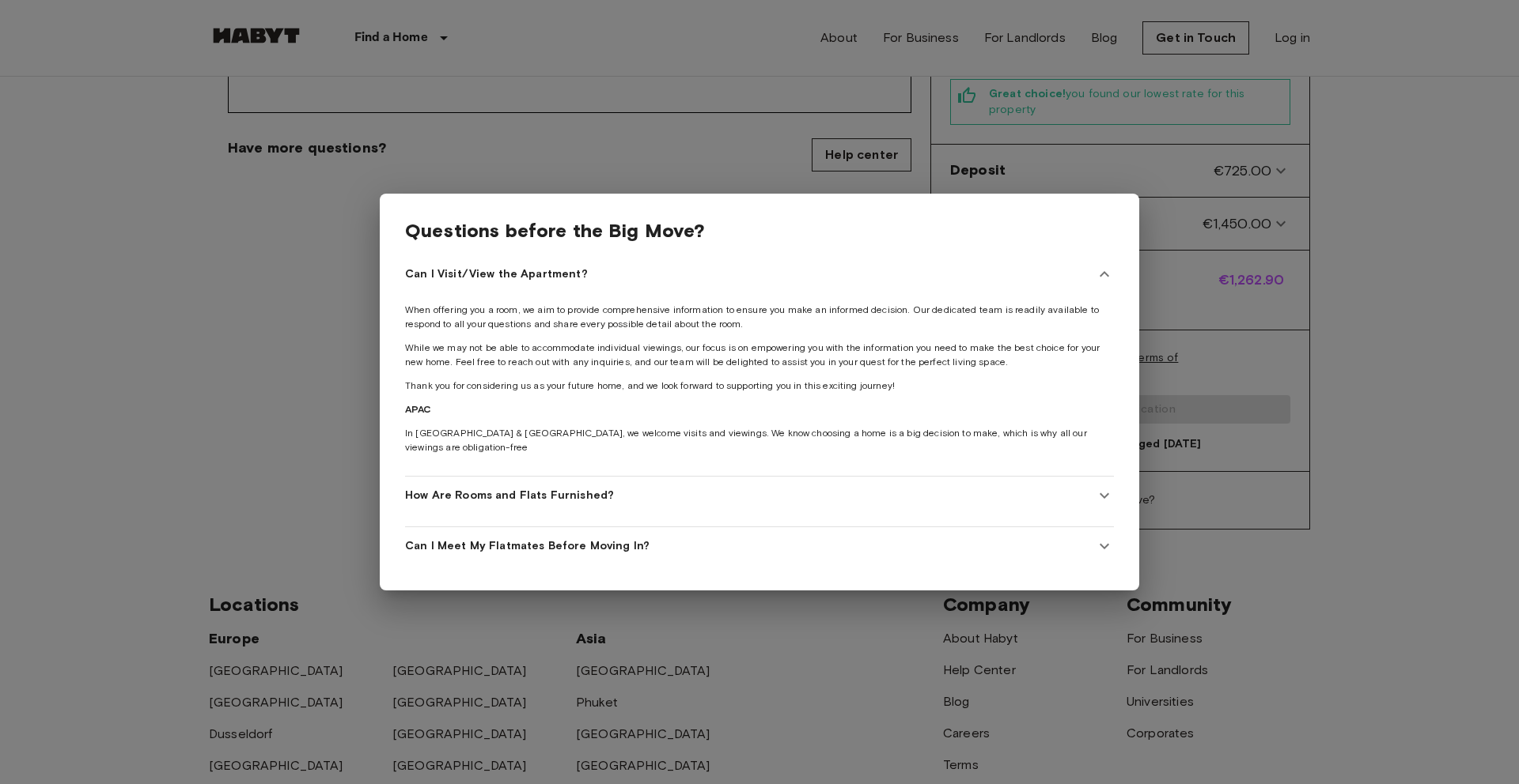
click at [634, 477] on Furnished\? "How Are Rooms and Flats Furnished?" at bounding box center [759, 495] width 708 height 38
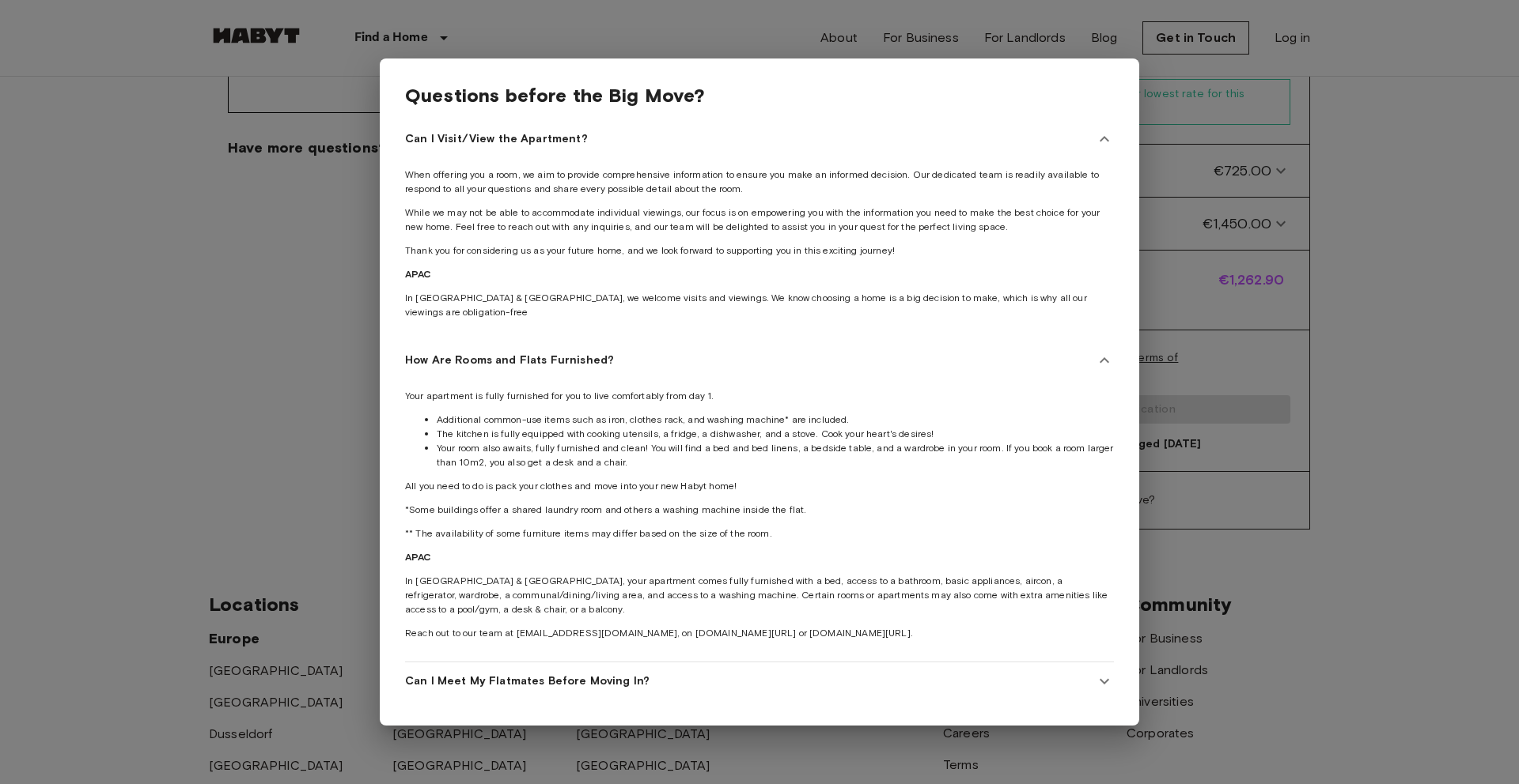
click at [1165, 110] on div at bounding box center [759, 392] width 1519 height 784
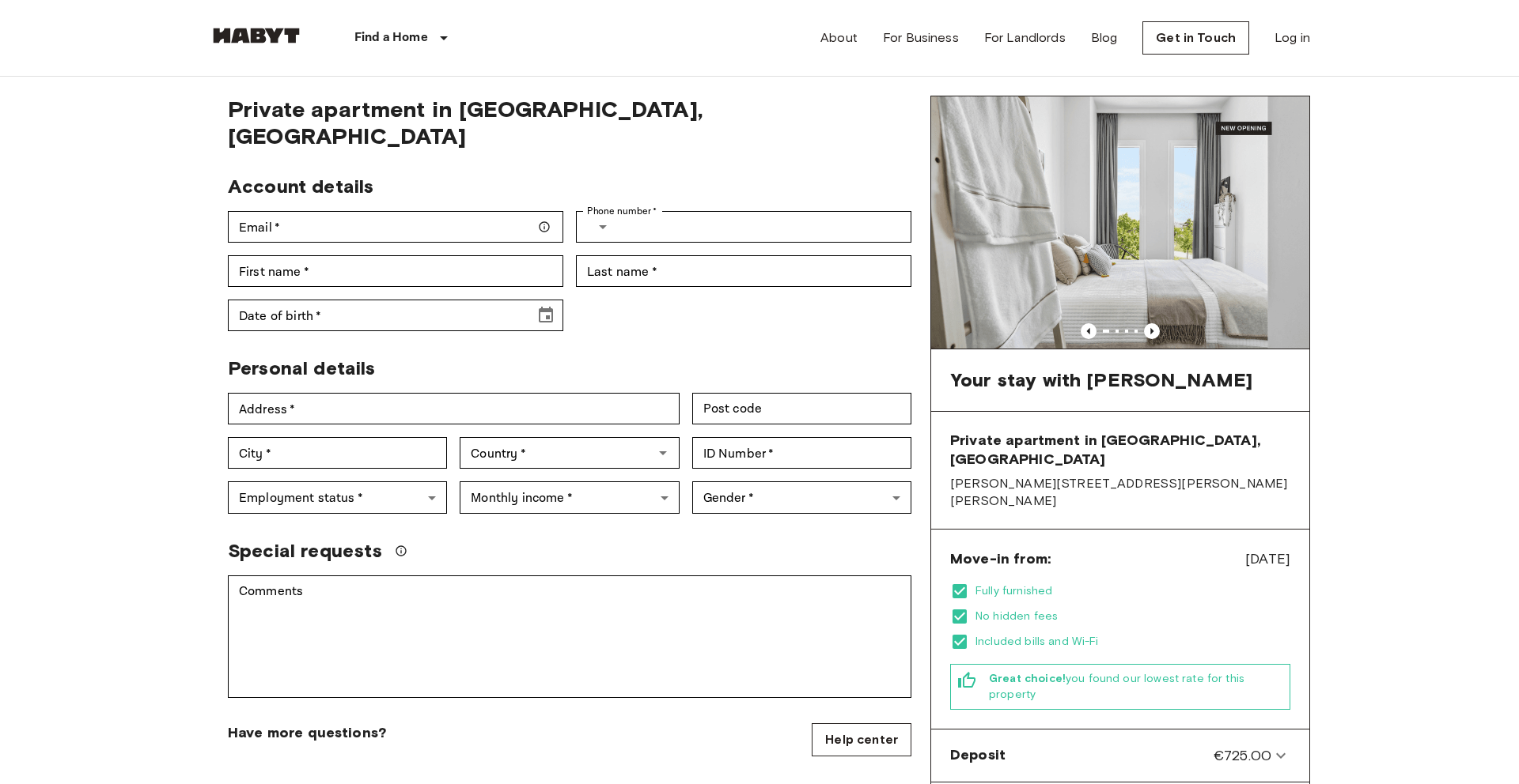
scroll to position [53, 0]
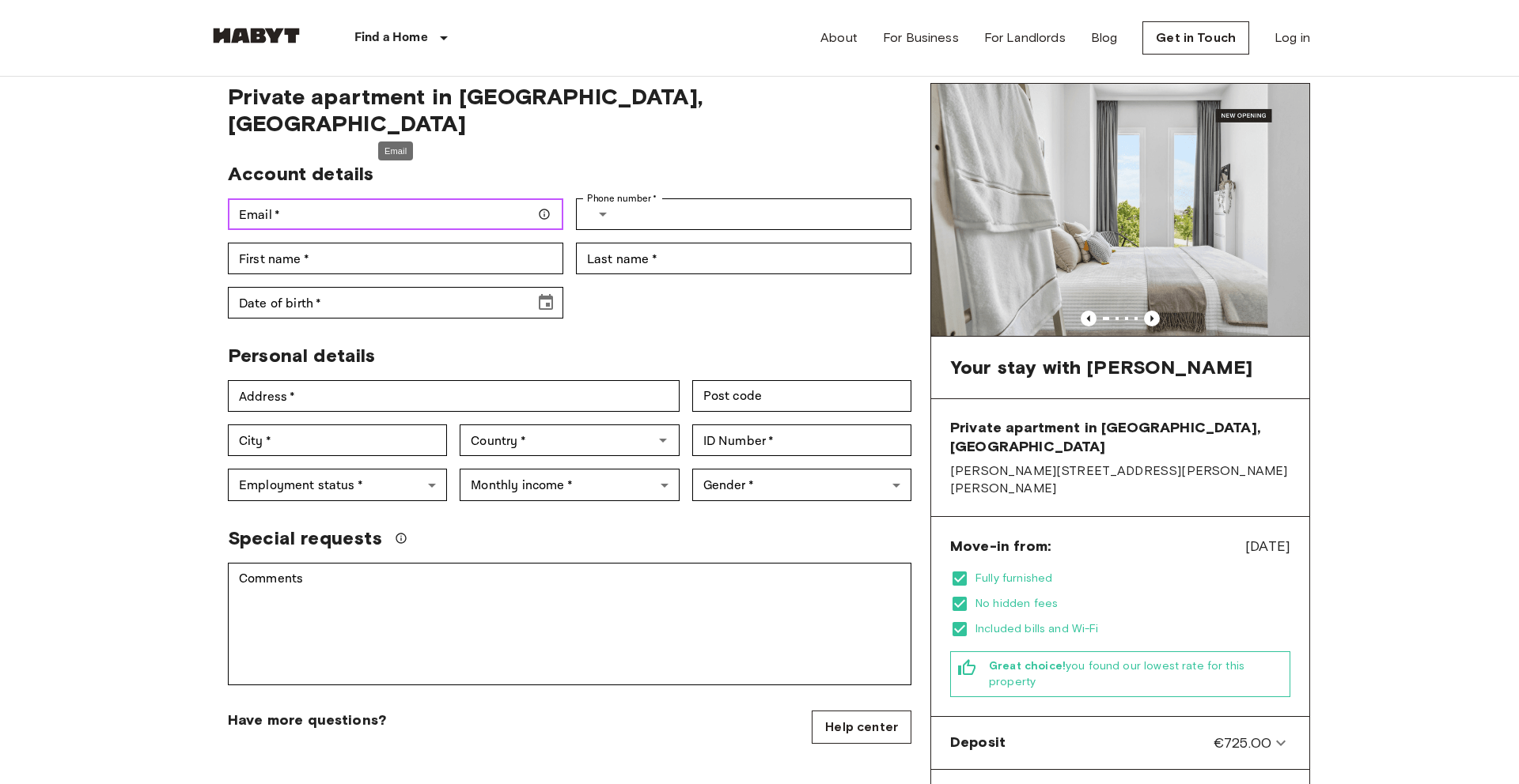
click at [413, 199] on input "Email   *" at bounding box center [395, 215] width 335 height 32
type input "*"
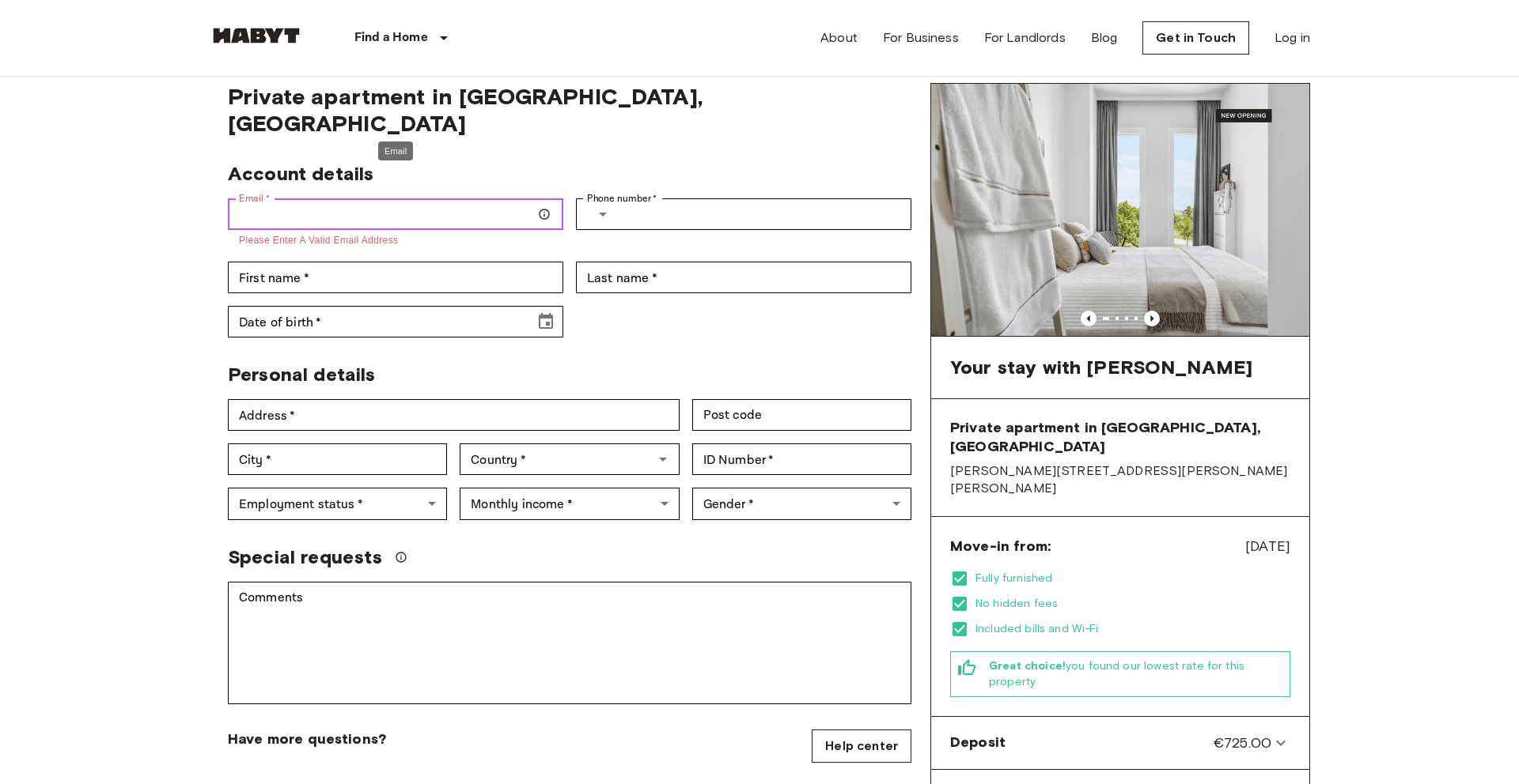
click at [373, 199] on input "Email   *" at bounding box center [395, 215] width 335 height 32
type input "**********"
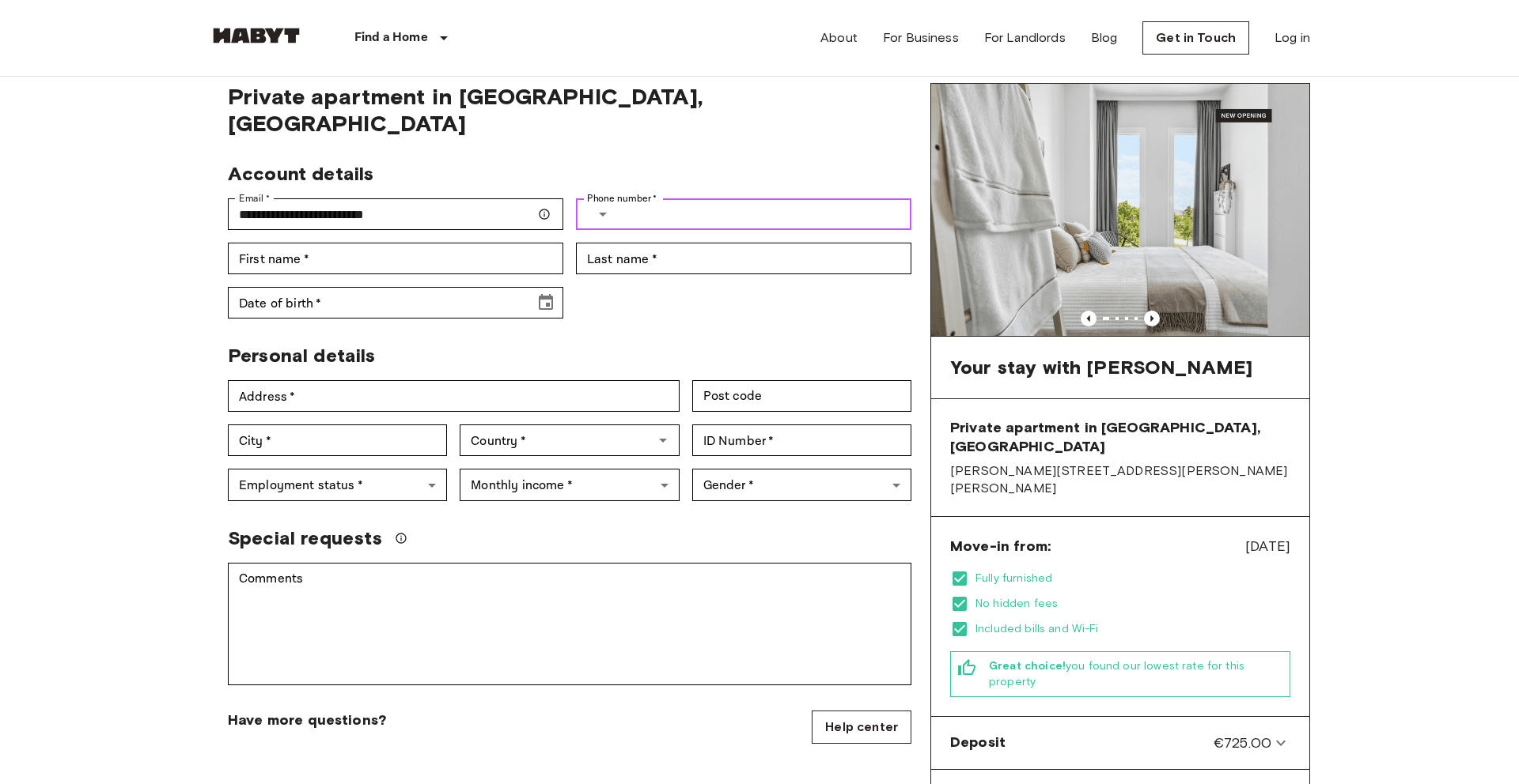
click at [640, 199] on input "Phone number   *" at bounding box center [767, 215] width 286 height 32
click at [602, 204] on icon "Select country" at bounding box center [602, 214] width 19 height 19
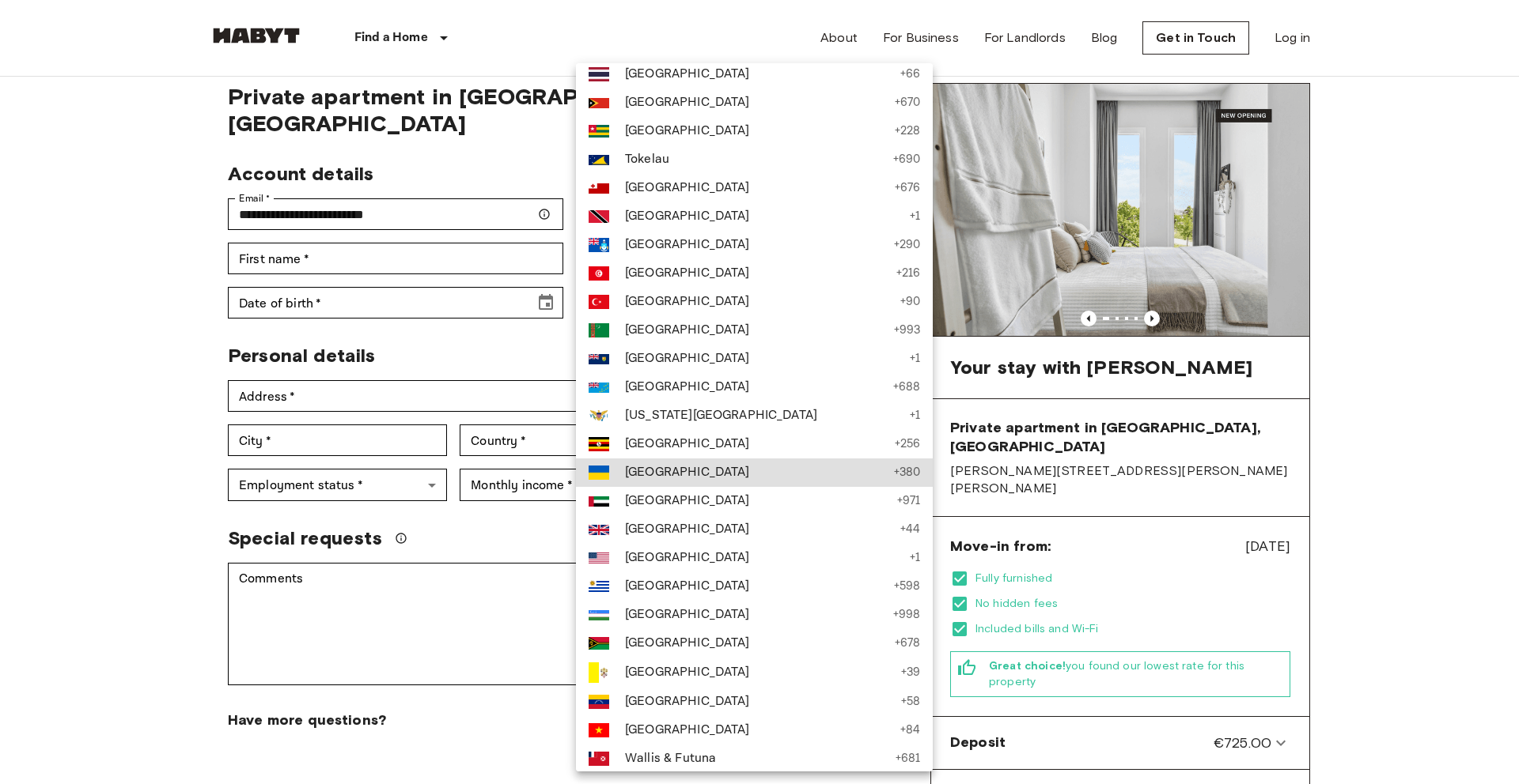
scroll to position [6157, 0]
click at [676, 532] on span "United Kingdom" at bounding box center [758, 531] width 267 height 19
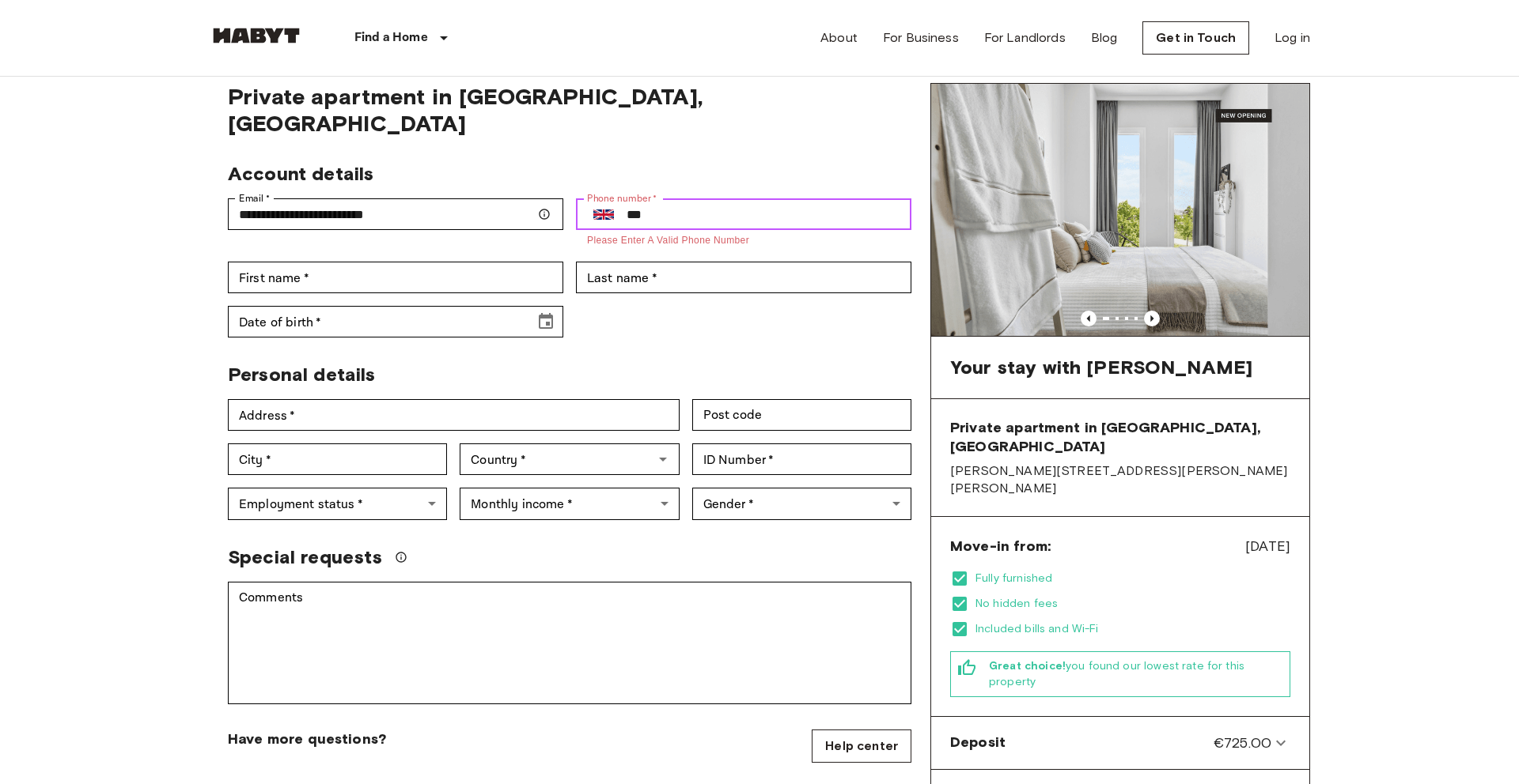
click at [694, 199] on input "***" at bounding box center [769, 215] width 285 height 32
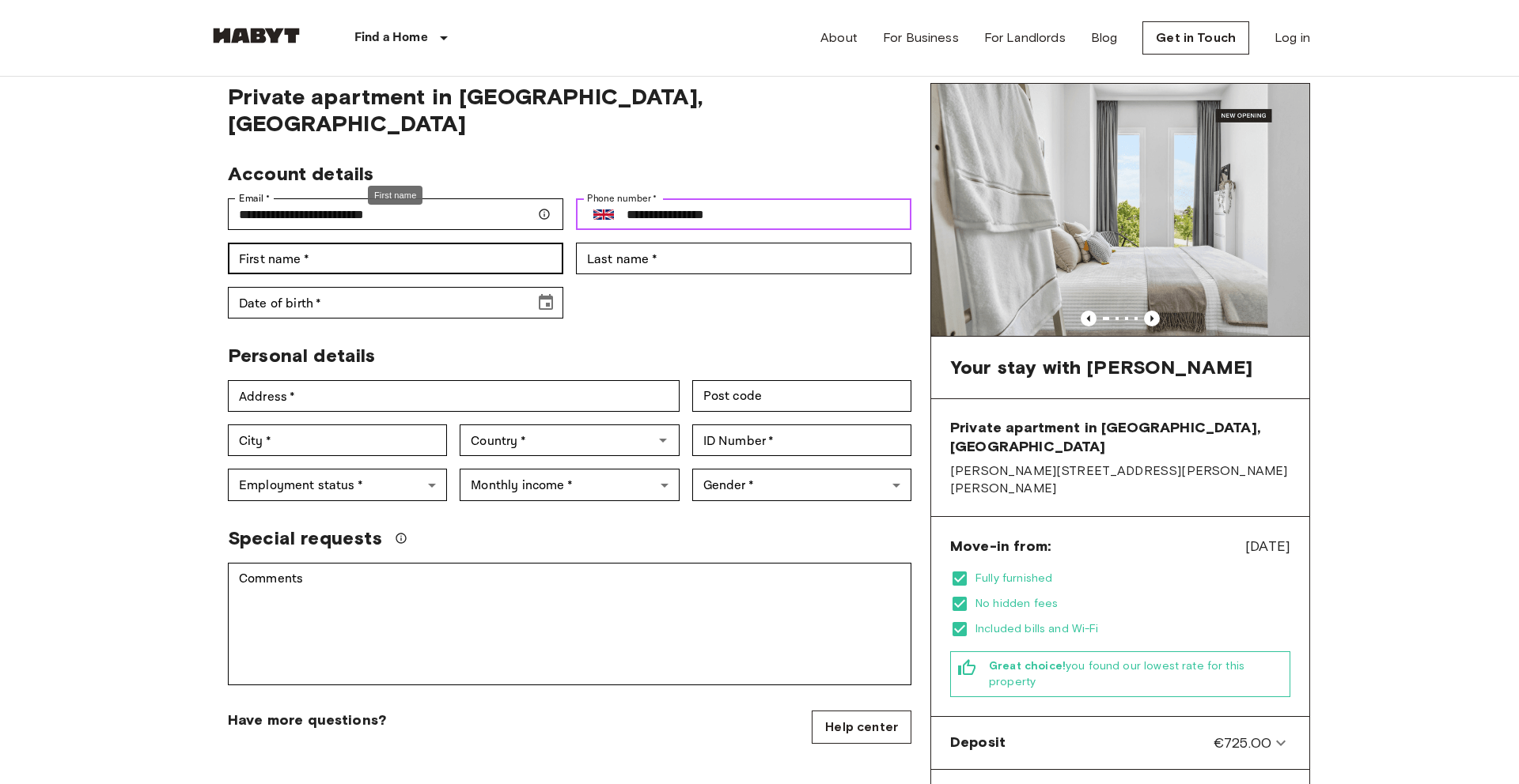
type input "**********"
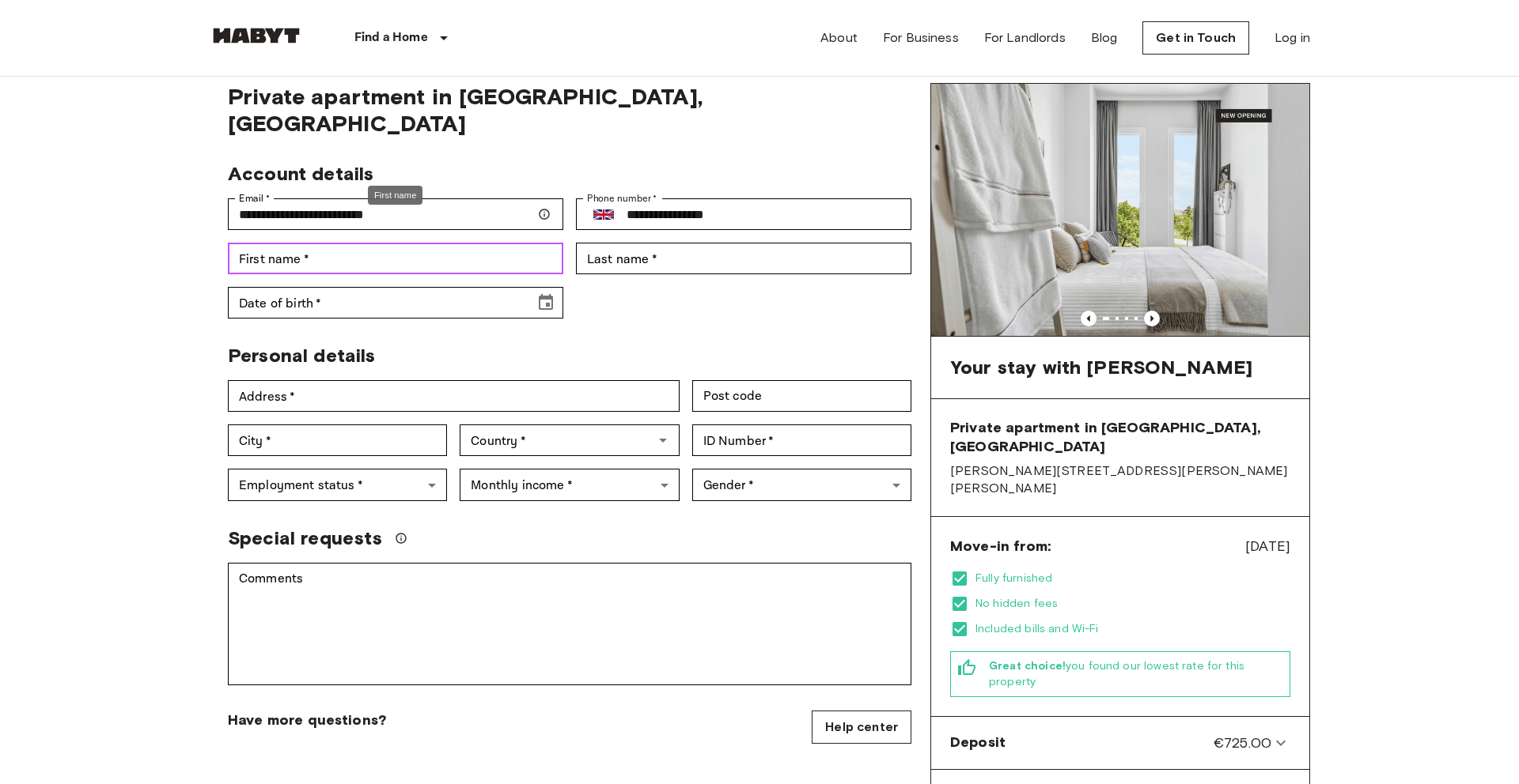
click at [462, 243] on input "First name   *" at bounding box center [395, 259] width 335 height 32
type input "********"
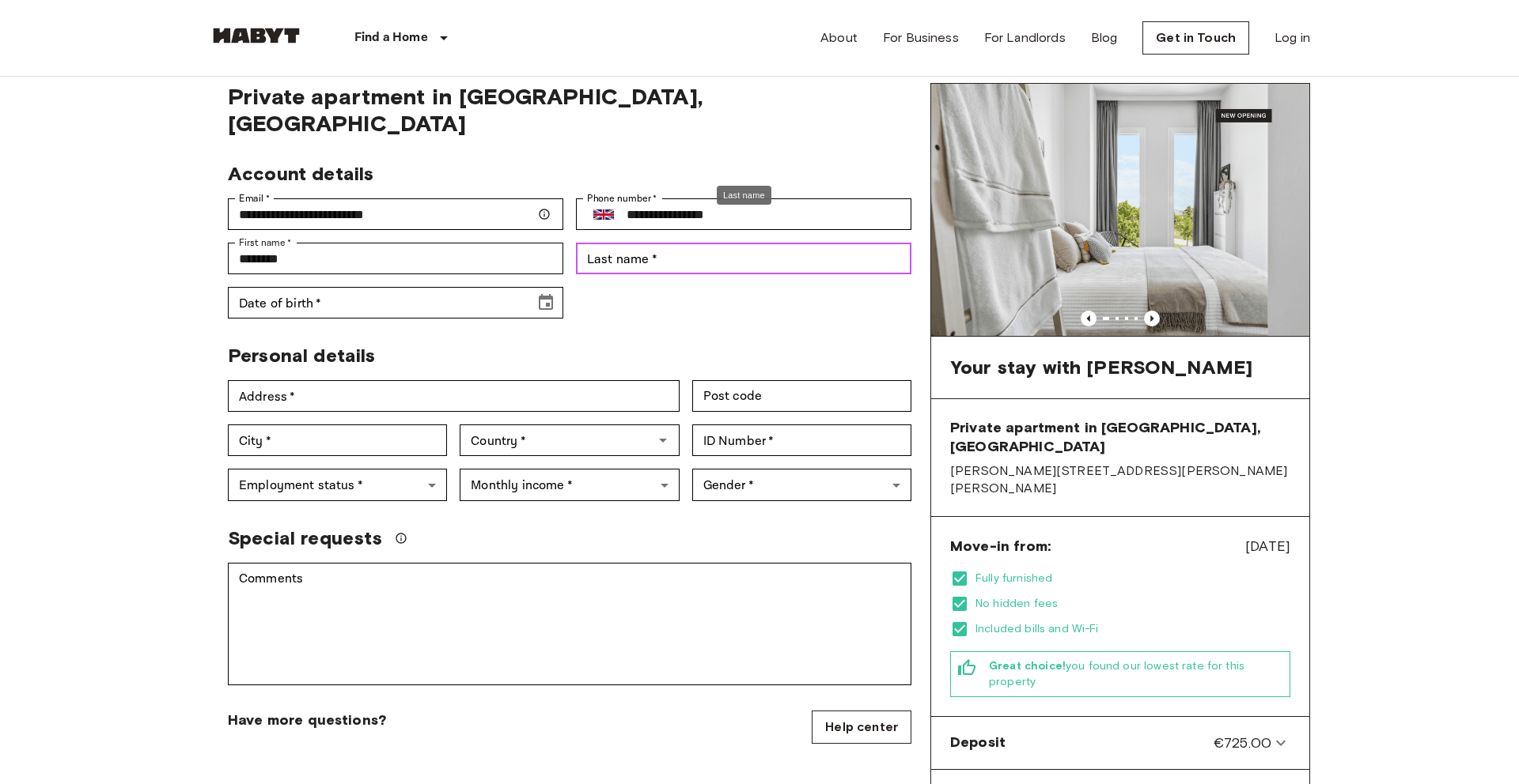
click at [658, 243] on input "Last name   *" at bounding box center [743, 259] width 335 height 32
type input "******"
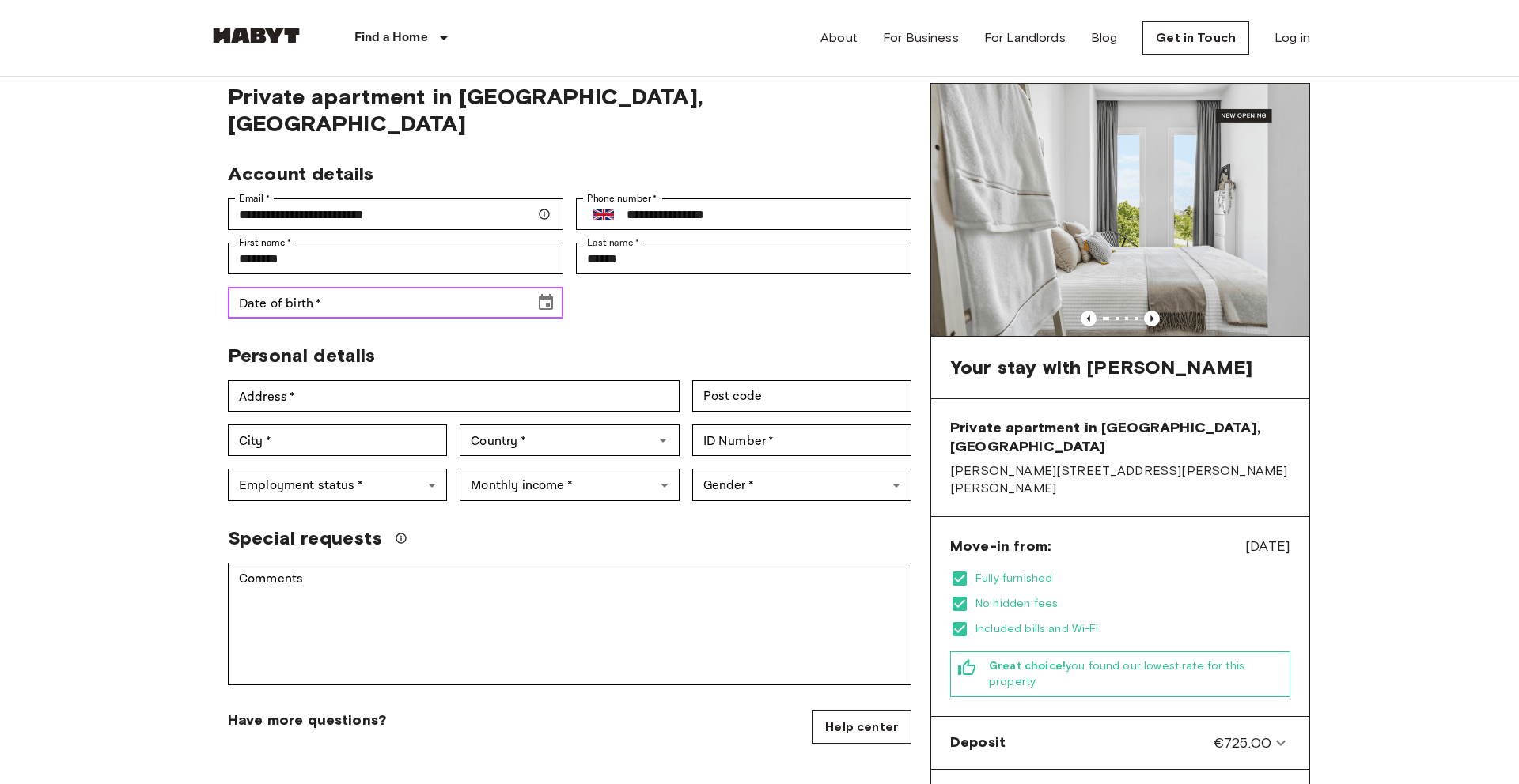
click at [435, 287] on input "Date of birth   *" at bounding box center [375, 303] width 296 height 32
click at [543, 294] on icon "Choose date" at bounding box center [546, 303] width 19 height 19
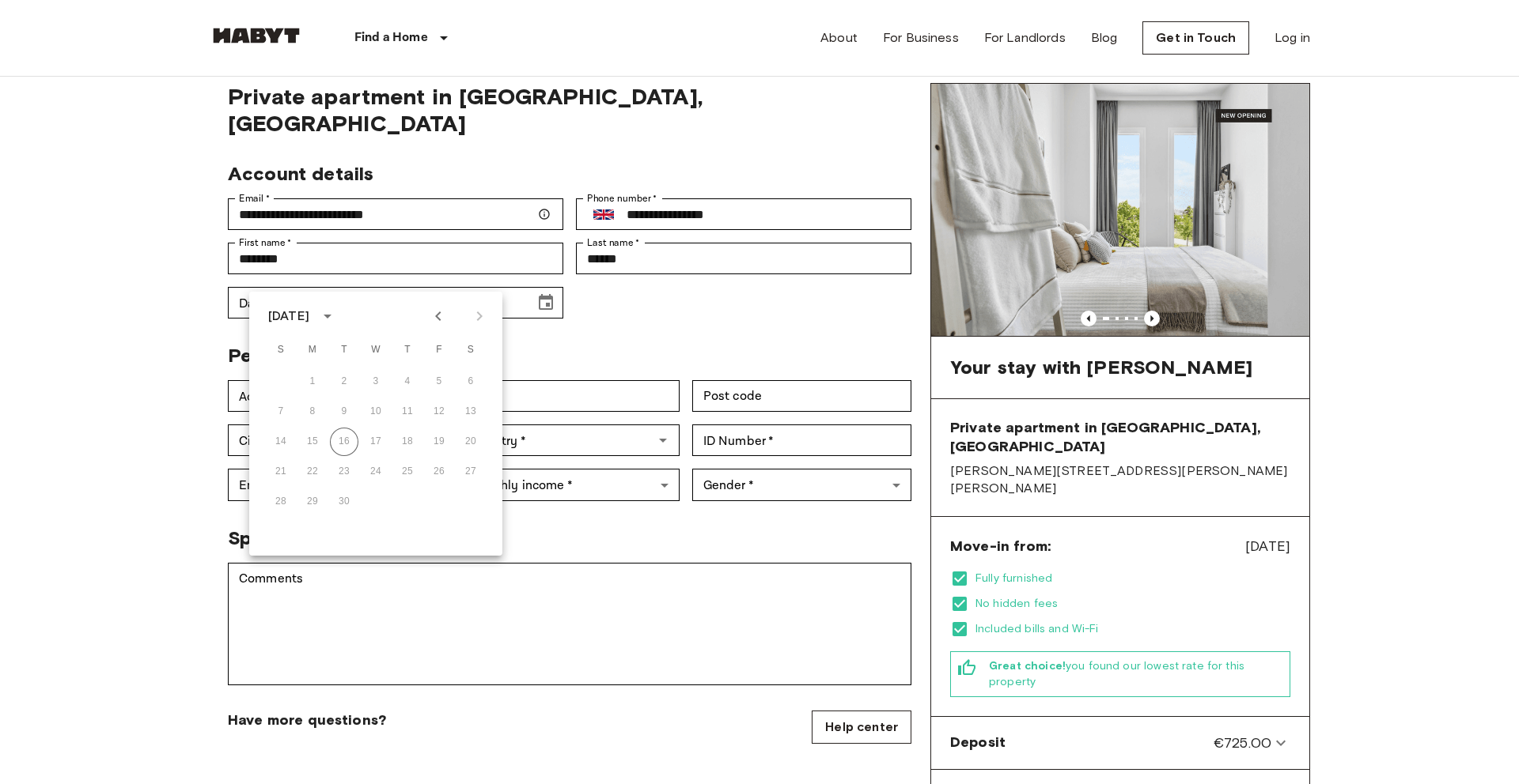
click at [310, 309] on div "September 2025" at bounding box center [289, 316] width 41 height 19
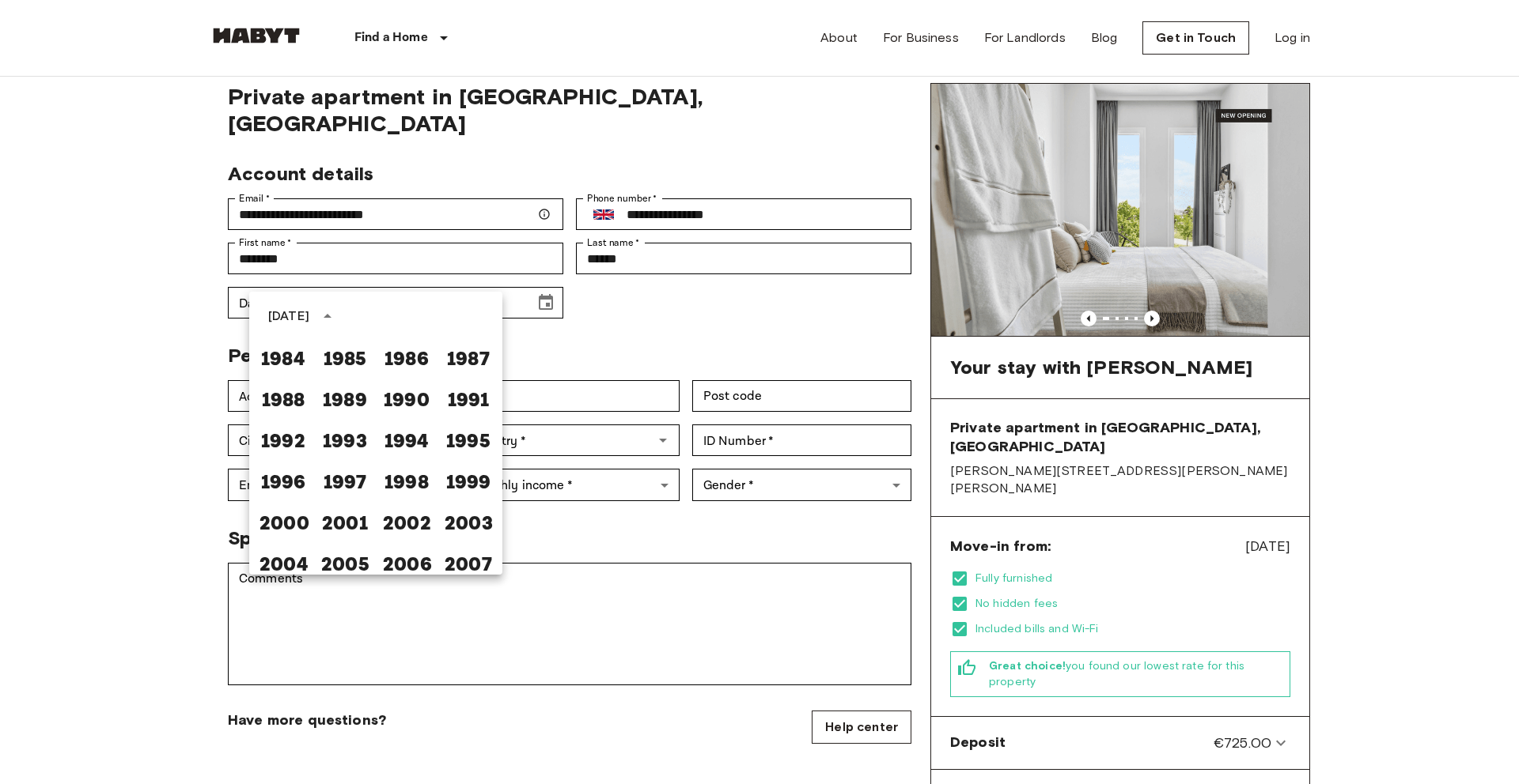
scroll to position [864, 0]
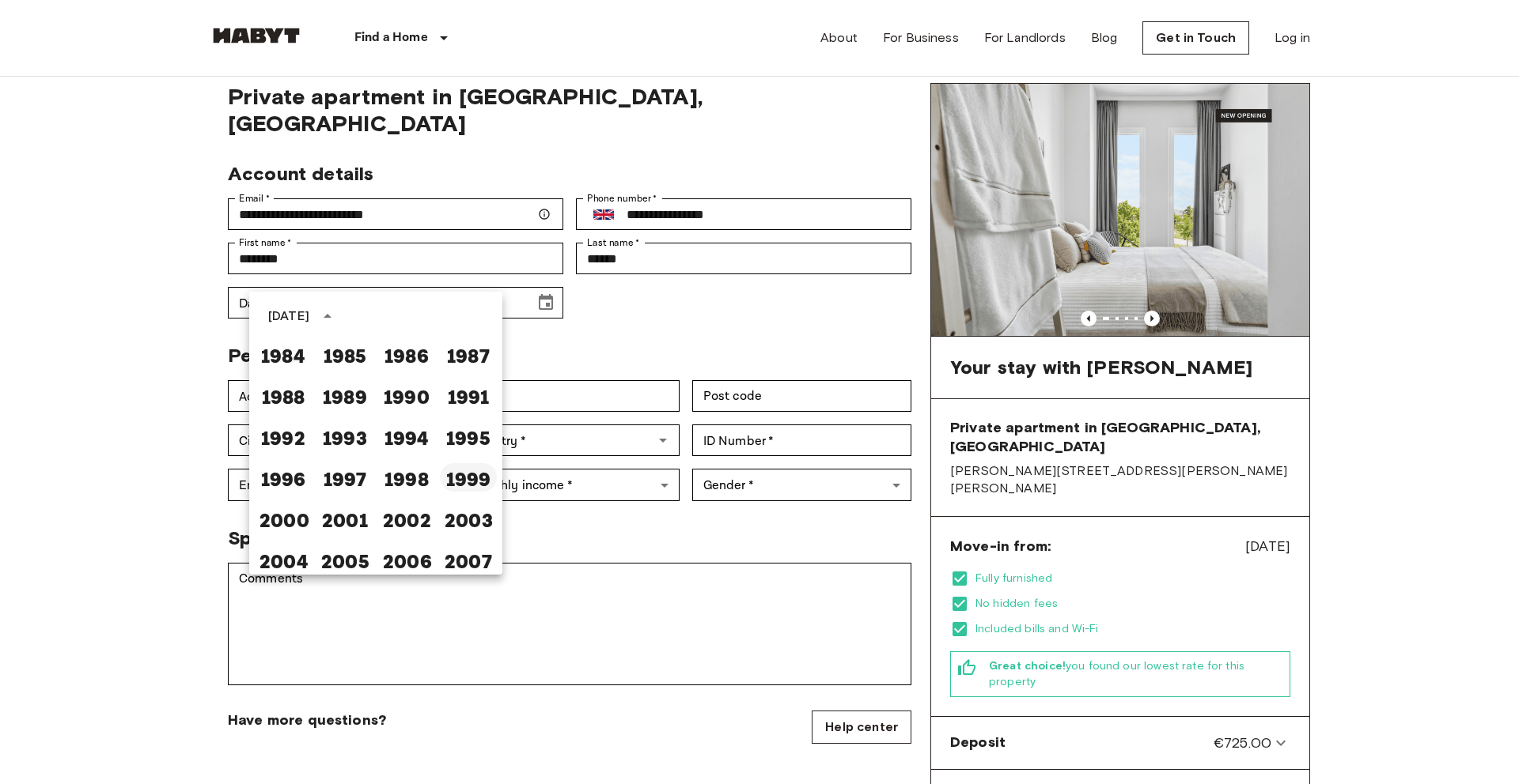
click at [460, 481] on button "1999" at bounding box center [468, 477] width 57 height 28
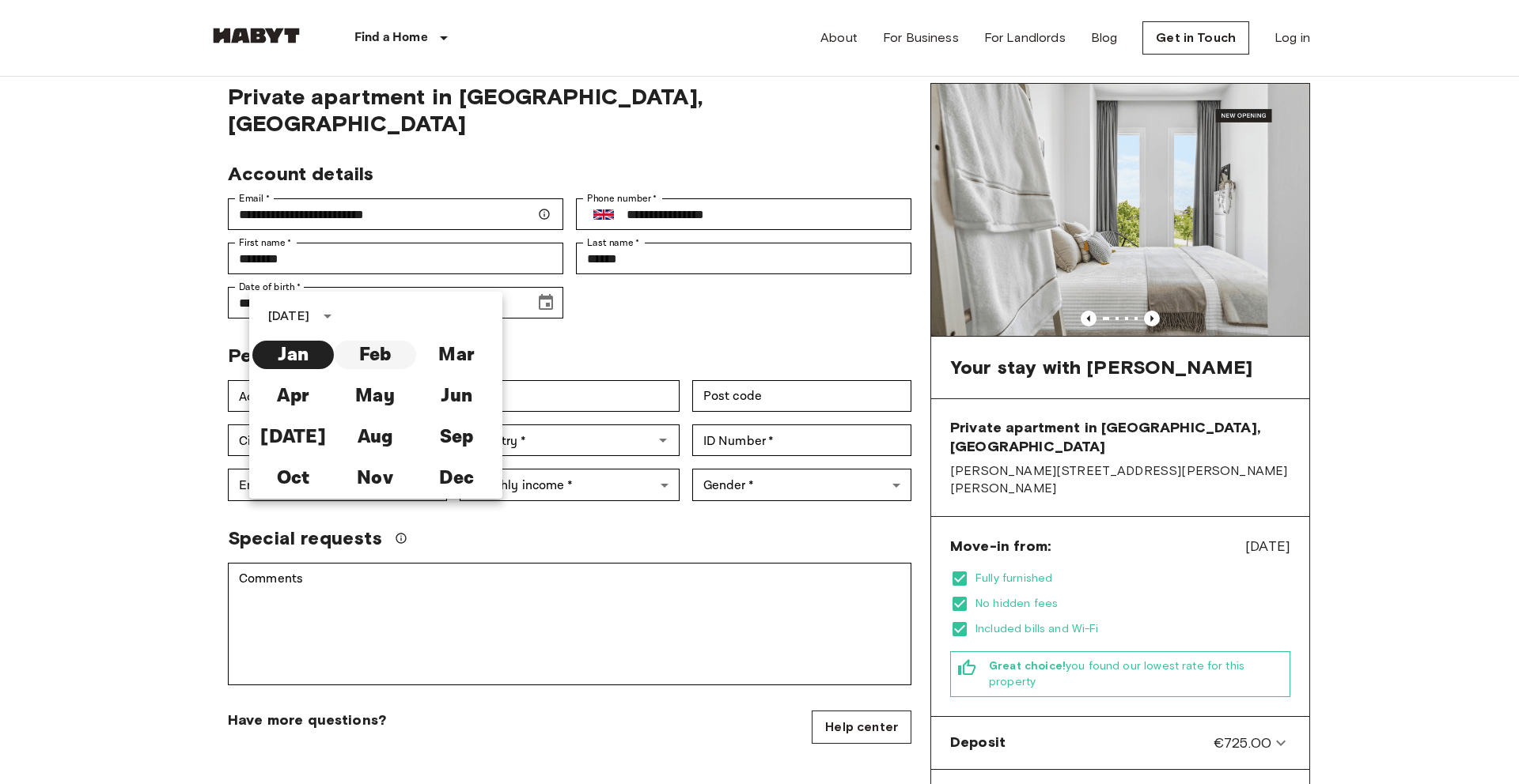
click at [378, 364] on button "Feb" at bounding box center [374, 354] width 82 height 28
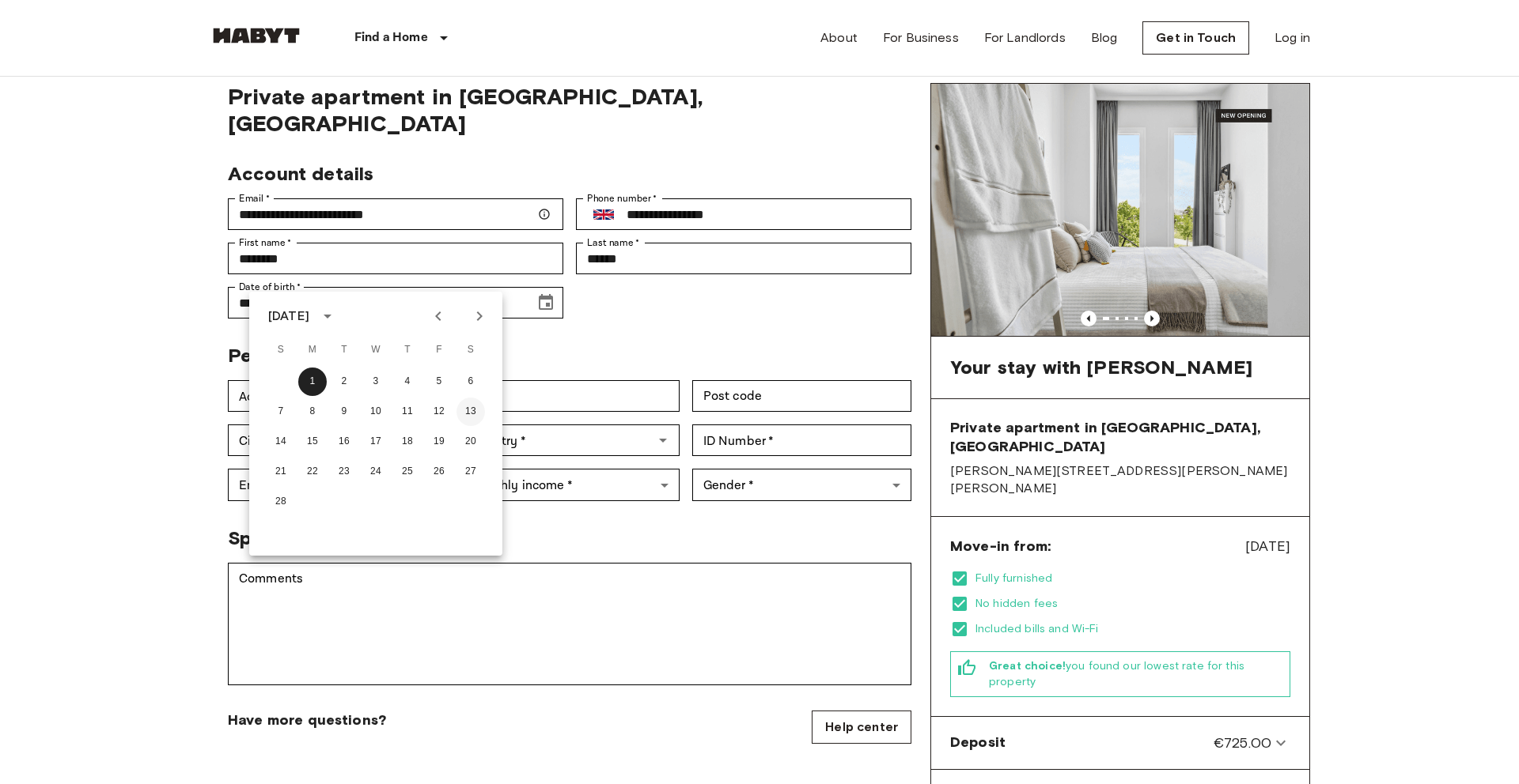
click at [472, 416] on button "13" at bounding box center [470, 412] width 28 height 28
type input "**********"
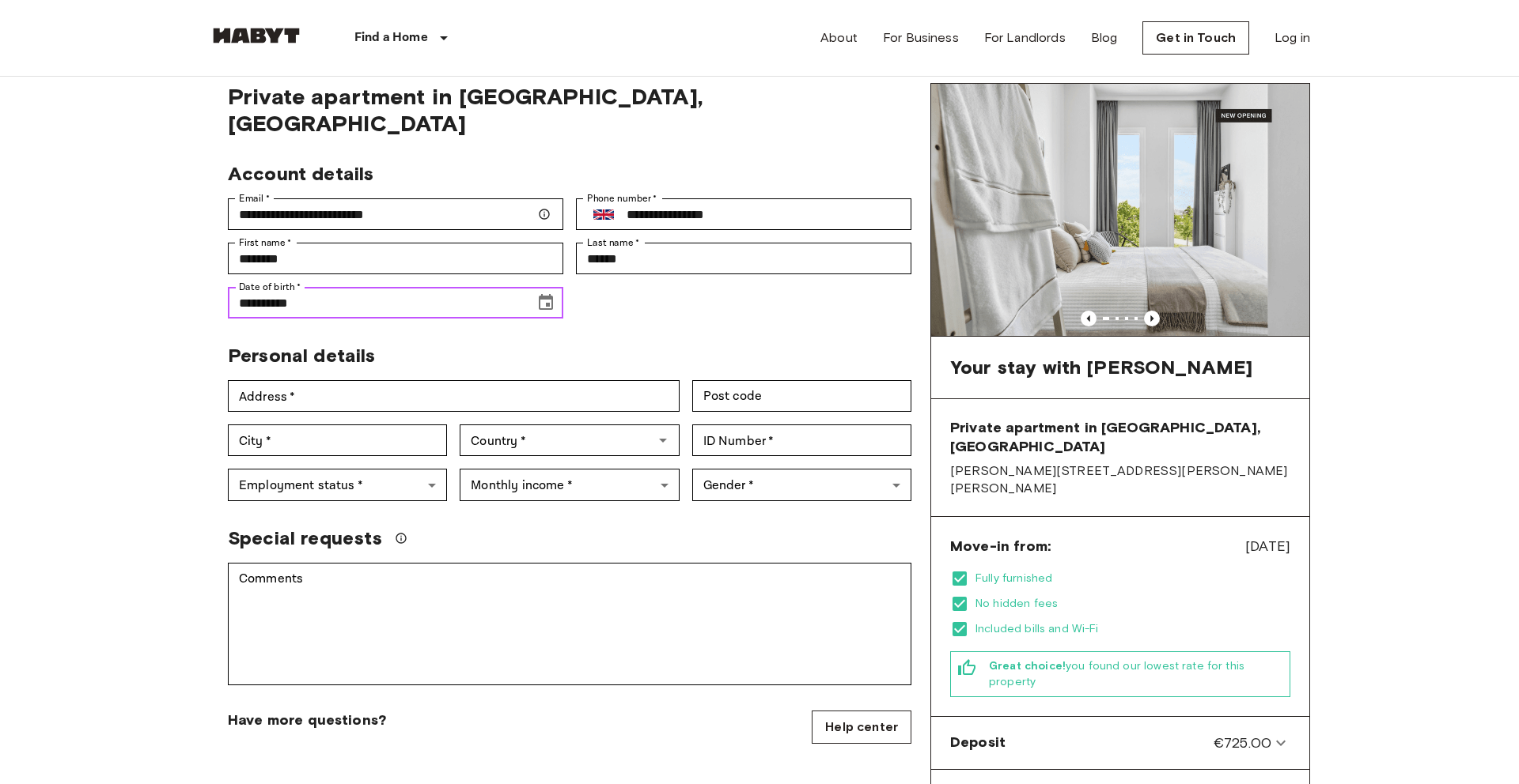
scroll to position [107, 0]
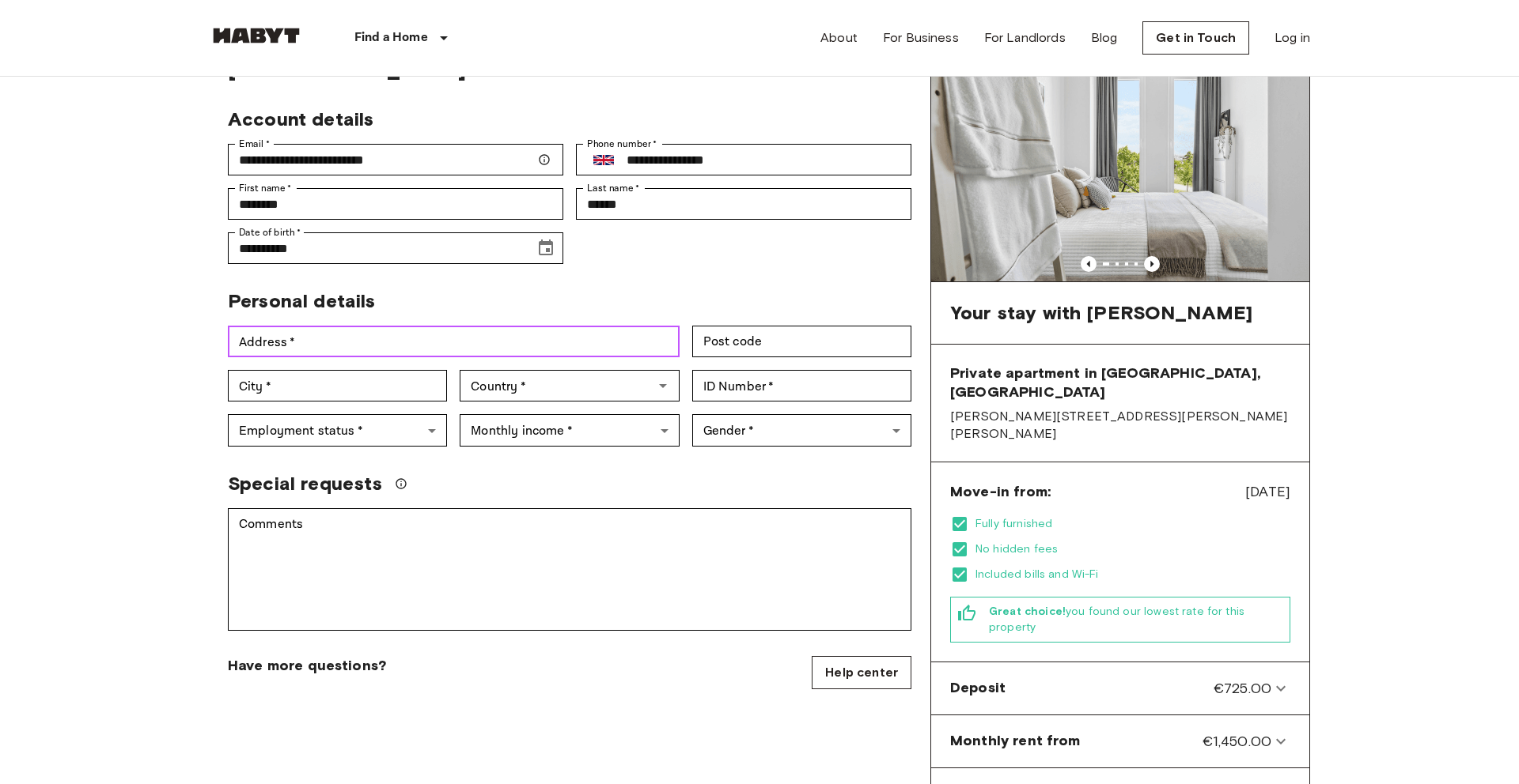
click at [411, 325] on input "Address   *" at bounding box center [453, 341] width 451 height 32
type input "**********"
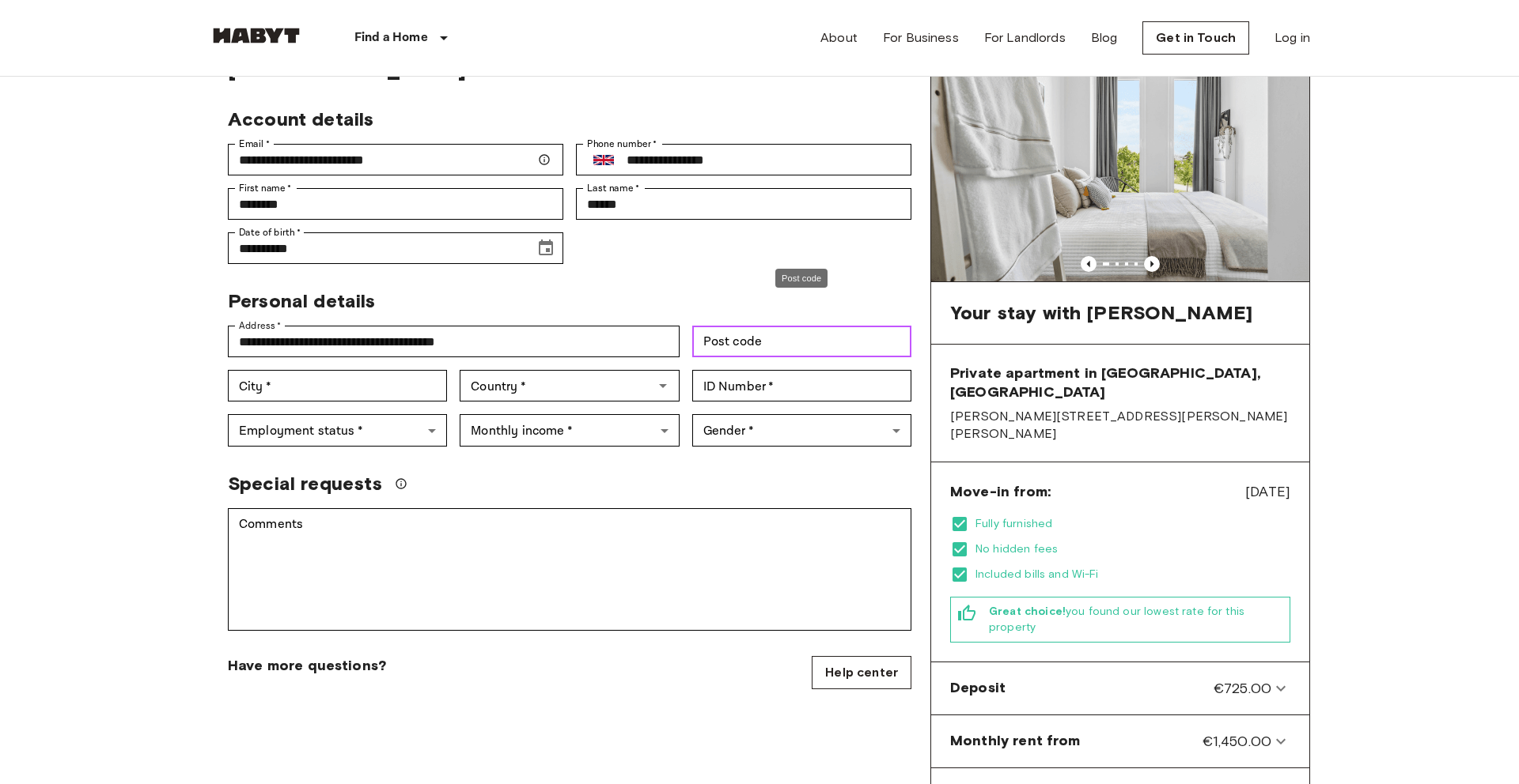
click at [768, 325] on input "Post code" at bounding box center [802, 341] width 220 height 32
type input "*******"
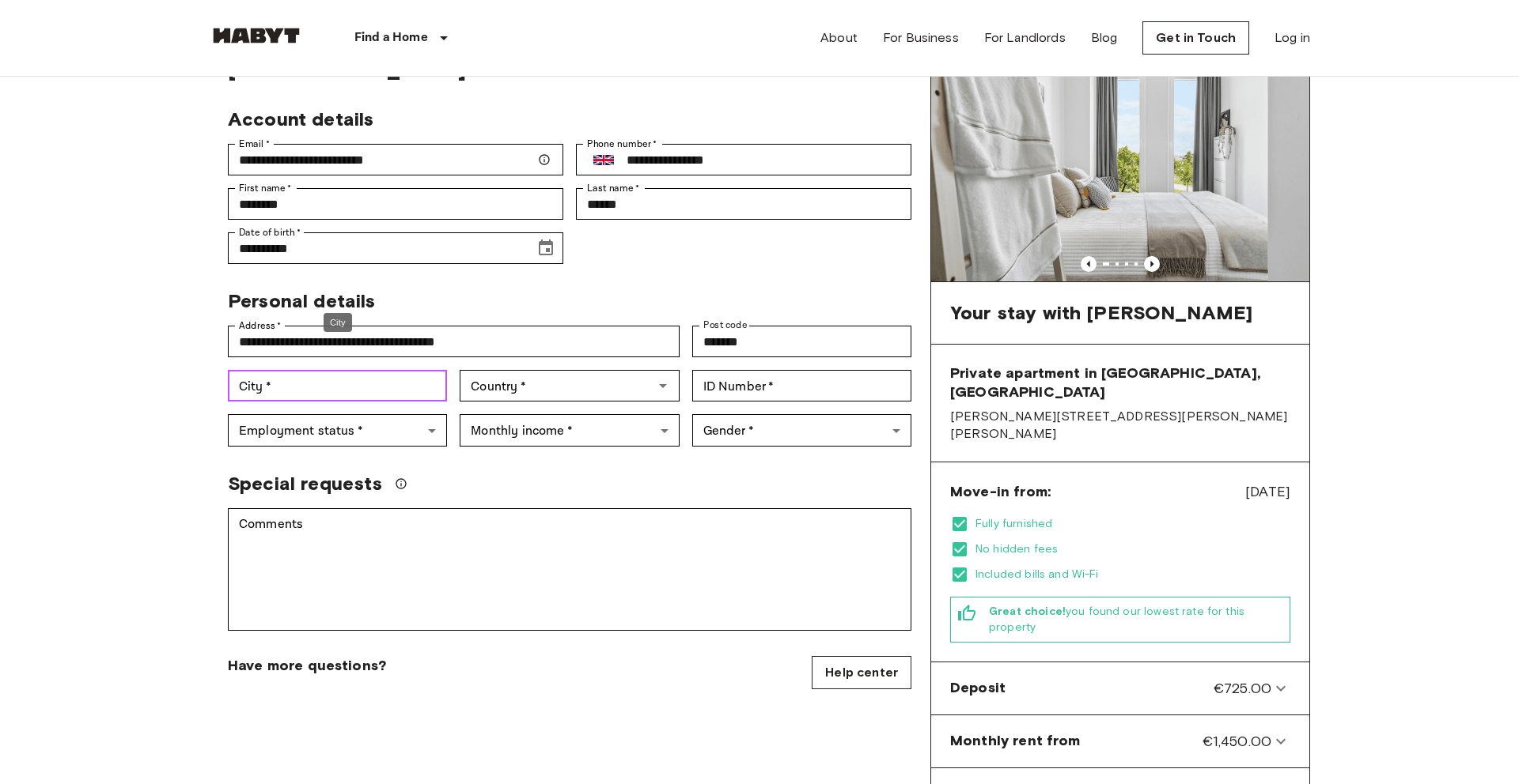
click at [403, 370] on input "City   *" at bounding box center [338, 386] width 220 height 32
type input "******"
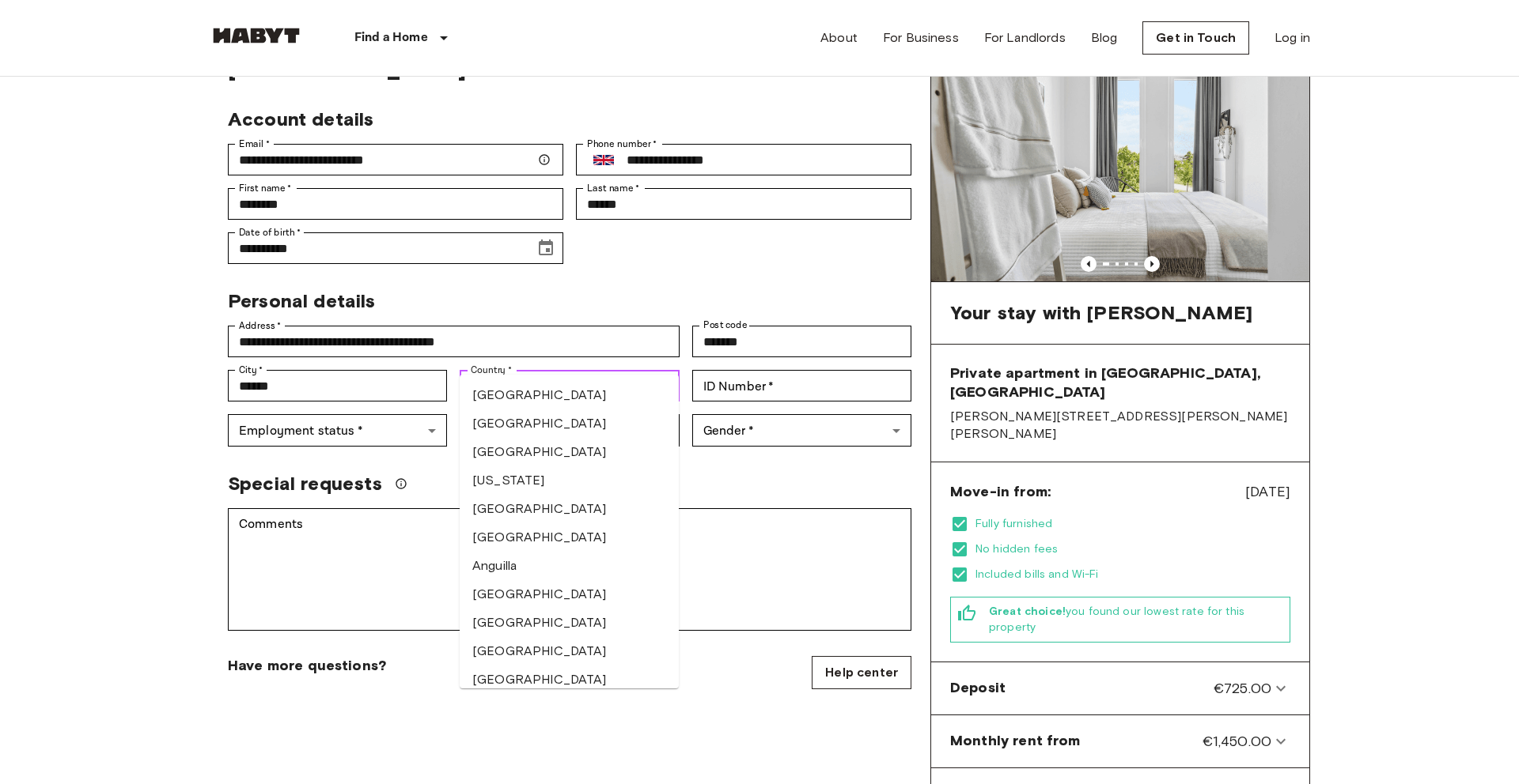
click at [541, 375] on input "Country   *" at bounding box center [556, 386] width 184 height 23
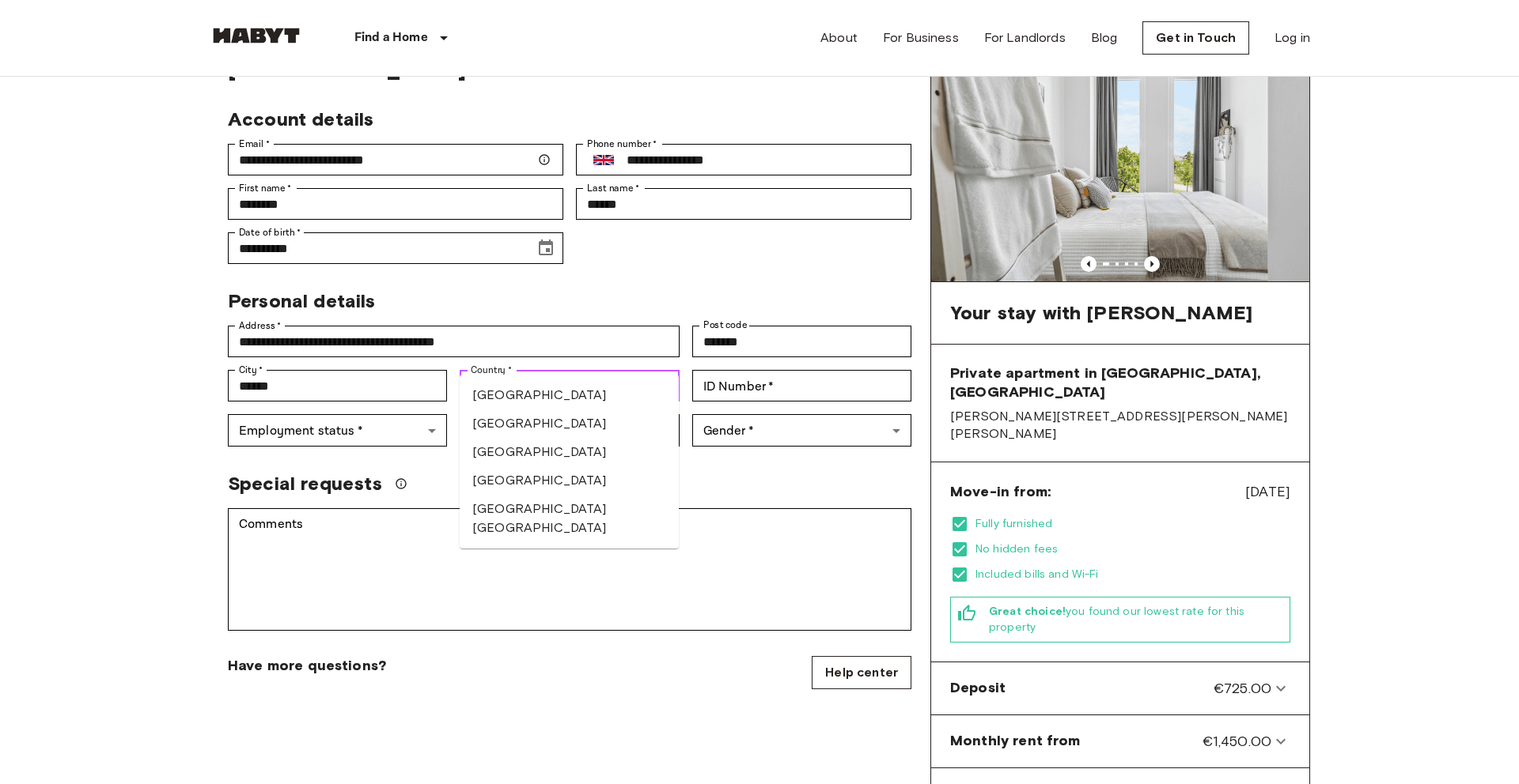
click at [537, 442] on li "United Kingdom" at bounding box center [570, 452] width 220 height 28
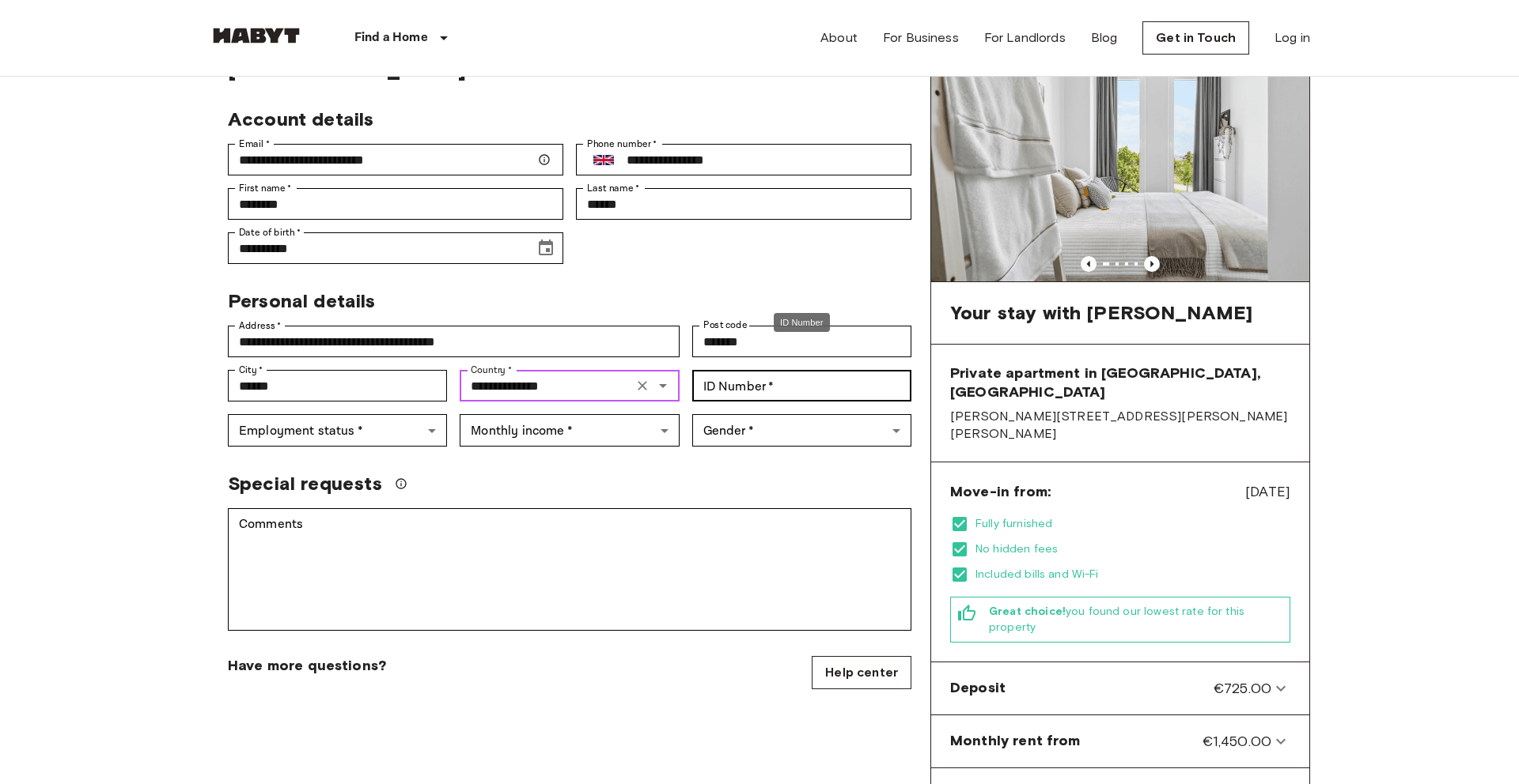
type input "**********"
click at [771, 370] on input "ID Number   *" at bounding box center [802, 386] width 220 height 32
click at [730, 472] on div "Special requests" at bounding box center [570, 483] width 683 height 23
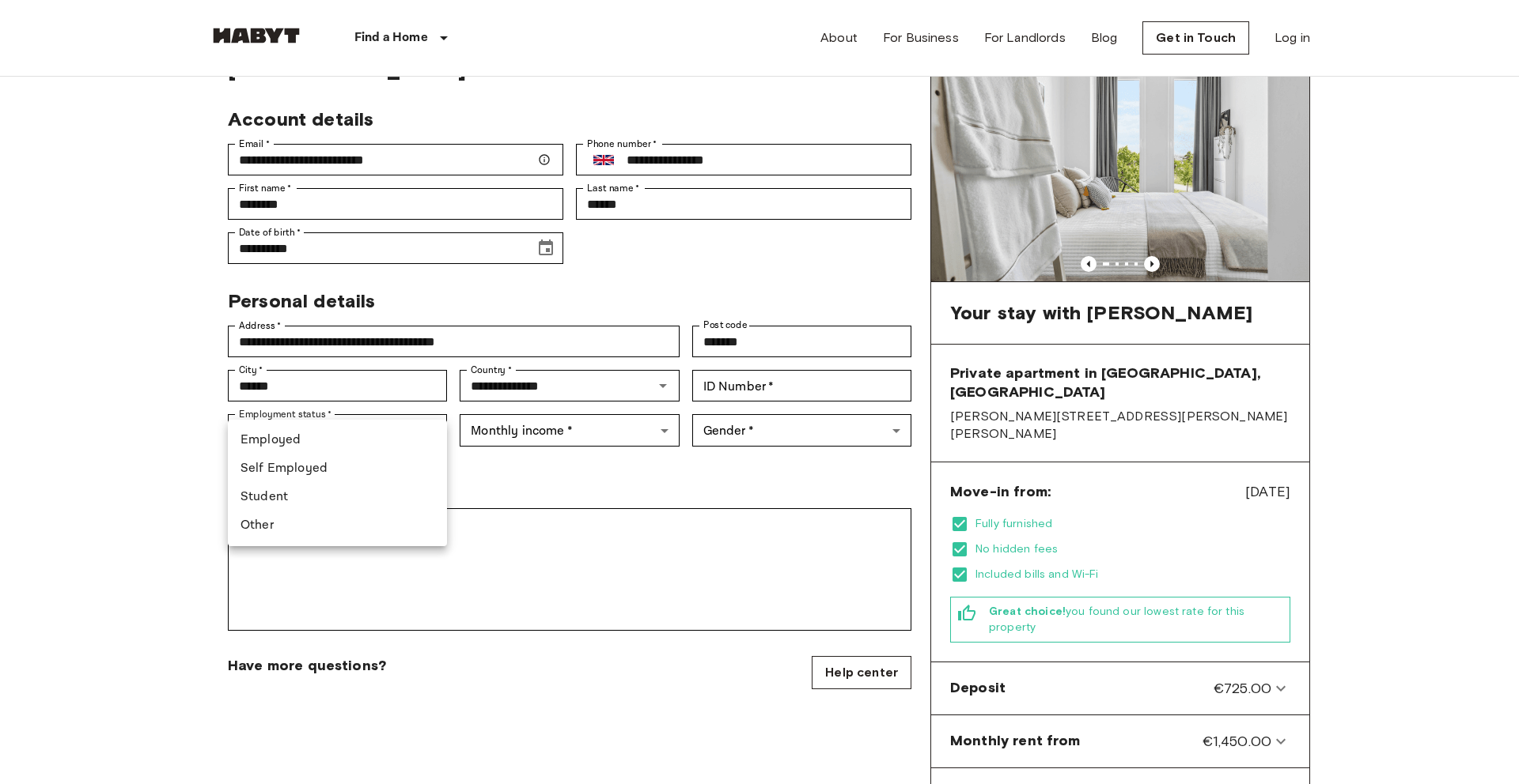
click at [317, 443] on li "Employed" at bounding box center [338, 440] width 220 height 28
type input "********"
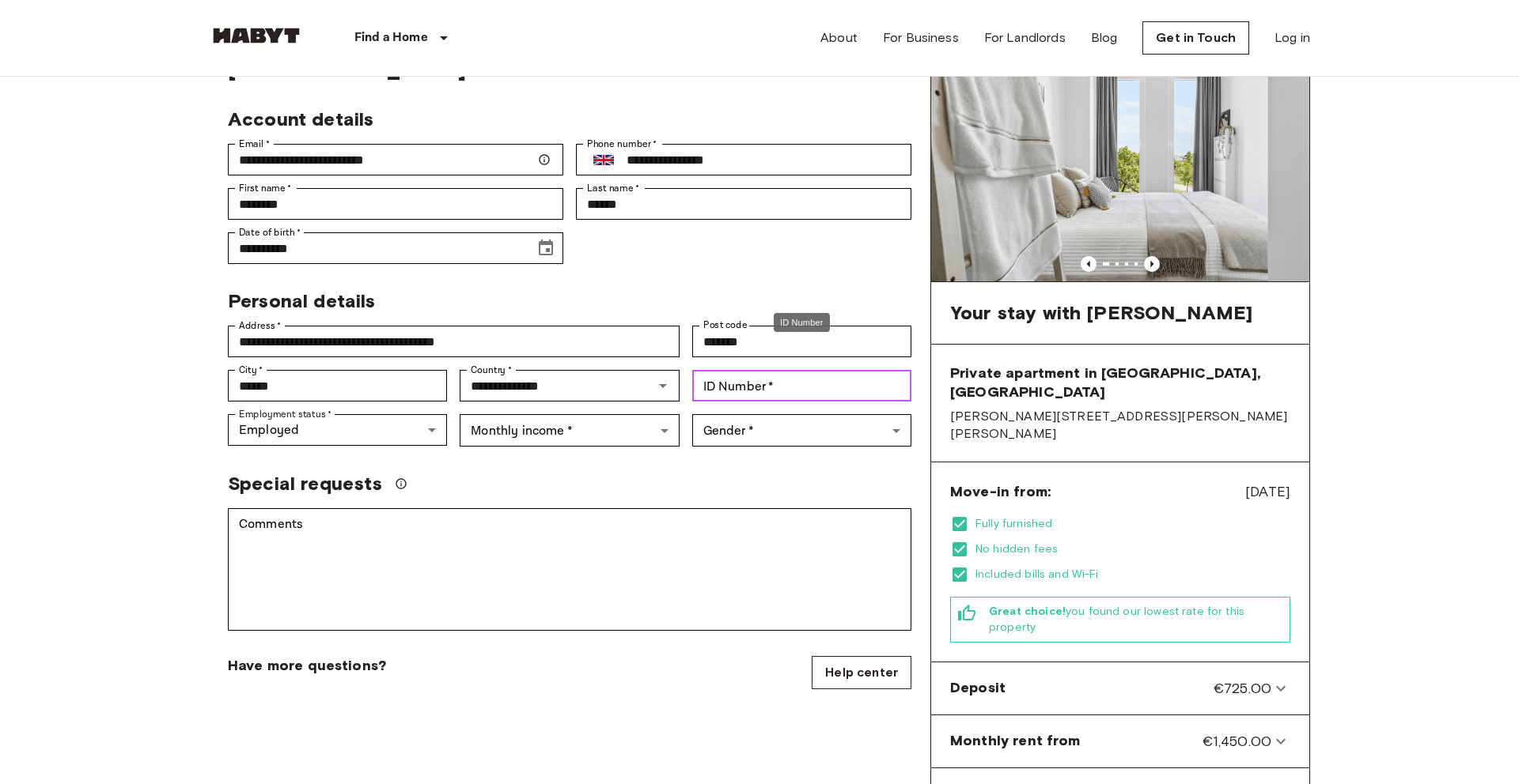
click at [741, 371] on input "ID Number   *" at bounding box center [802, 386] width 220 height 32
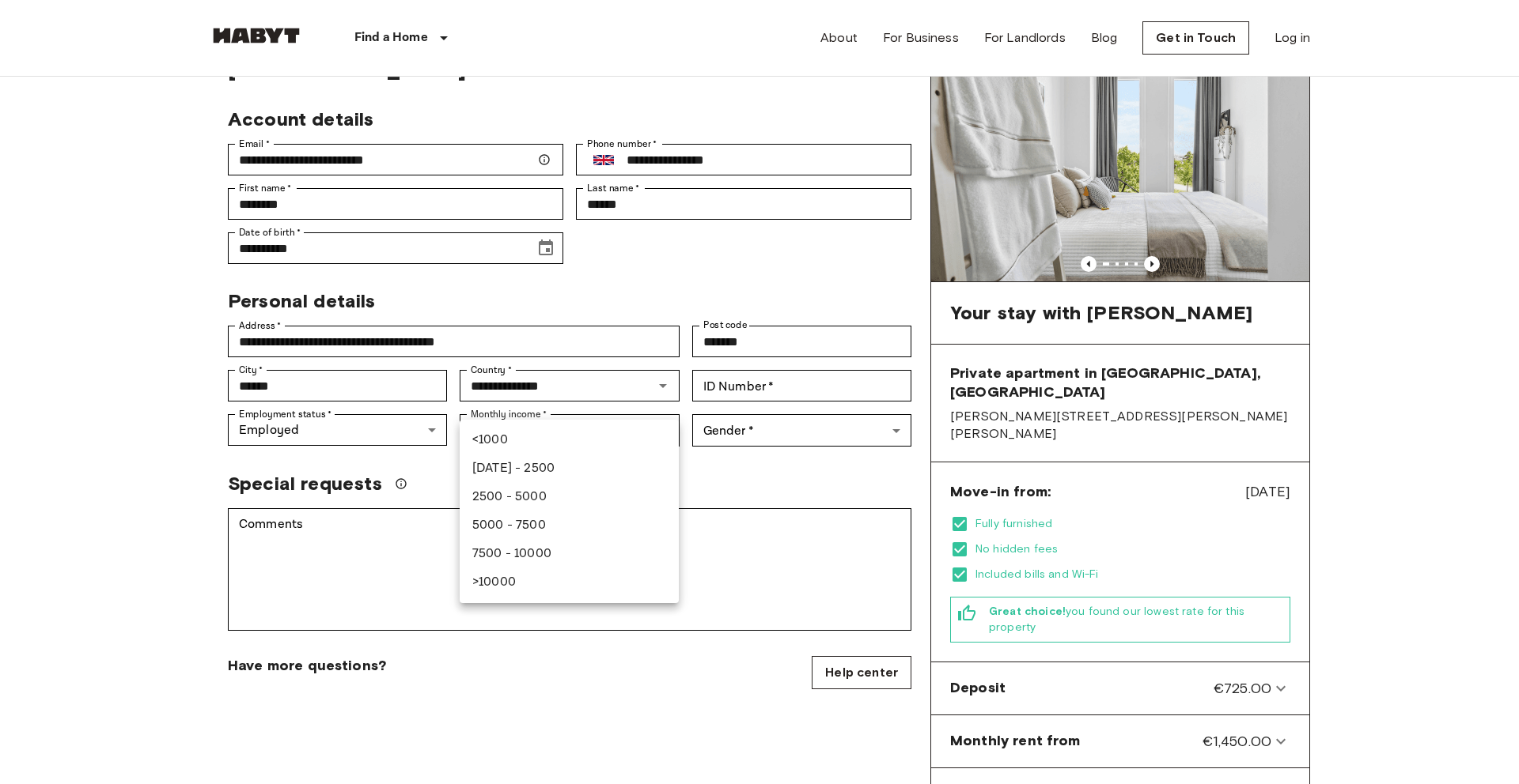
click at [776, 355] on div at bounding box center [759, 392] width 1519 height 784
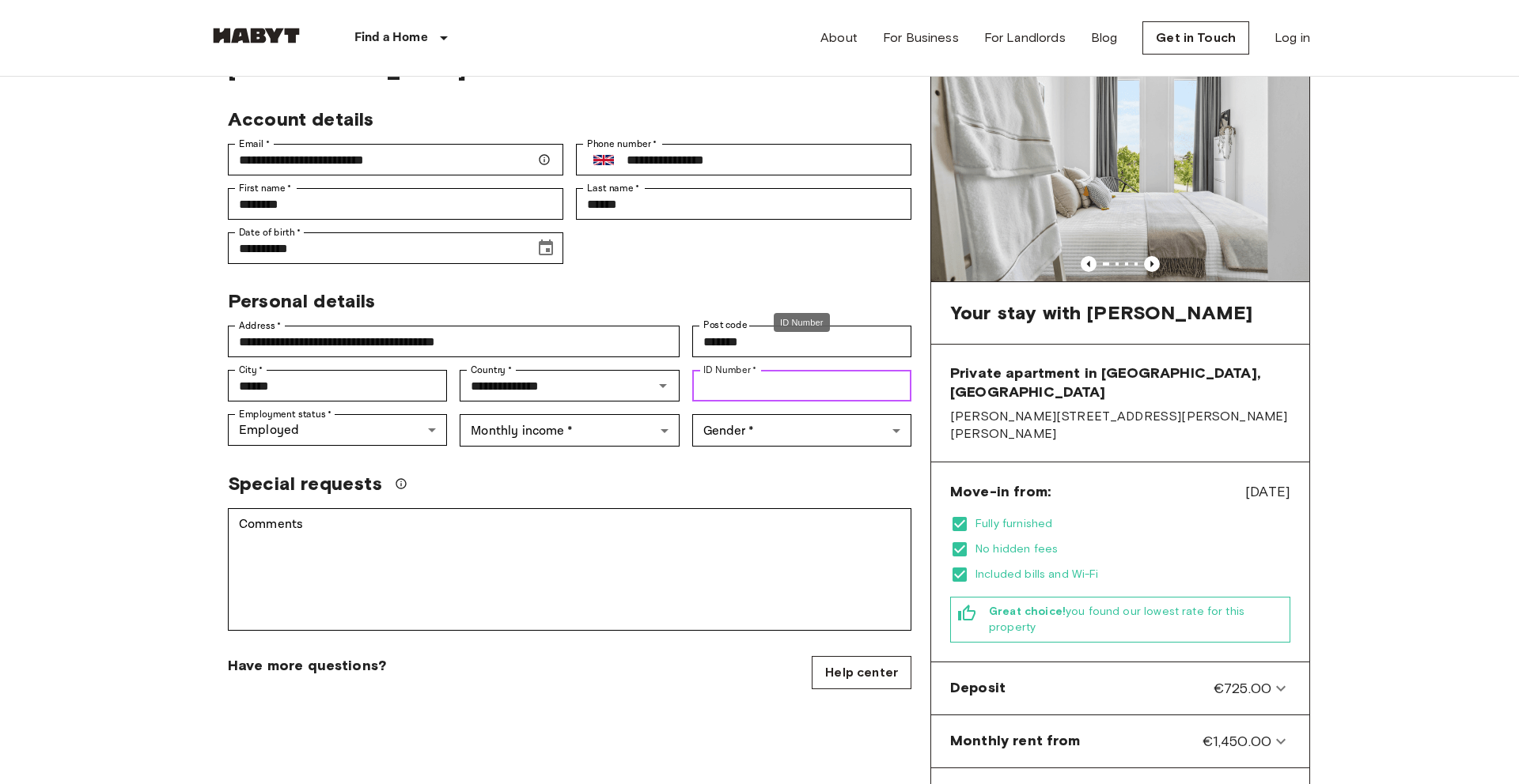
click at [764, 370] on input "ID Number   *" at bounding box center [802, 386] width 220 height 32
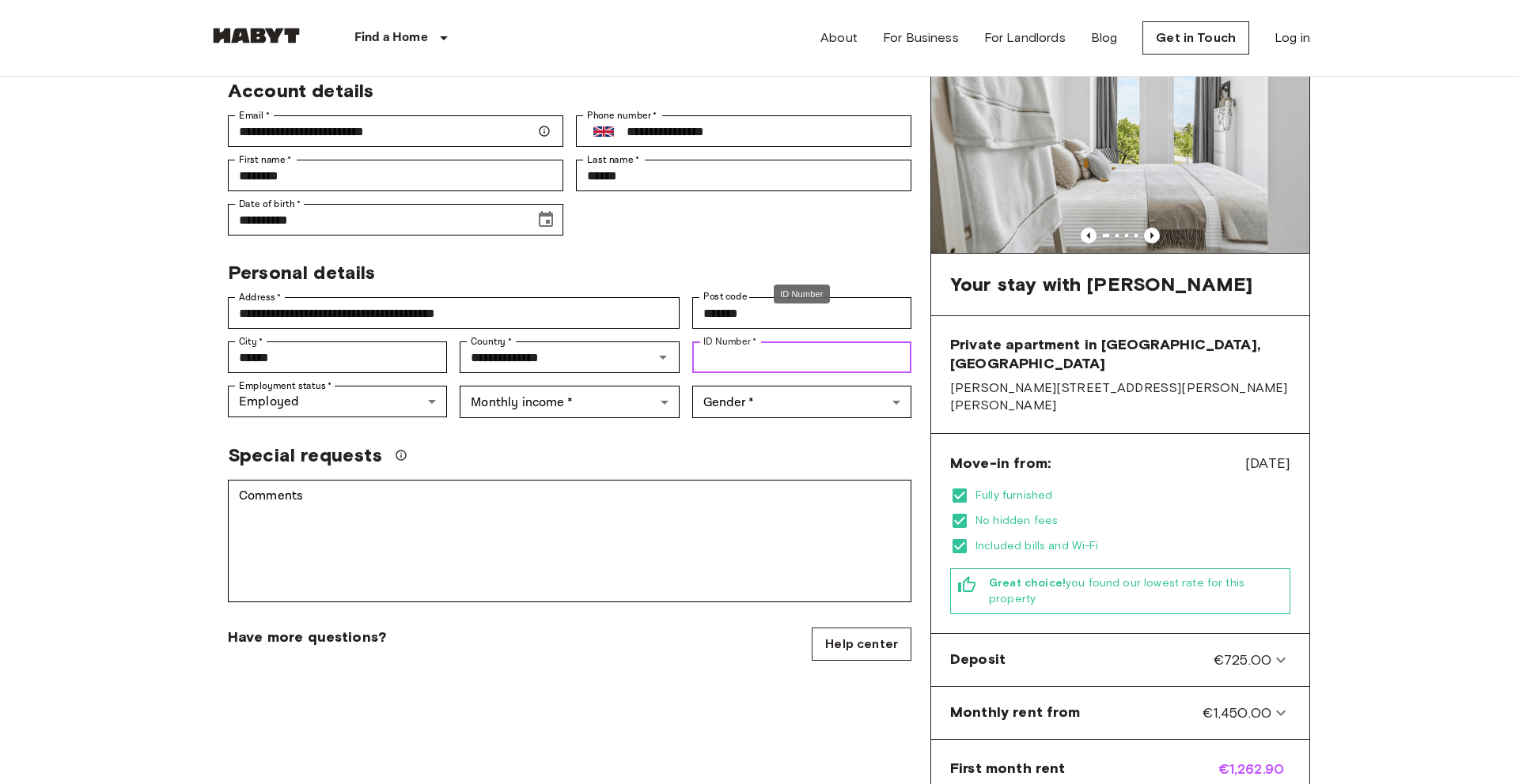
scroll to position [110, 0]
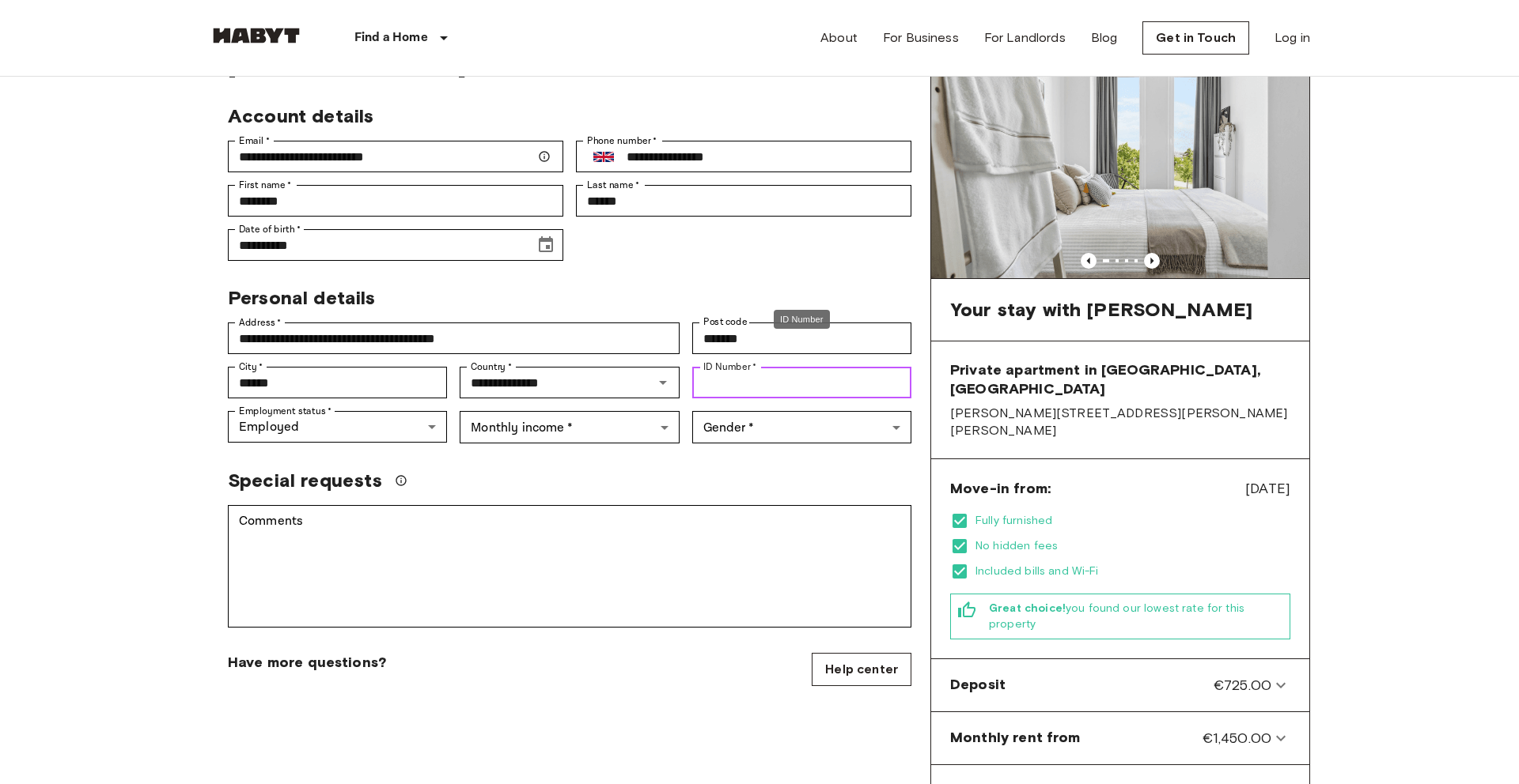
click at [750, 368] on input "ID Number   *" at bounding box center [802, 383] width 220 height 32
click at [1149, 257] on icon "Previous image" at bounding box center [1151, 261] width 16 height 16
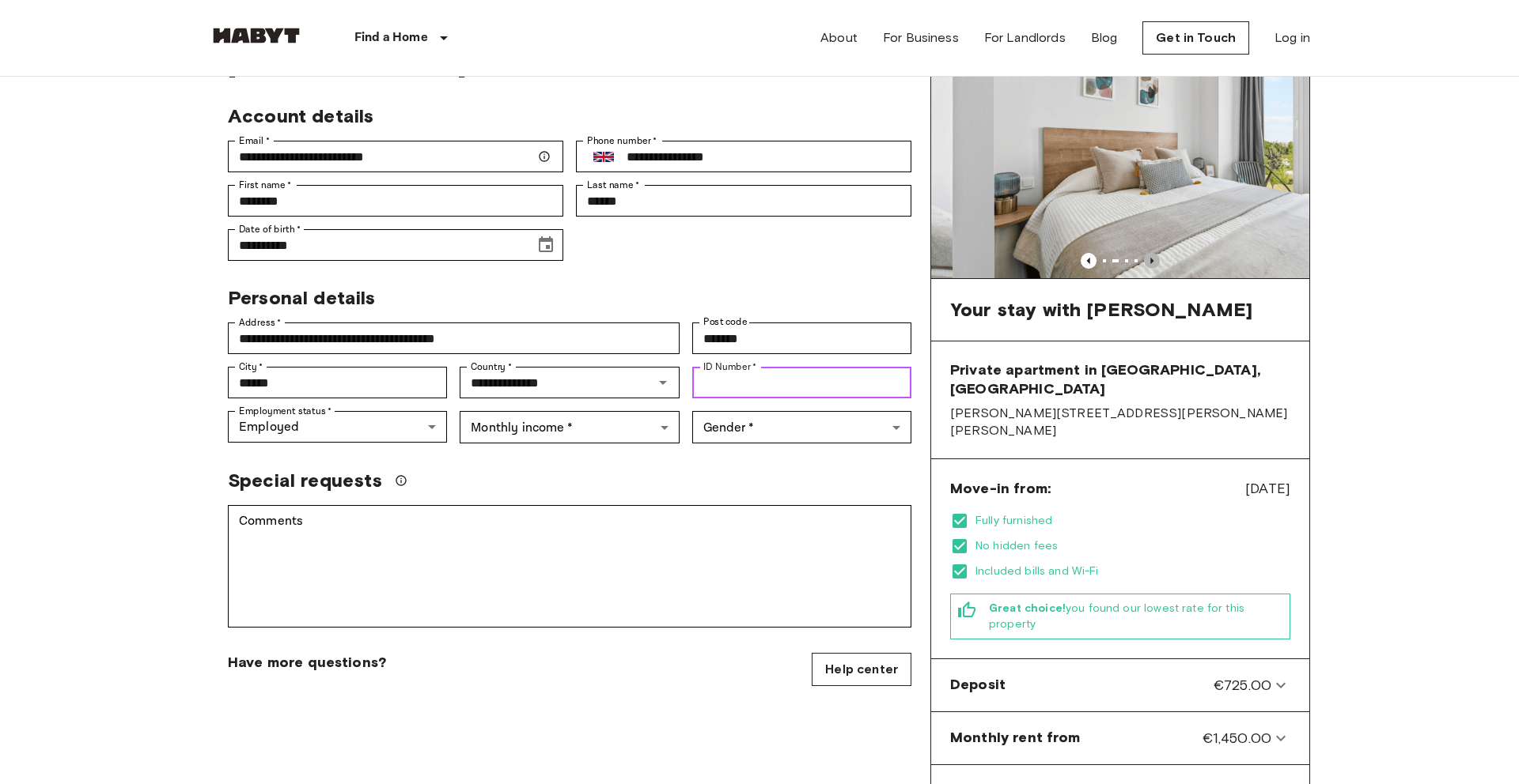
click at [1149, 257] on icon "Previous image" at bounding box center [1151, 261] width 16 height 16
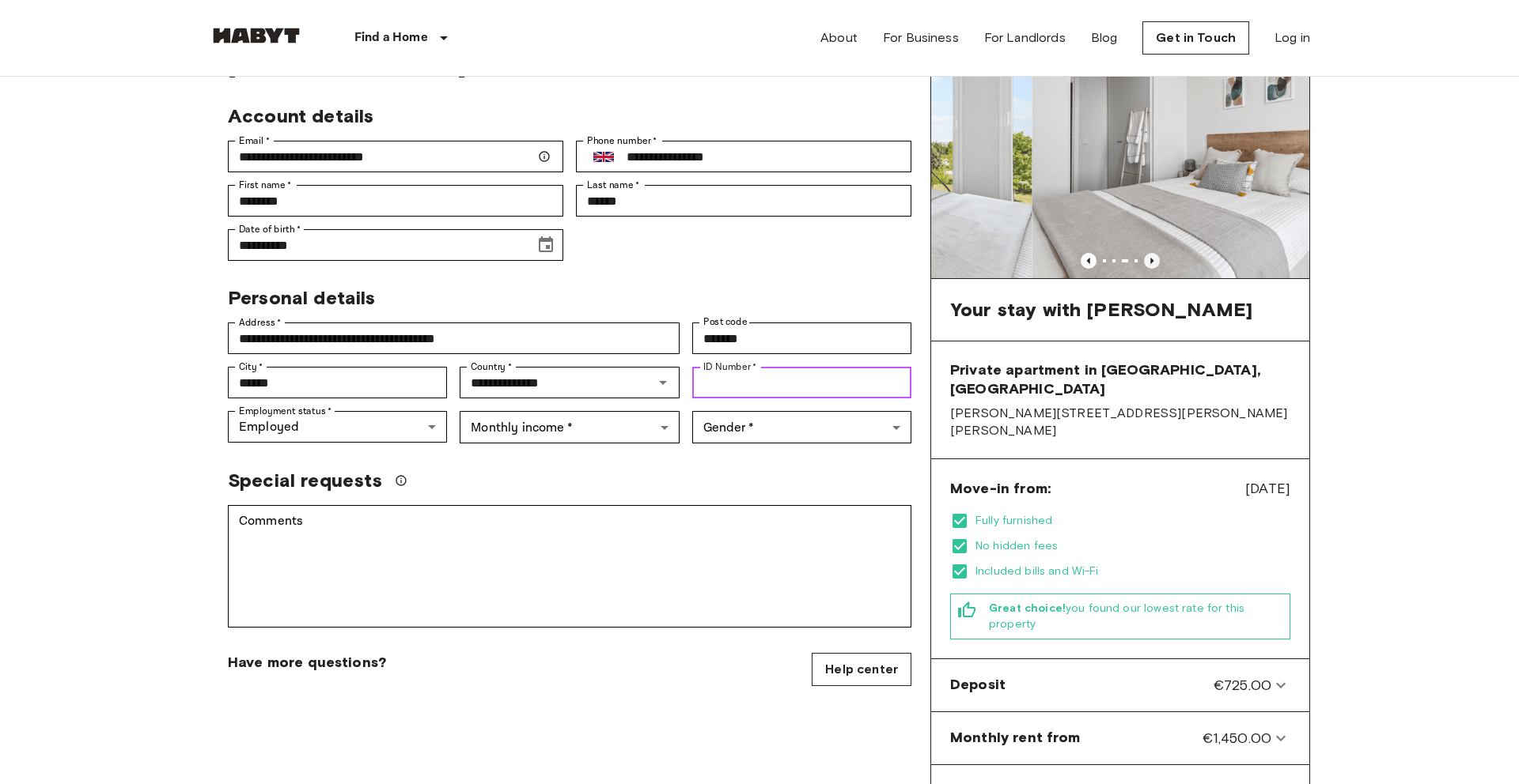
click at [1149, 257] on icon "Previous image" at bounding box center [1151, 261] width 16 height 16
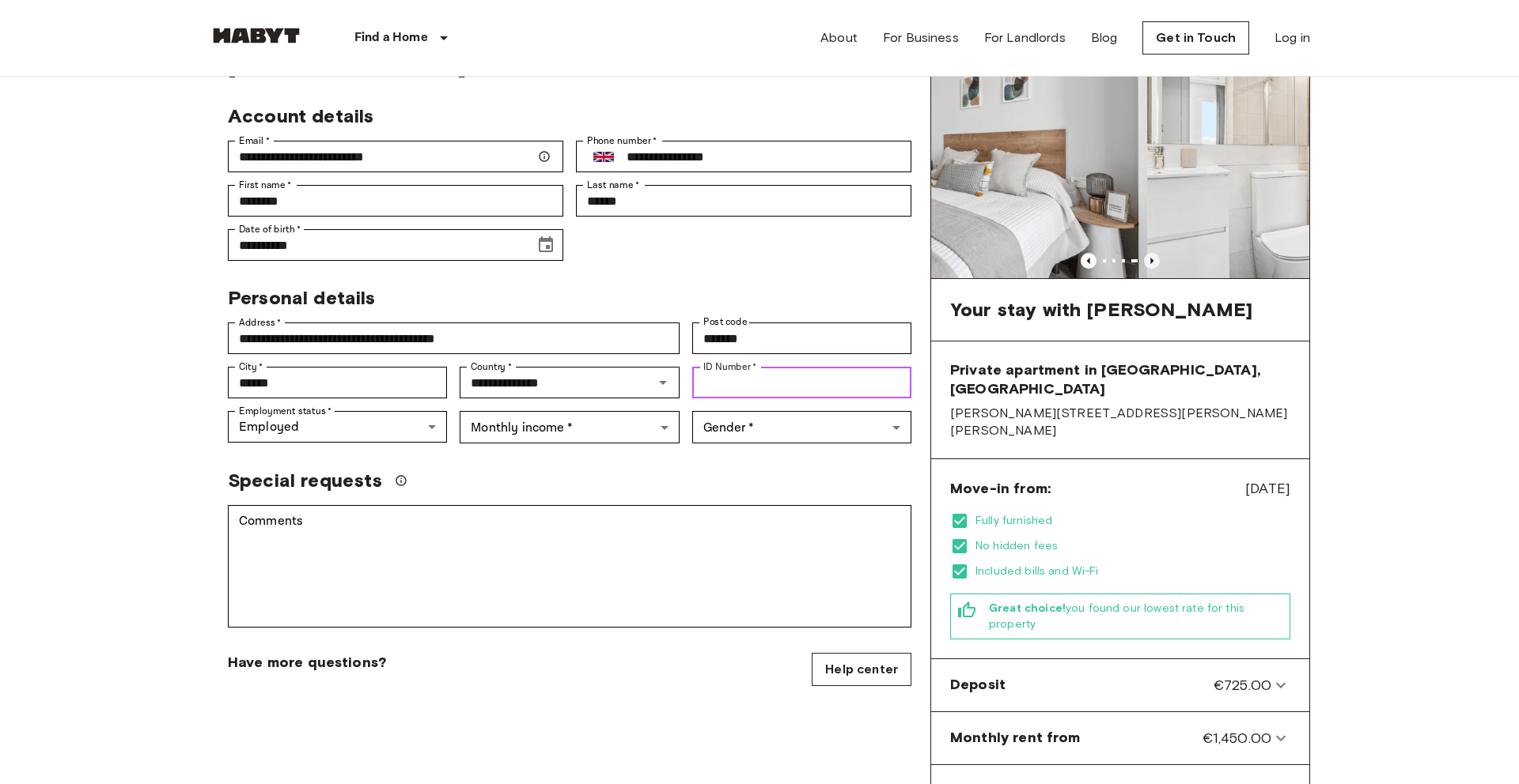
click at [1149, 257] on icon "Previous image" at bounding box center [1151, 261] width 16 height 16
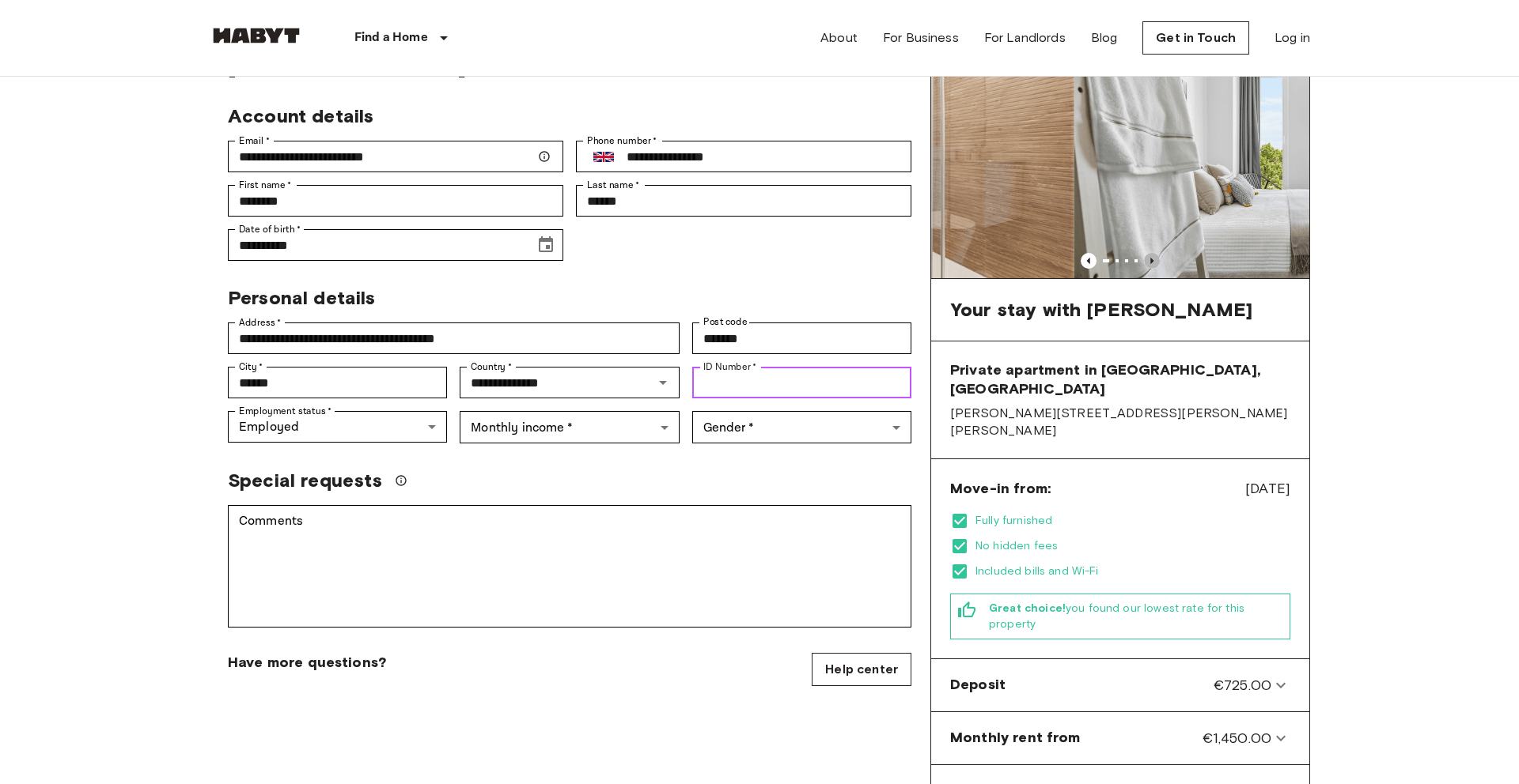
click at [1149, 257] on icon "Previous image" at bounding box center [1151, 261] width 16 height 16
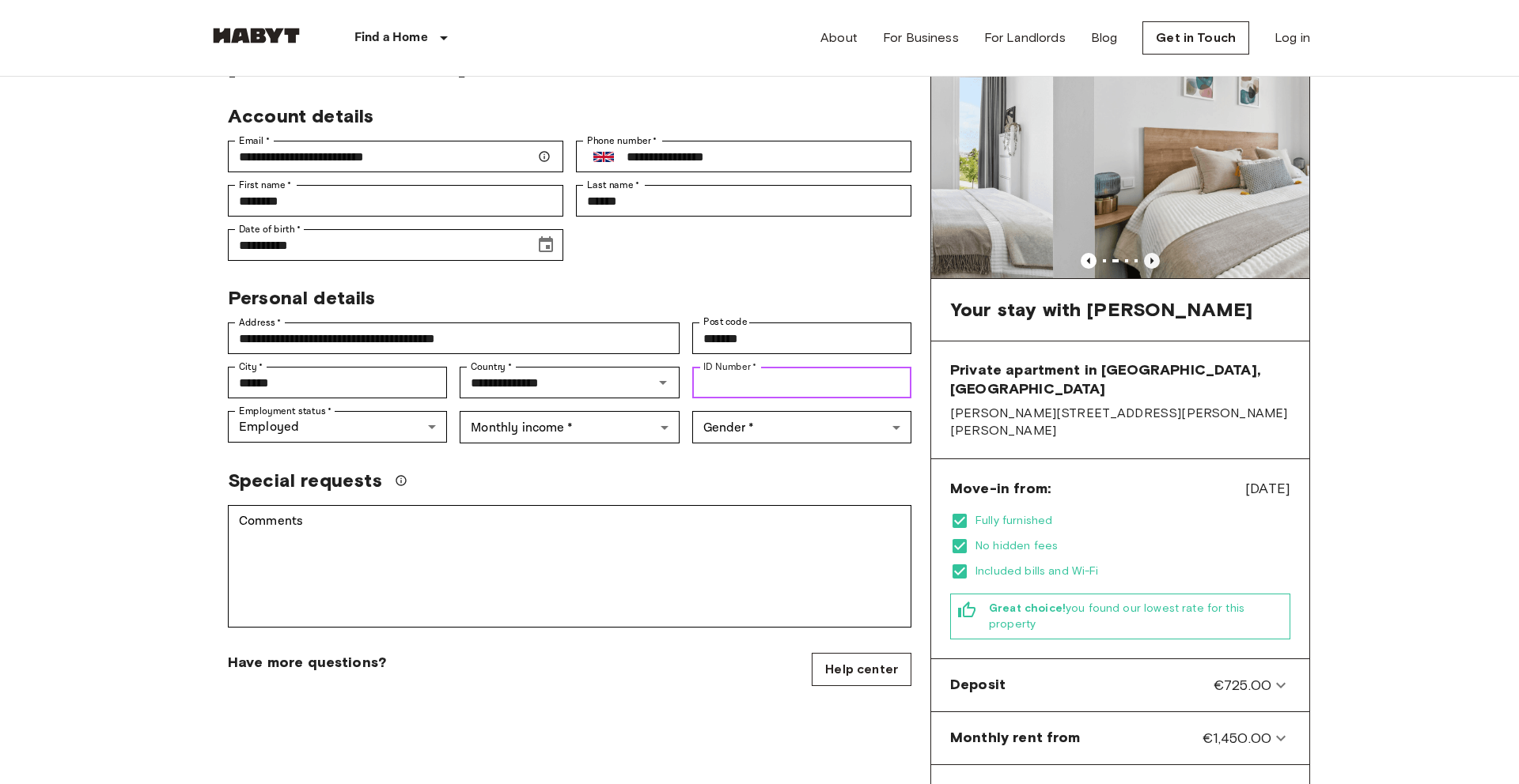
click at [1149, 257] on icon "Previous image" at bounding box center [1151, 261] width 16 height 16
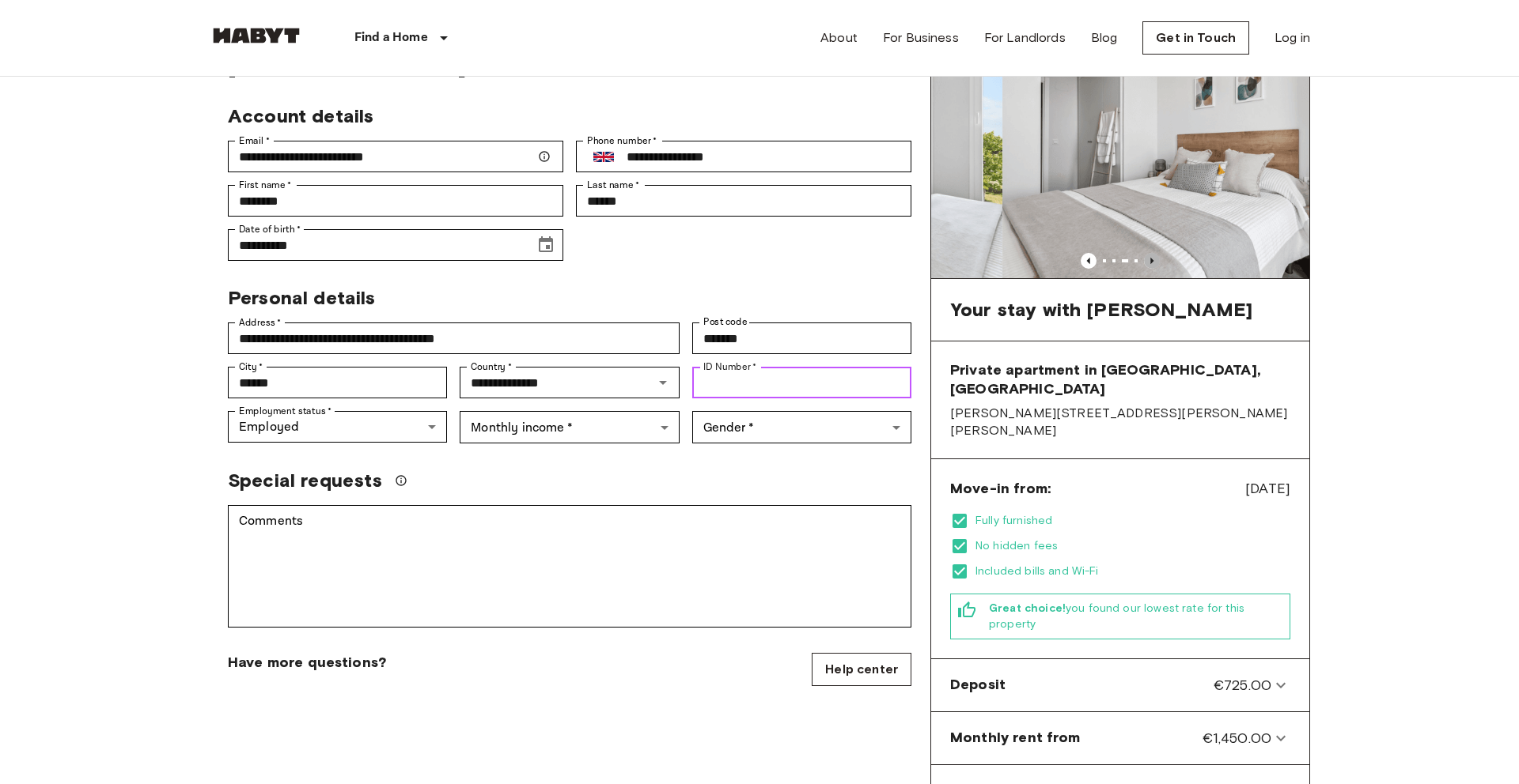
click at [1149, 257] on icon "Previous image" at bounding box center [1151, 261] width 16 height 16
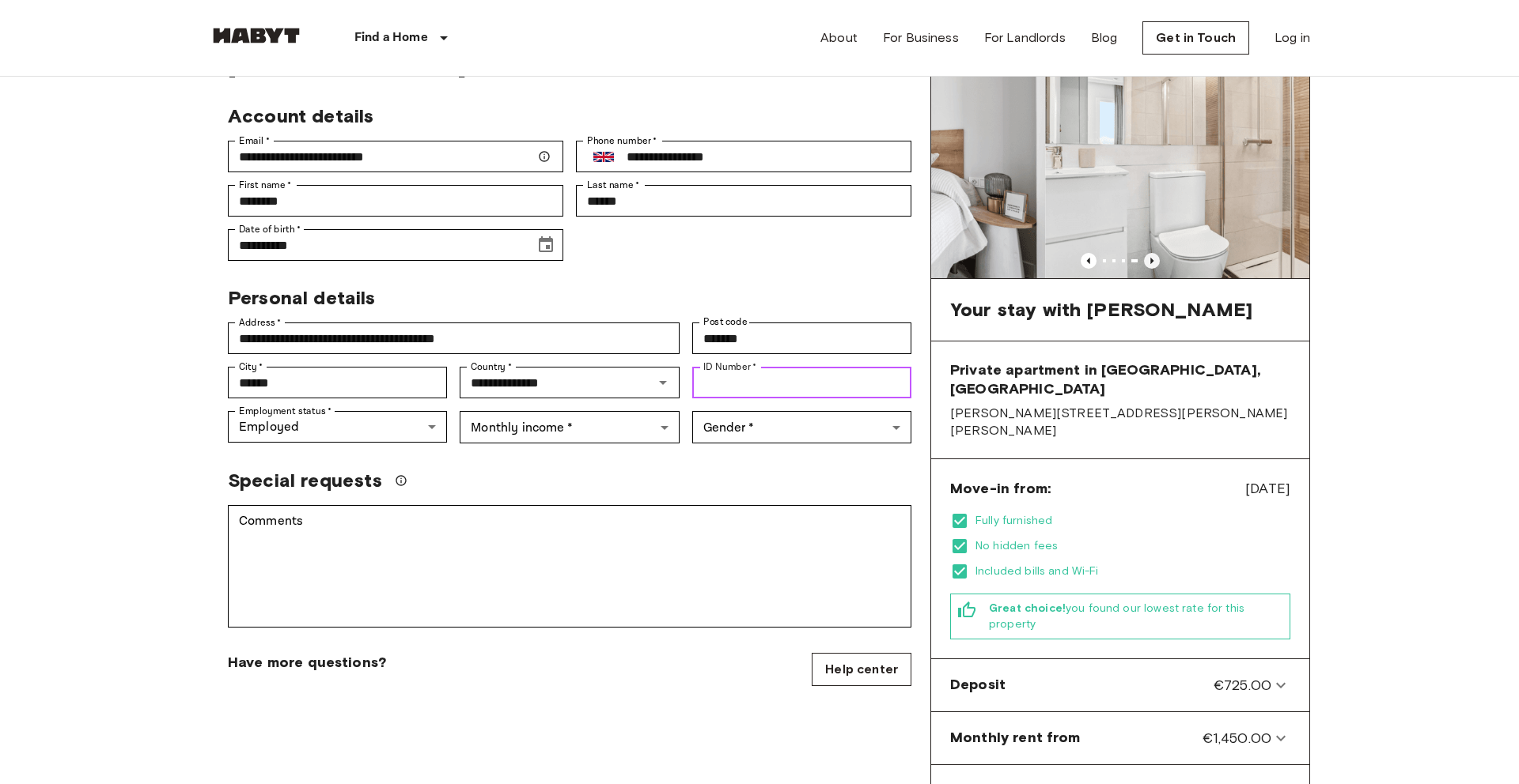
click at [1149, 257] on icon "Previous image" at bounding box center [1151, 261] width 16 height 16
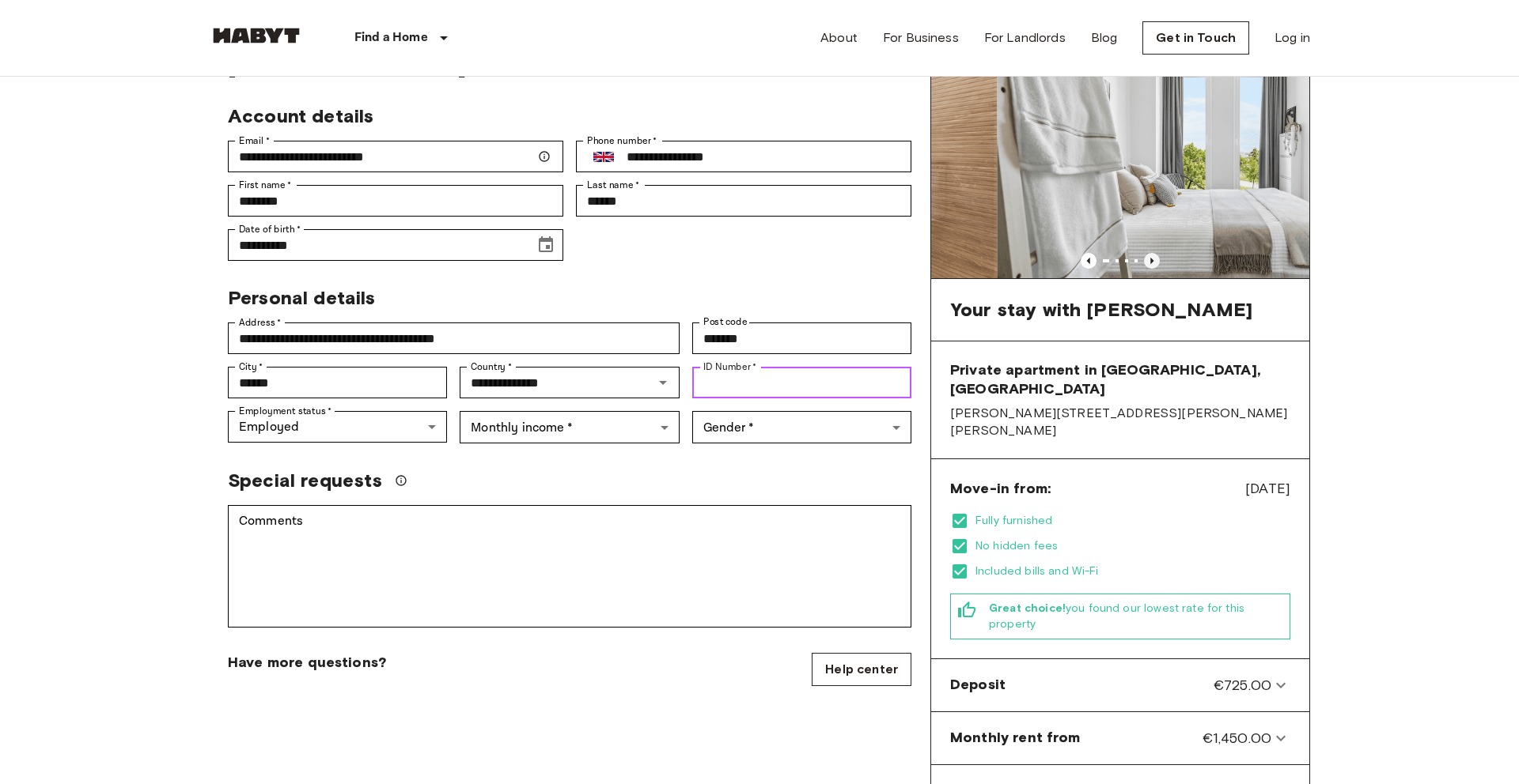
click at [1149, 257] on icon "Previous image" at bounding box center [1151, 261] width 16 height 16
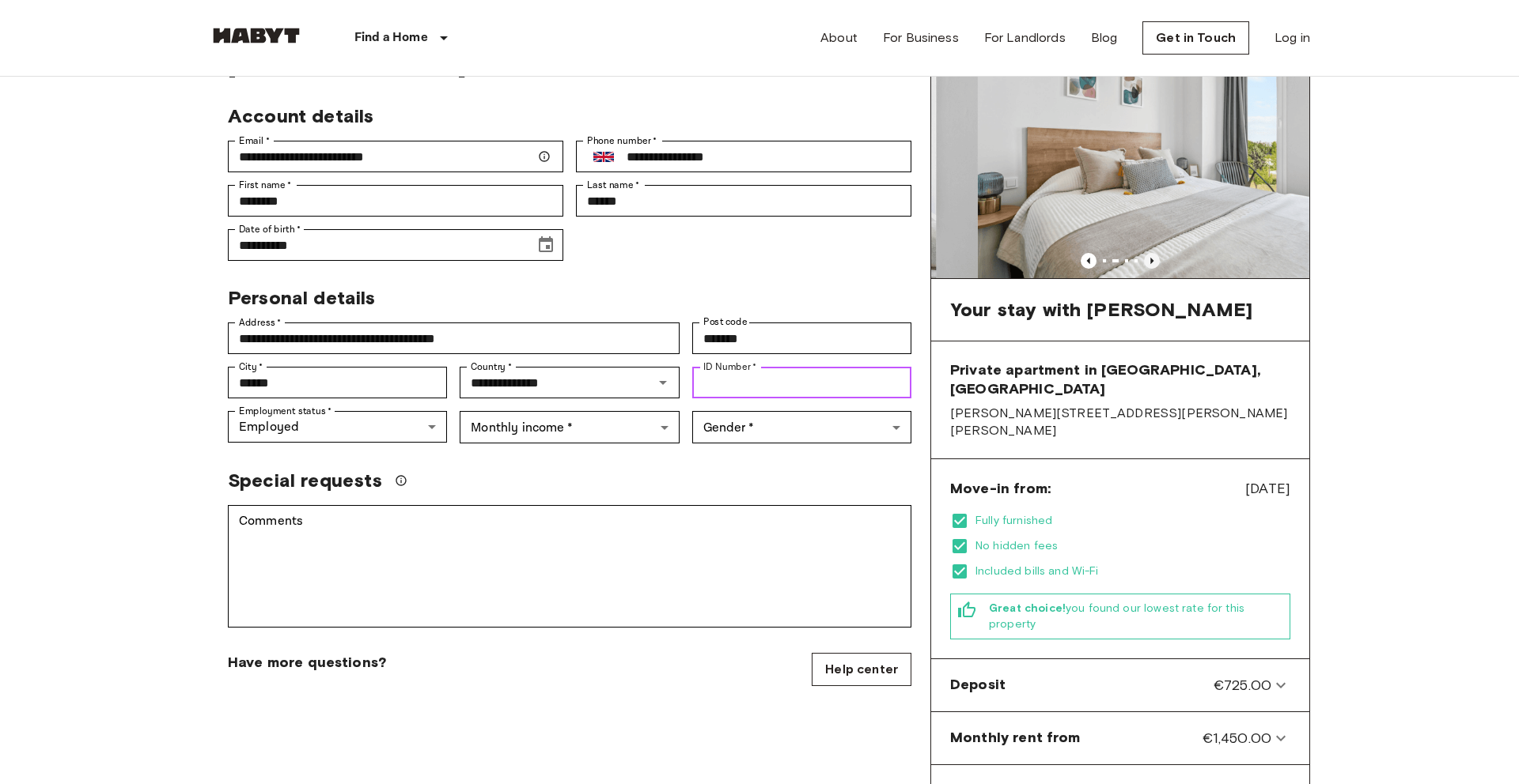
click at [1149, 257] on icon "Previous image" at bounding box center [1151, 261] width 16 height 16
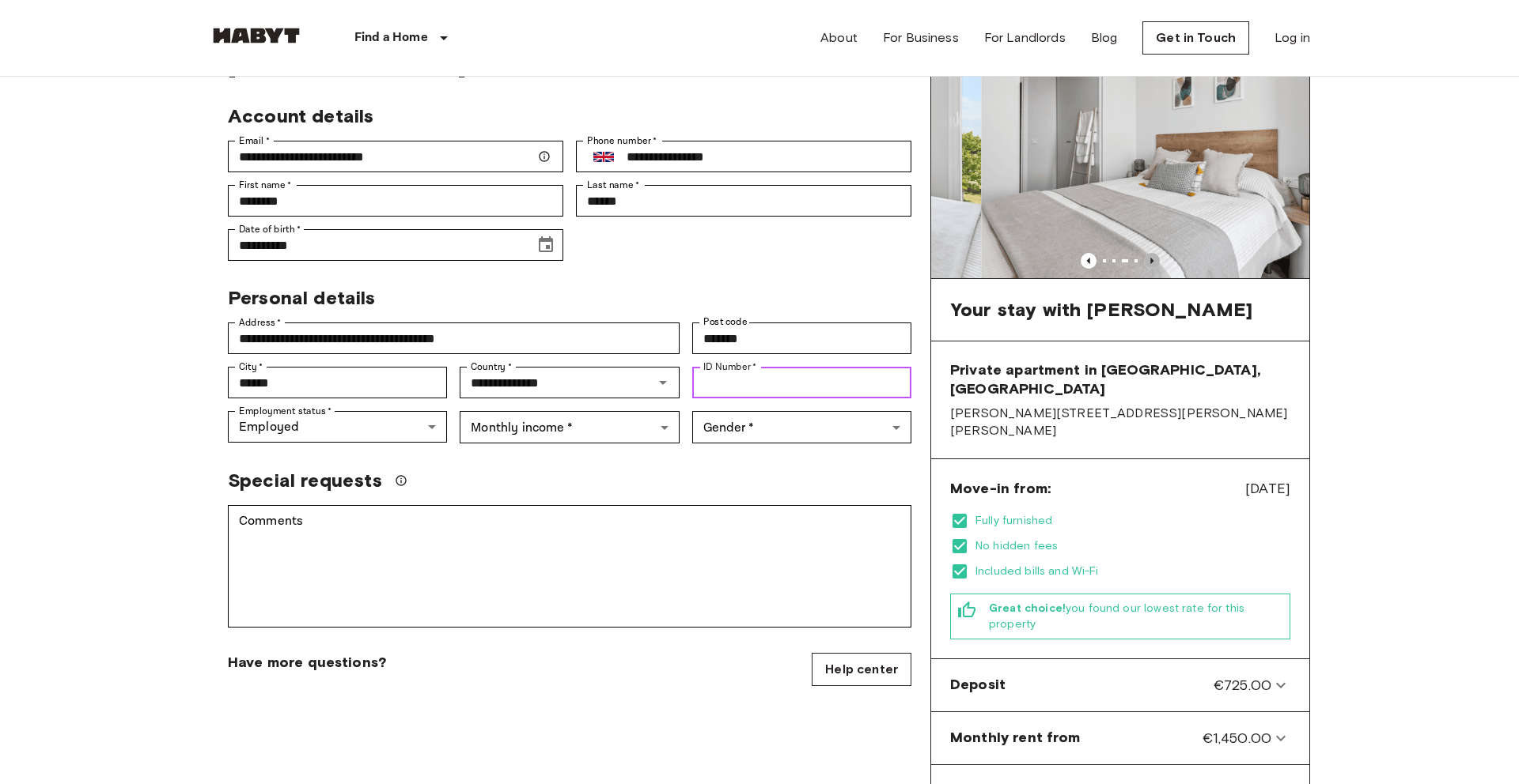
click at [1149, 257] on icon "Previous image" at bounding box center [1151, 261] width 16 height 16
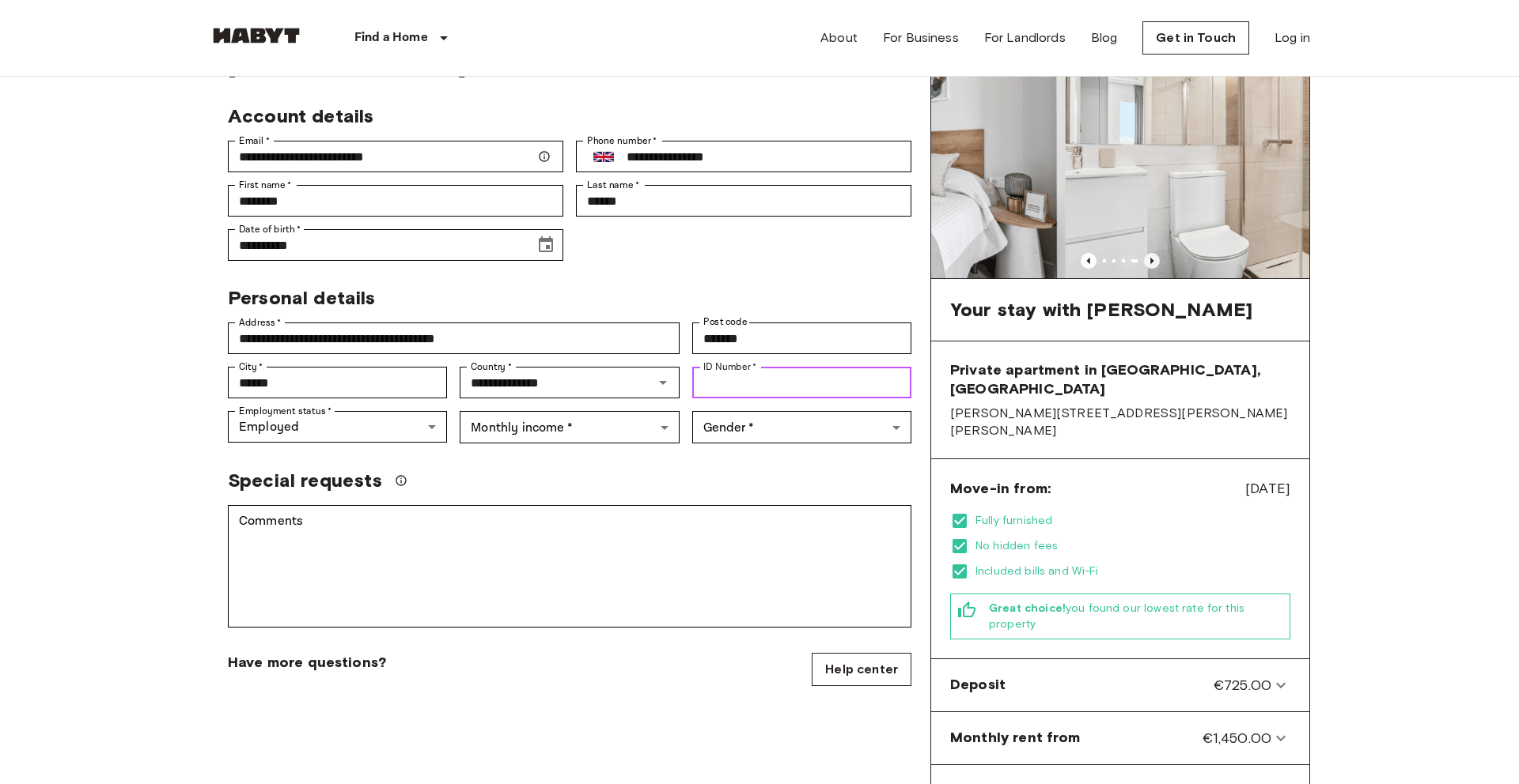
click at [1149, 257] on icon "Previous image" at bounding box center [1151, 261] width 16 height 16
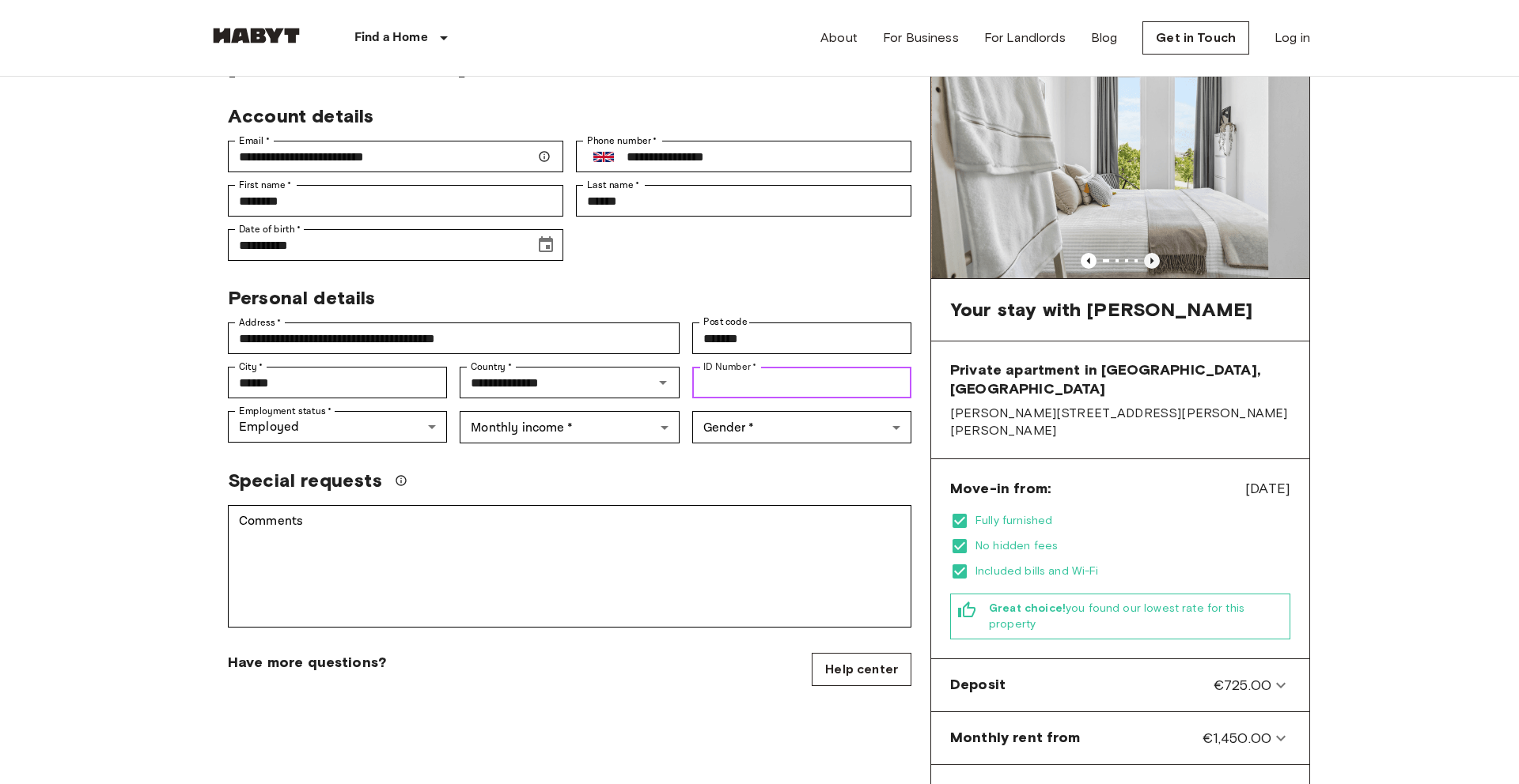
click at [1149, 257] on icon "Previous image" at bounding box center [1151, 261] width 16 height 16
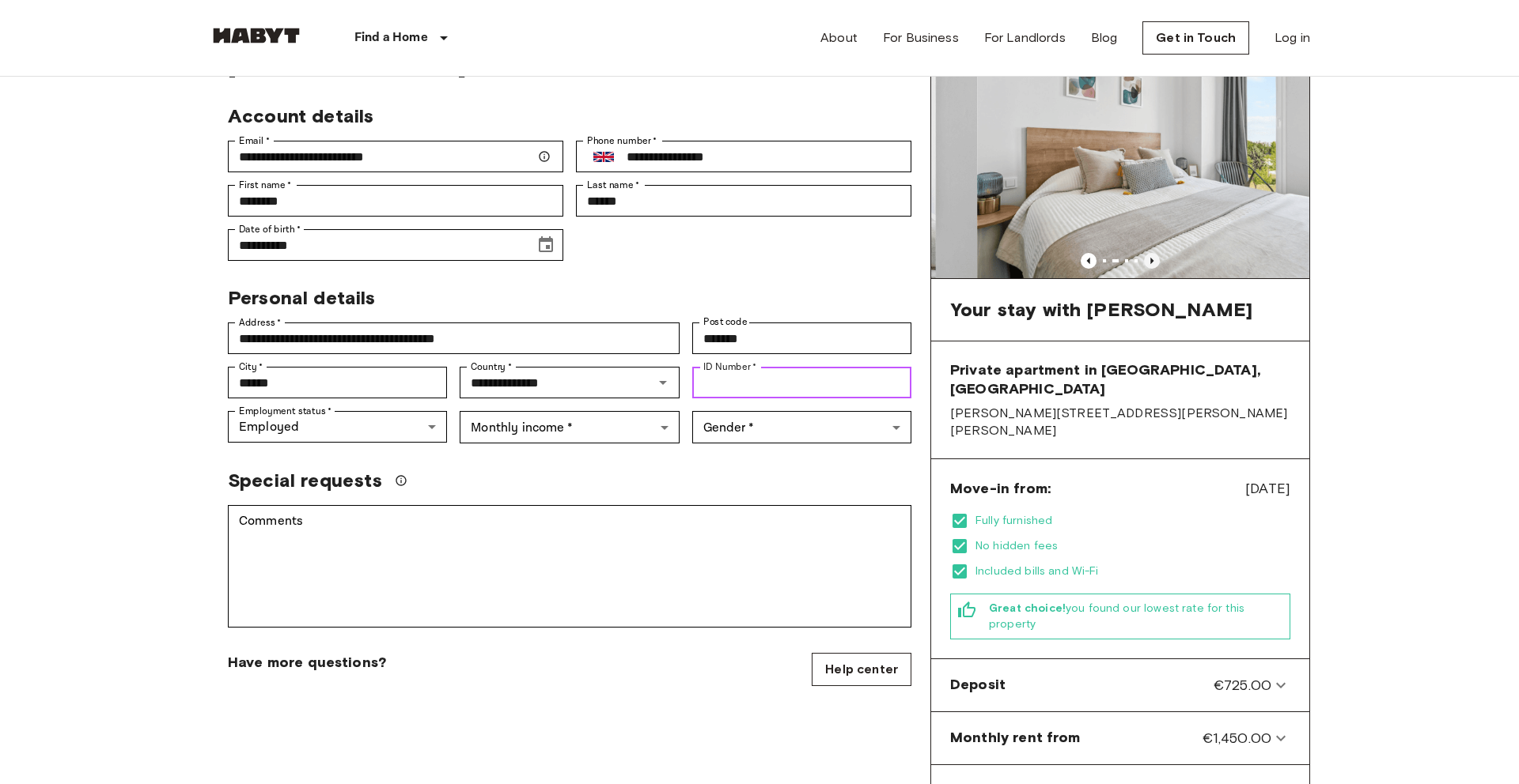
click at [1149, 257] on icon "Previous image" at bounding box center [1151, 261] width 16 height 16
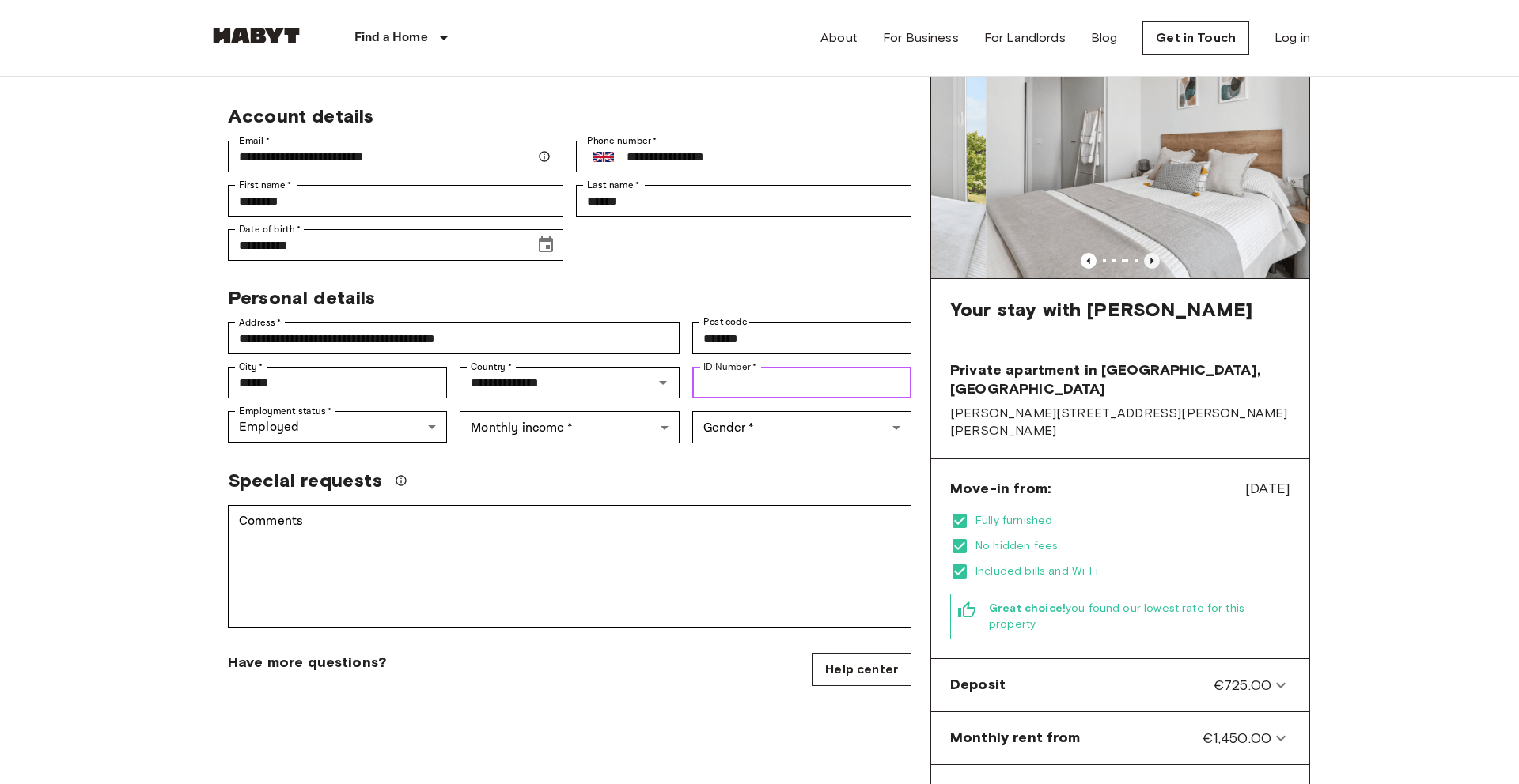
click at [1149, 257] on icon "Previous image" at bounding box center [1151, 261] width 16 height 16
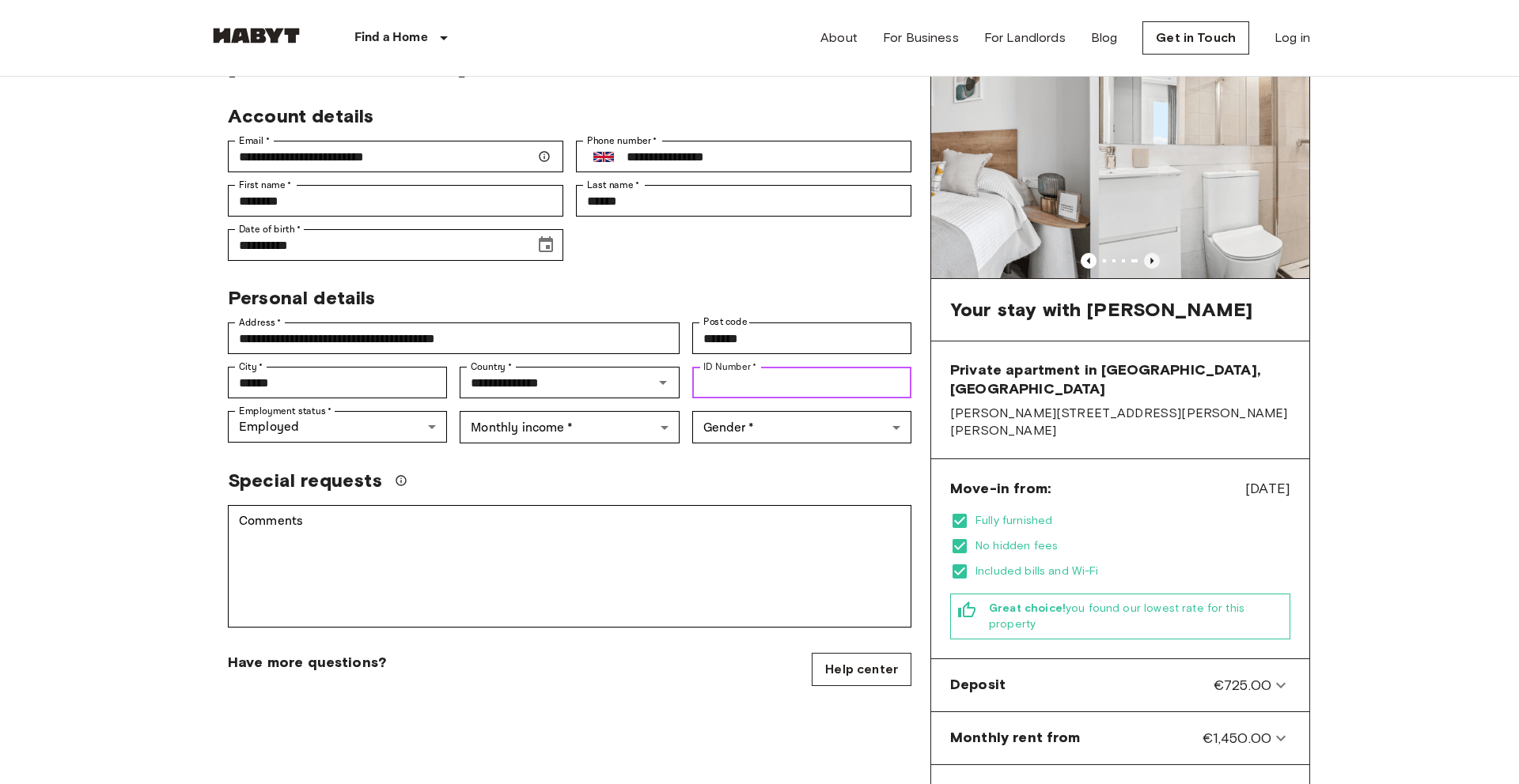
click at [1149, 257] on icon "Previous image" at bounding box center [1151, 261] width 16 height 16
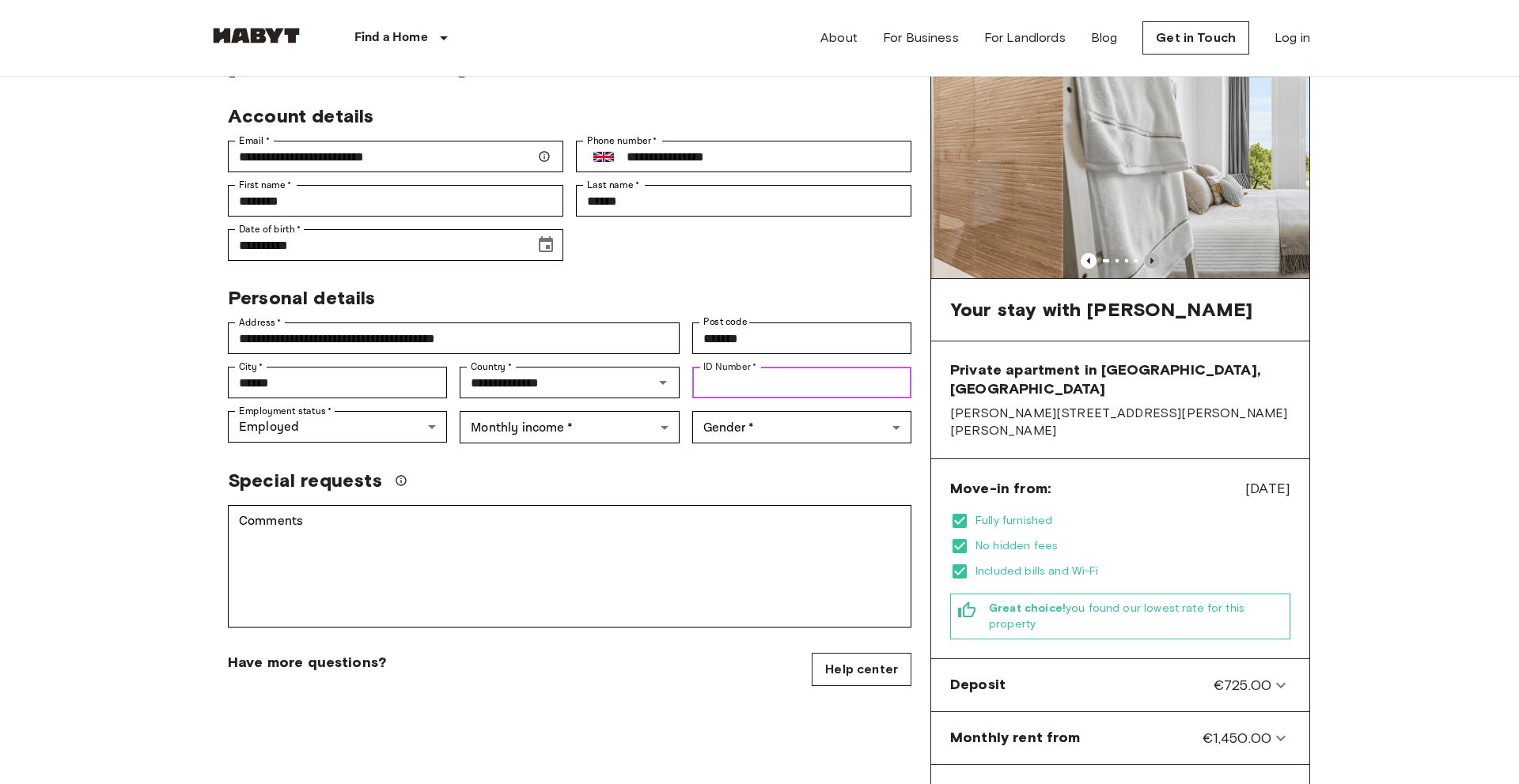
click at [1149, 257] on icon "Previous image" at bounding box center [1151, 261] width 16 height 16
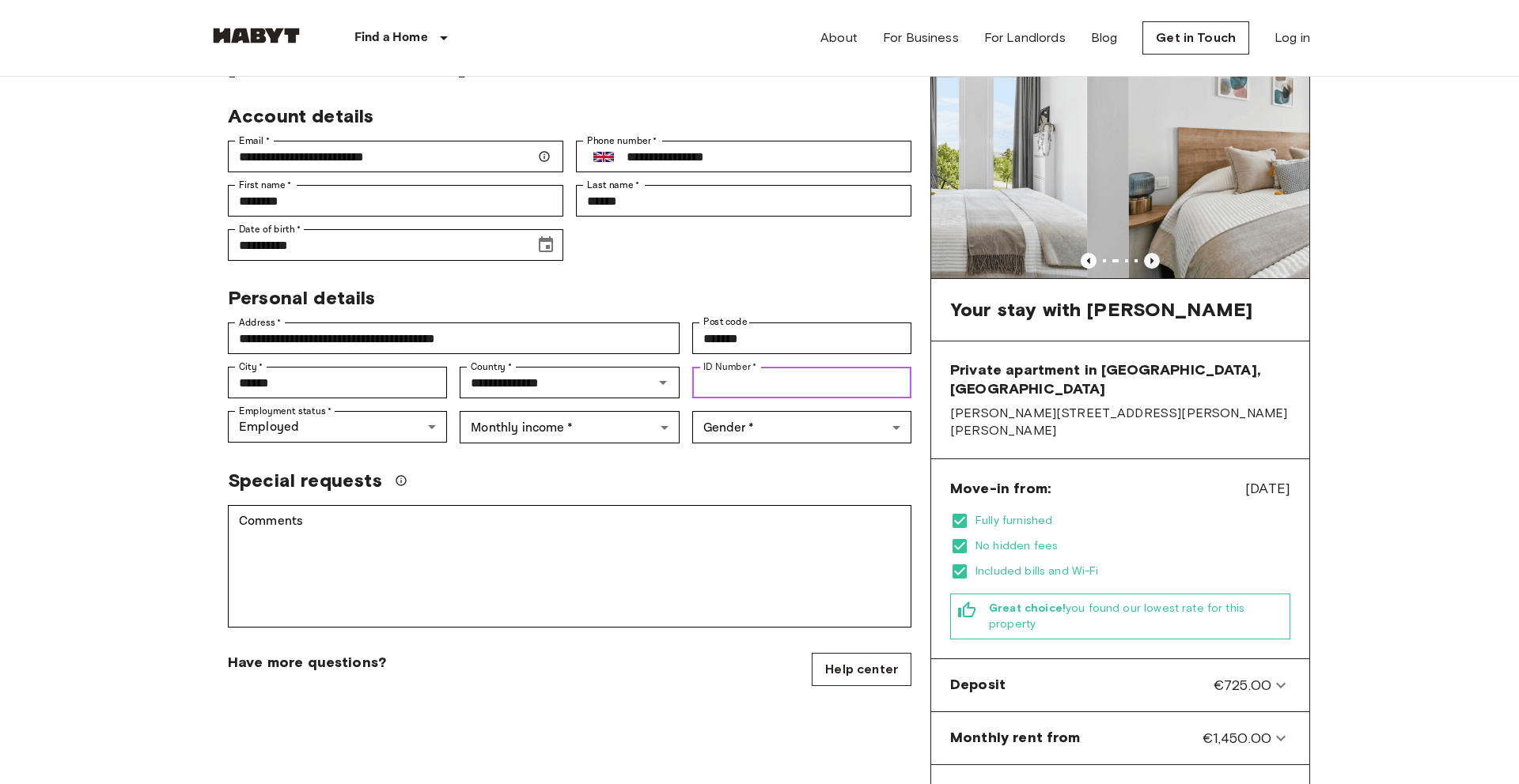
click at [1149, 257] on icon "Previous image" at bounding box center [1151, 261] width 16 height 16
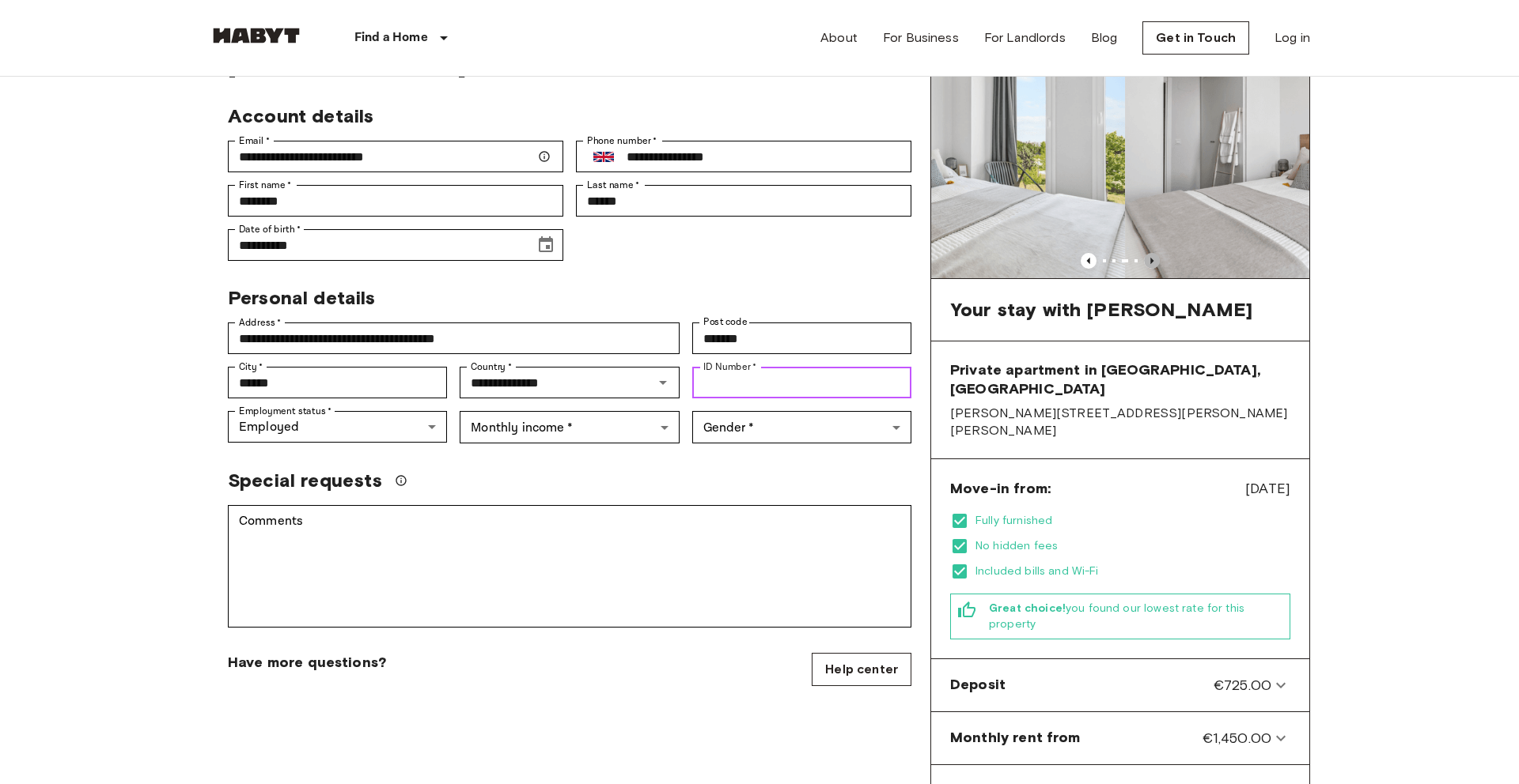
click at [1149, 257] on icon "Previous image" at bounding box center [1151, 261] width 16 height 16
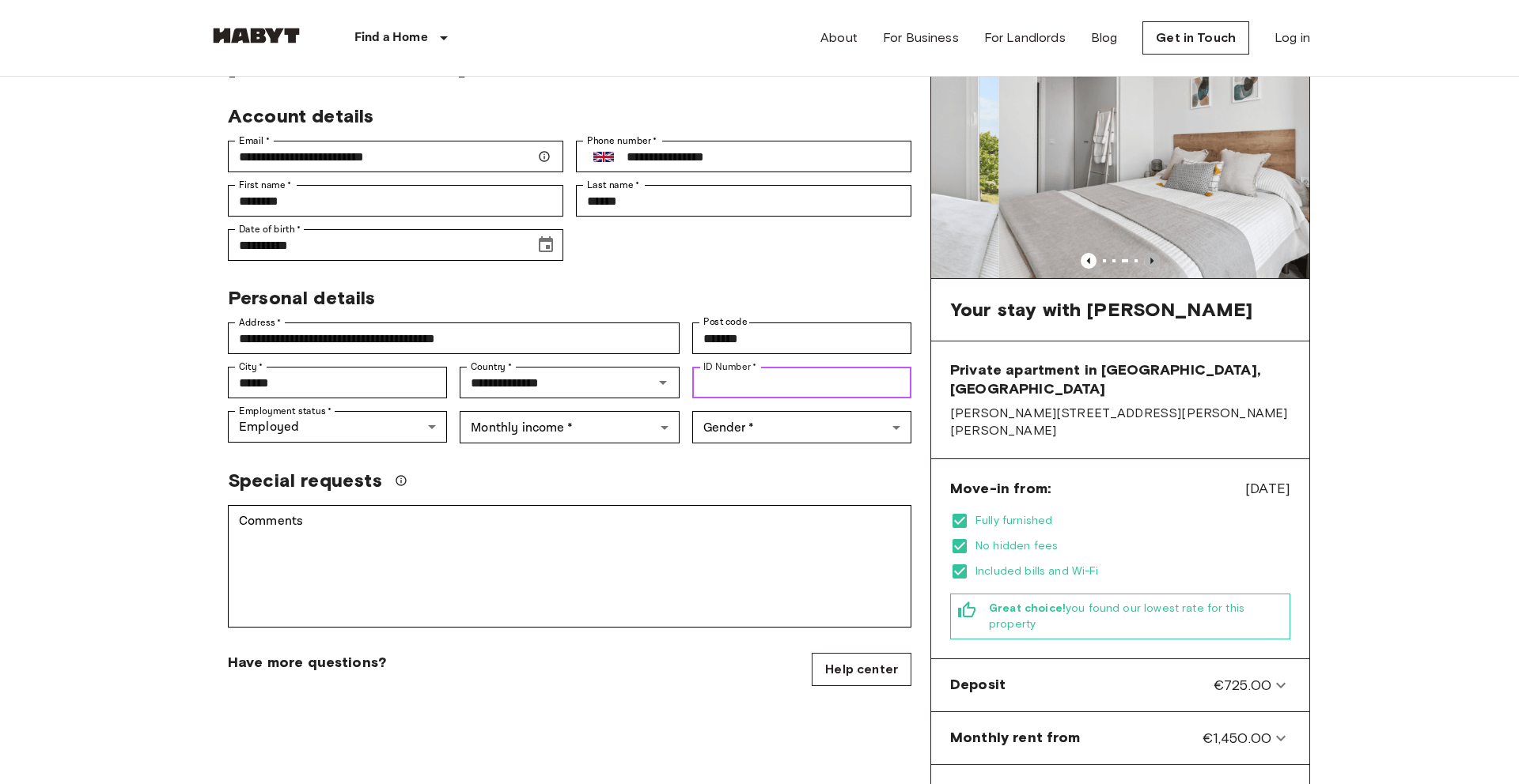
click at [1149, 257] on icon "Previous image" at bounding box center [1151, 261] width 16 height 16
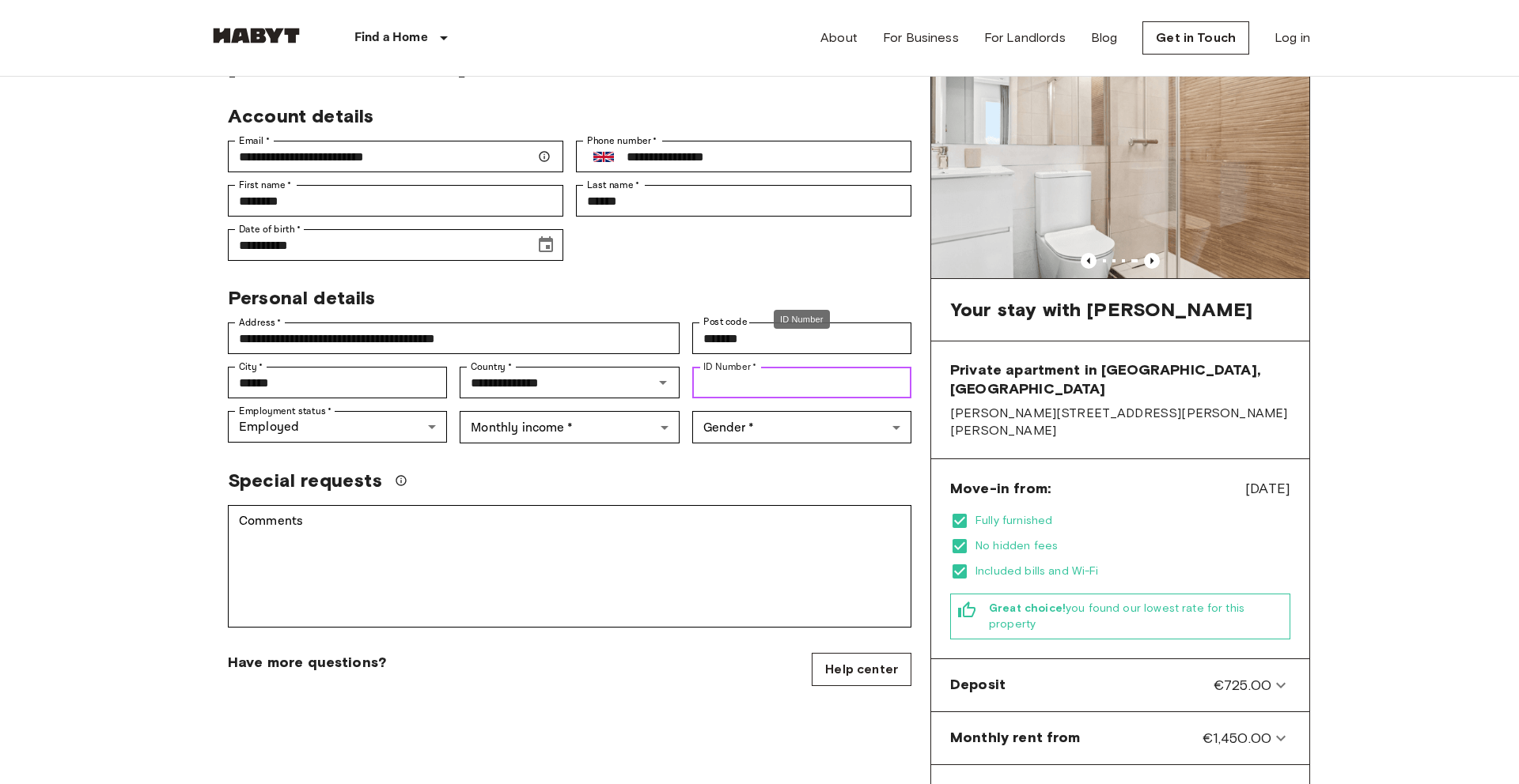
click at [743, 367] on input "ID Number   *" at bounding box center [802, 383] width 220 height 32
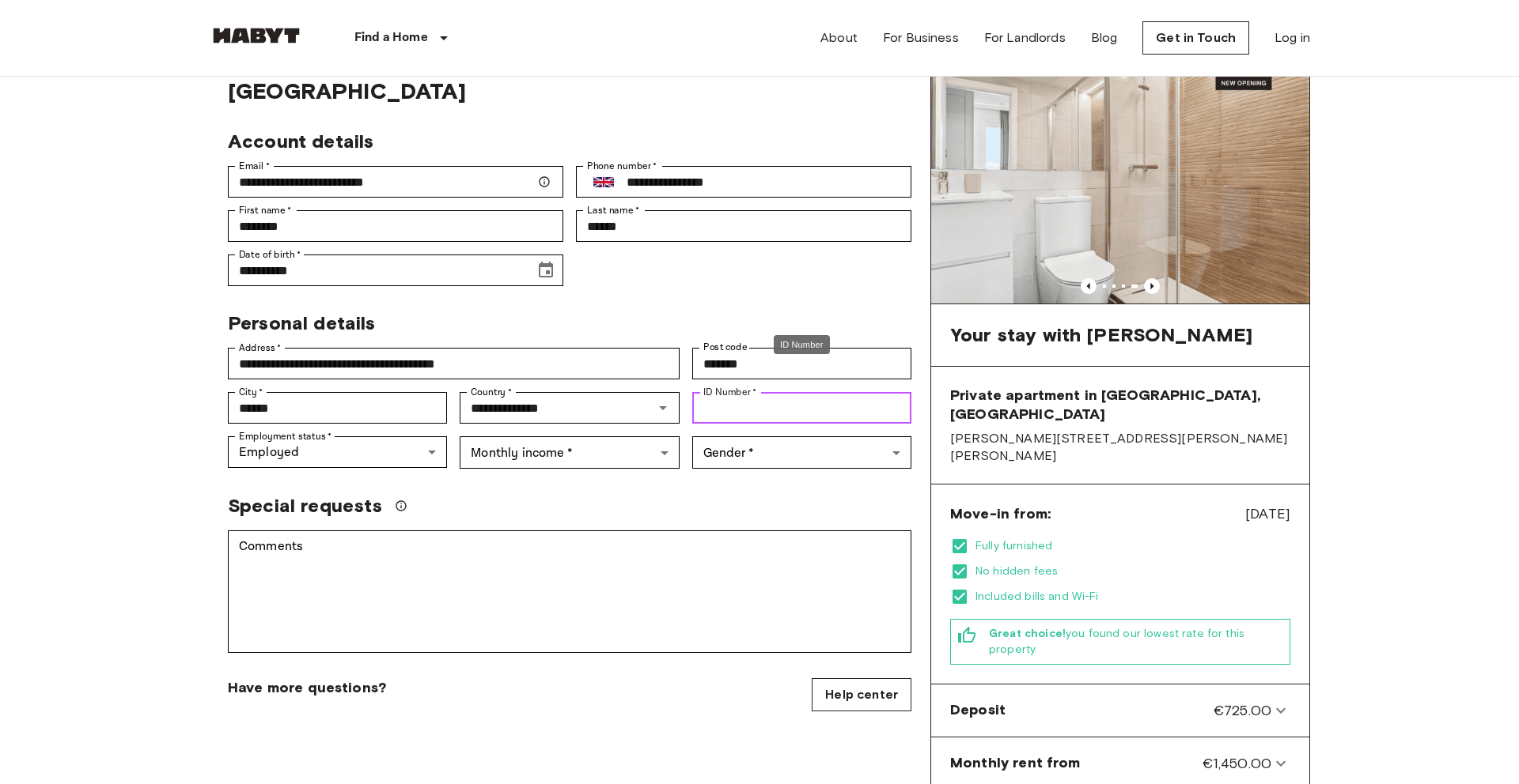
scroll to position [0, 0]
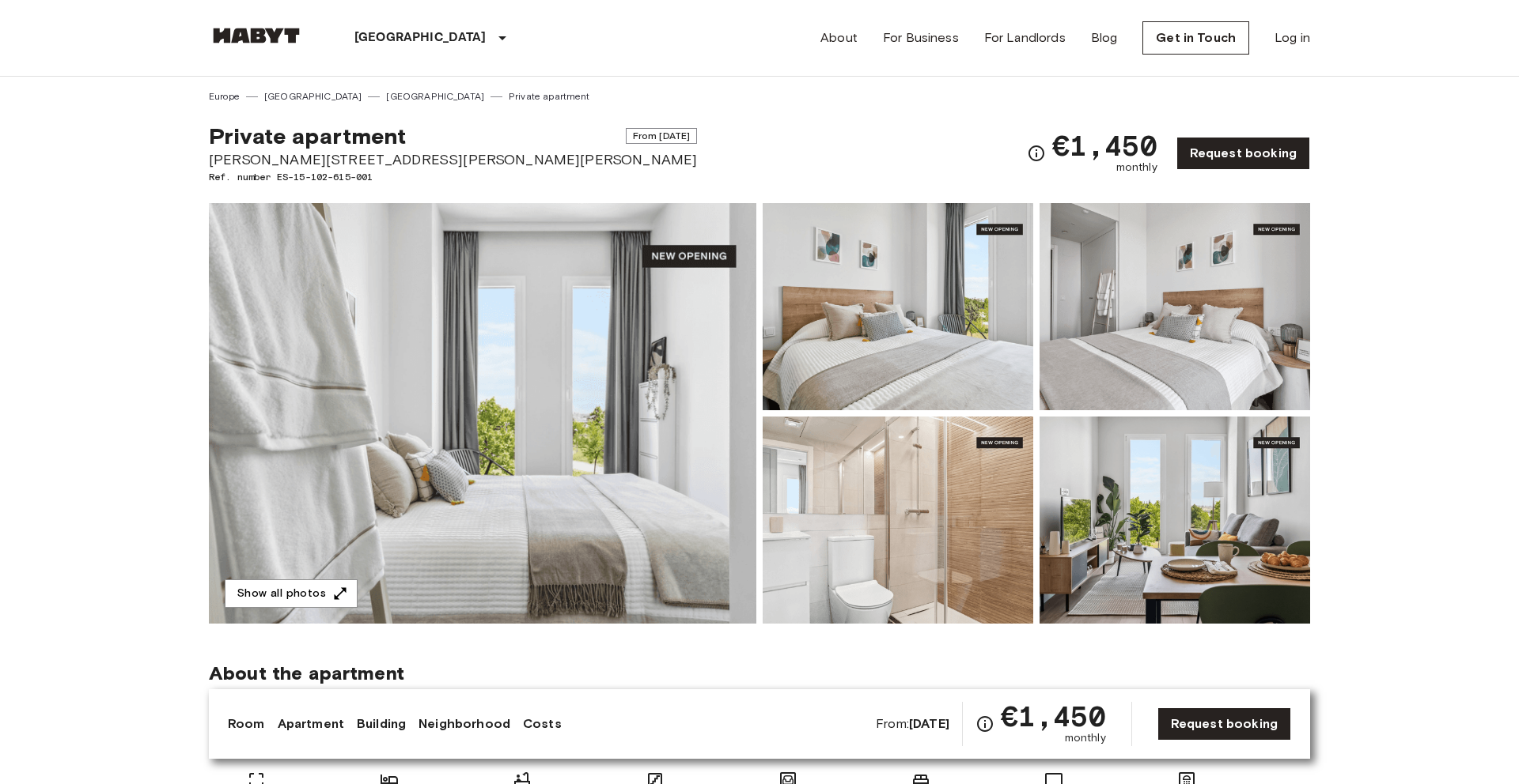
click at [438, 462] on img at bounding box center [482, 414] width 547 height 421
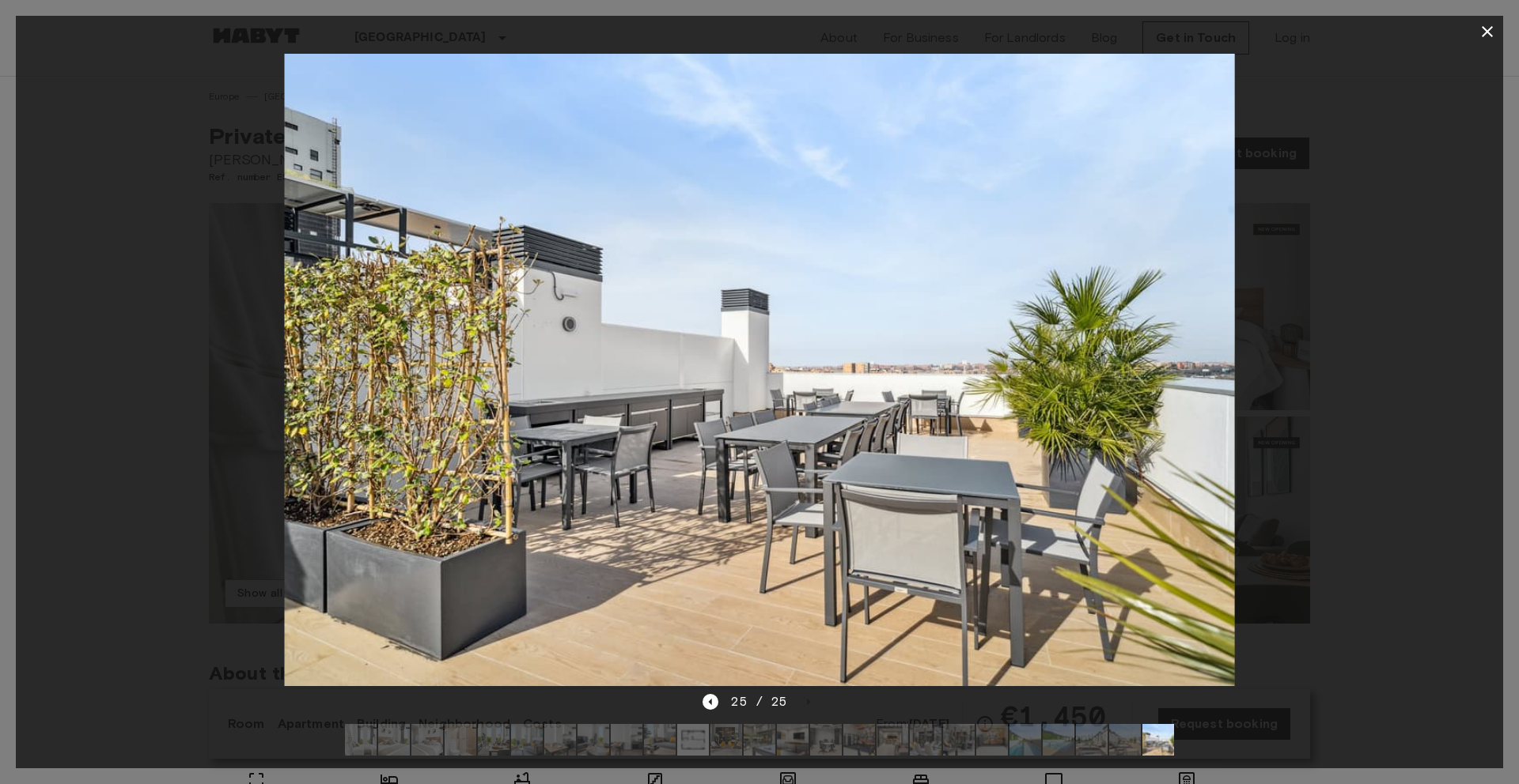
click at [1486, 29] on icon "button" at bounding box center [1487, 32] width 19 height 19
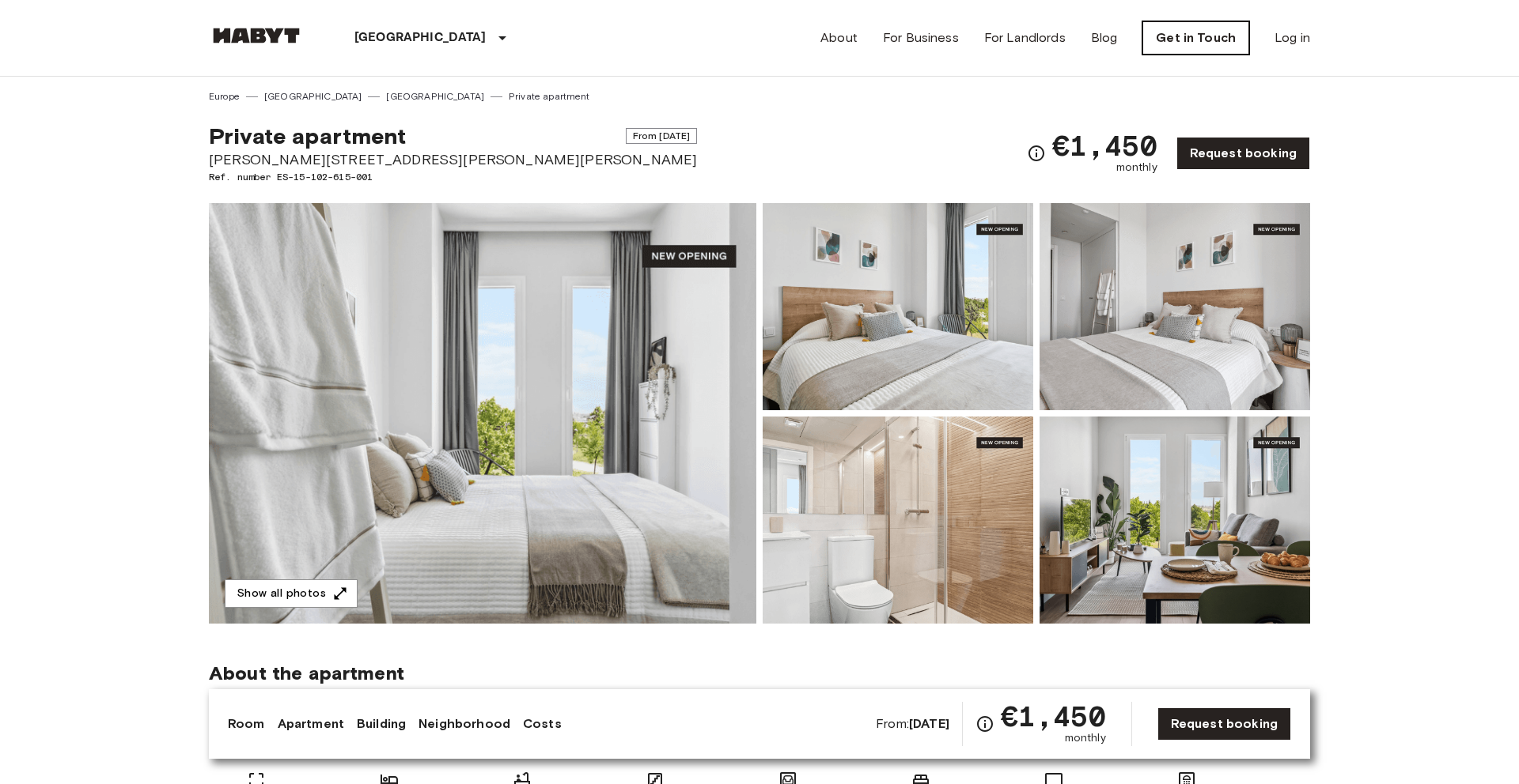
click at [1208, 33] on link "Get in Touch" at bounding box center [1195, 38] width 107 height 33
